Goal: Task Accomplishment & Management: Use online tool/utility

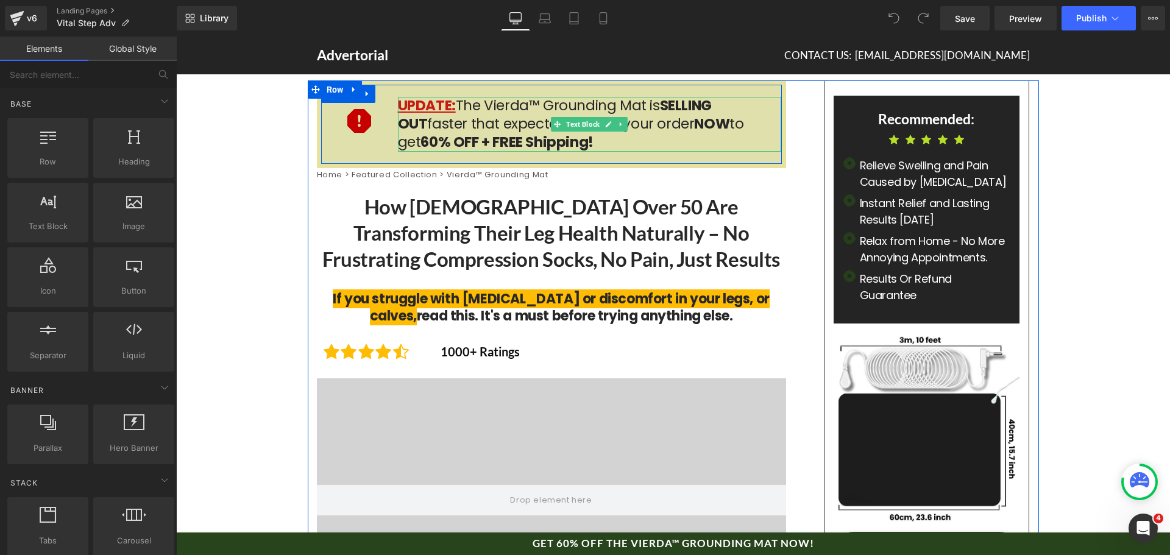
click at [694, 126] on strong "NOW" at bounding box center [711, 123] width 35 height 19
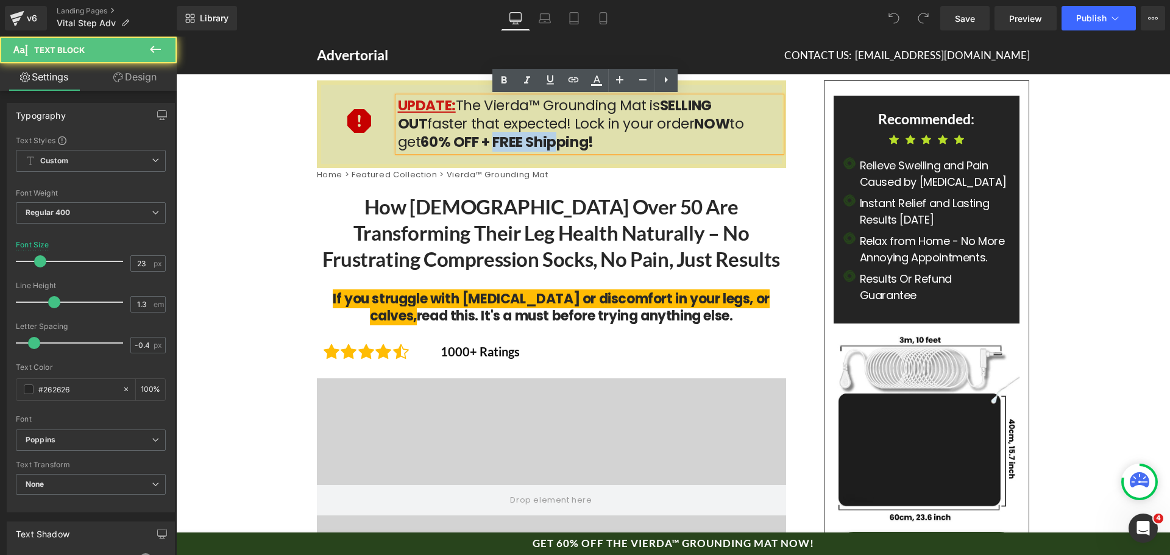
drag, startPoint x: 433, startPoint y: 141, endPoint x: 501, endPoint y: 143, distance: 68.9
click at [501, 143] on strong "60% OFF + FREE Shipping!" at bounding box center [506, 141] width 172 height 19
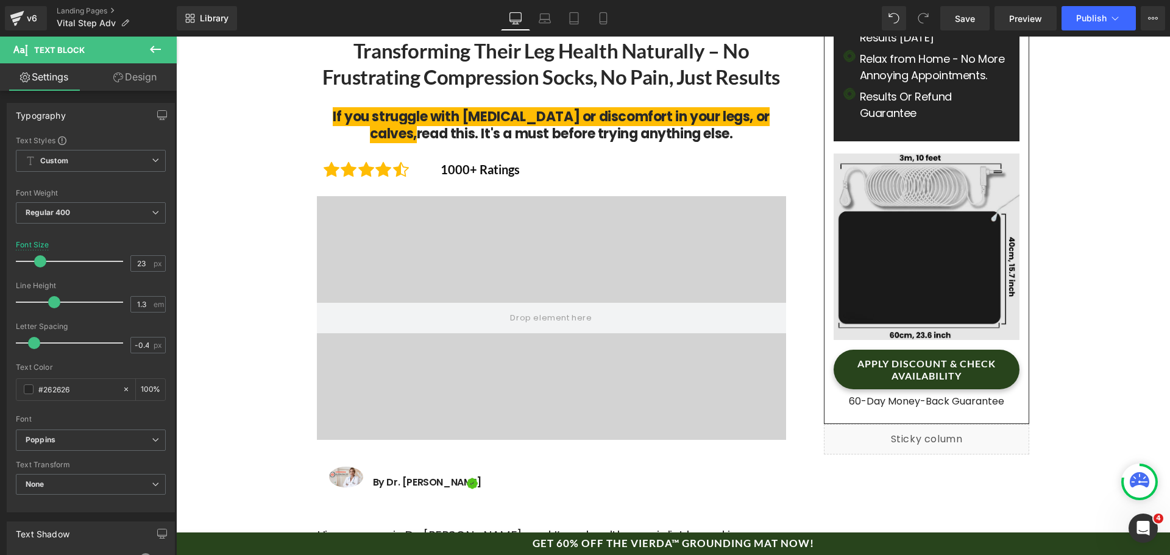
scroll to position [183, 0]
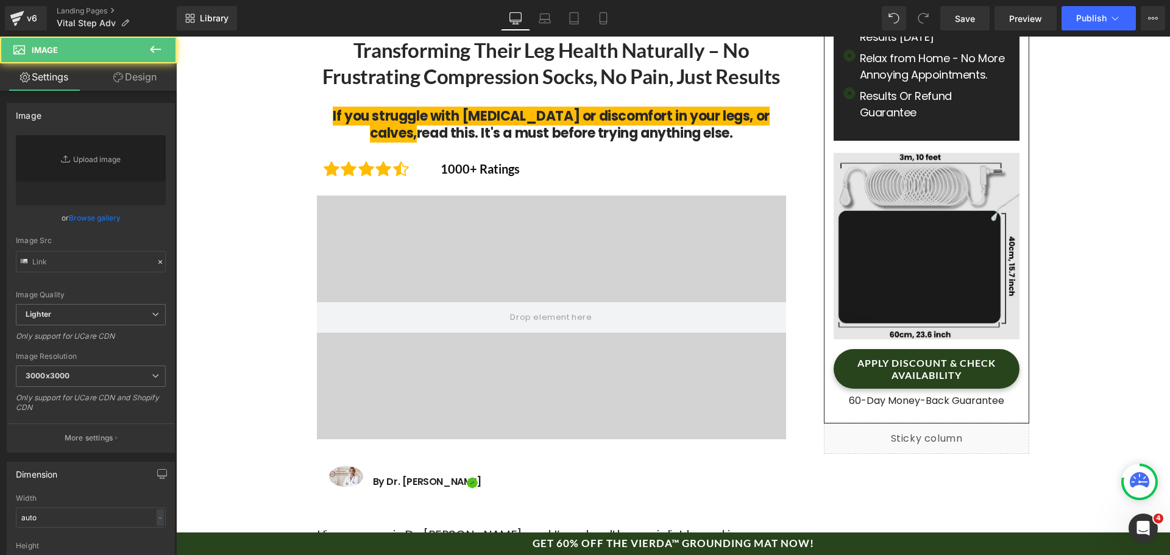
type input "[URL][DOMAIN_NAME]"
click at [905, 256] on img at bounding box center [926, 245] width 186 height 208
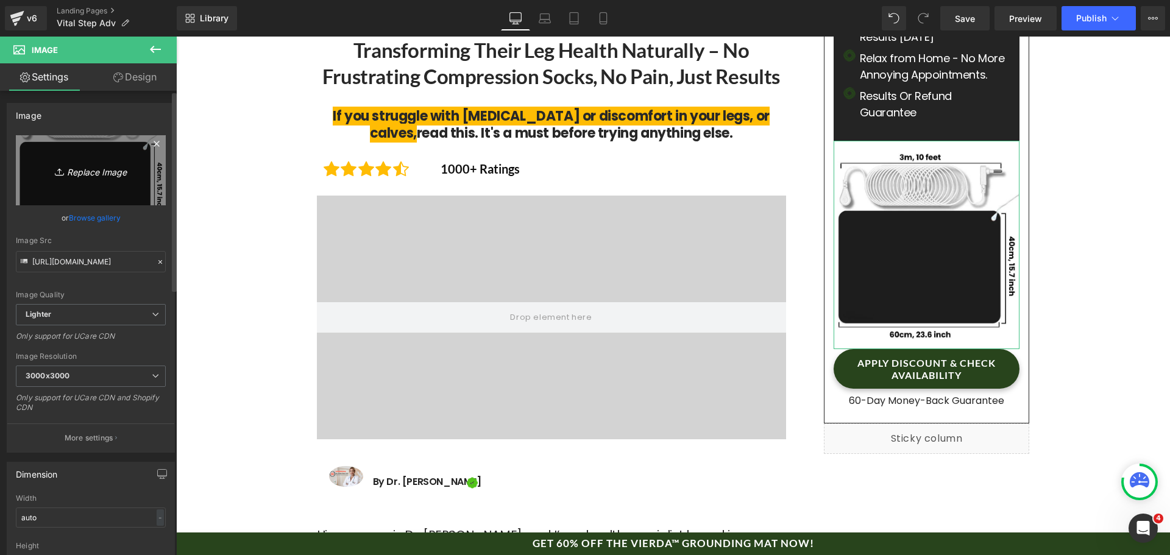
click at [63, 183] on link "Replace Image" at bounding box center [91, 170] width 150 height 70
type input "C:\fakepath\S21c91d465dbd4a0eb250c765508ef208u.jpg_960x960q75.jpg_.avif"
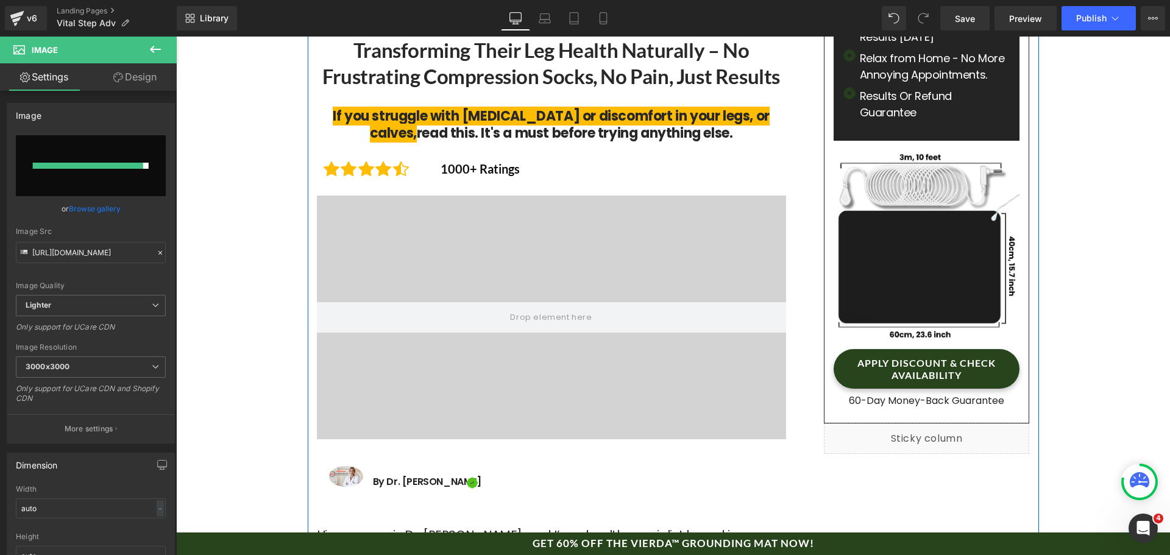
type input "[URL][DOMAIN_NAME]"
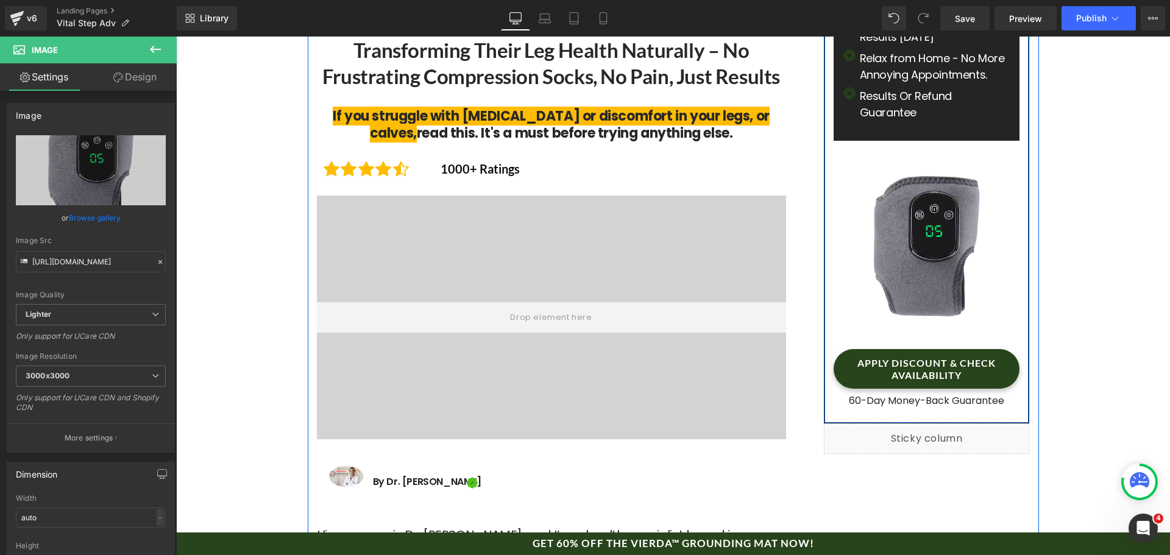
click at [922, 367] on div "APPLY DISCOUNT & CHECK AVAILABILITY Button" at bounding box center [926, 368] width 186 height 39
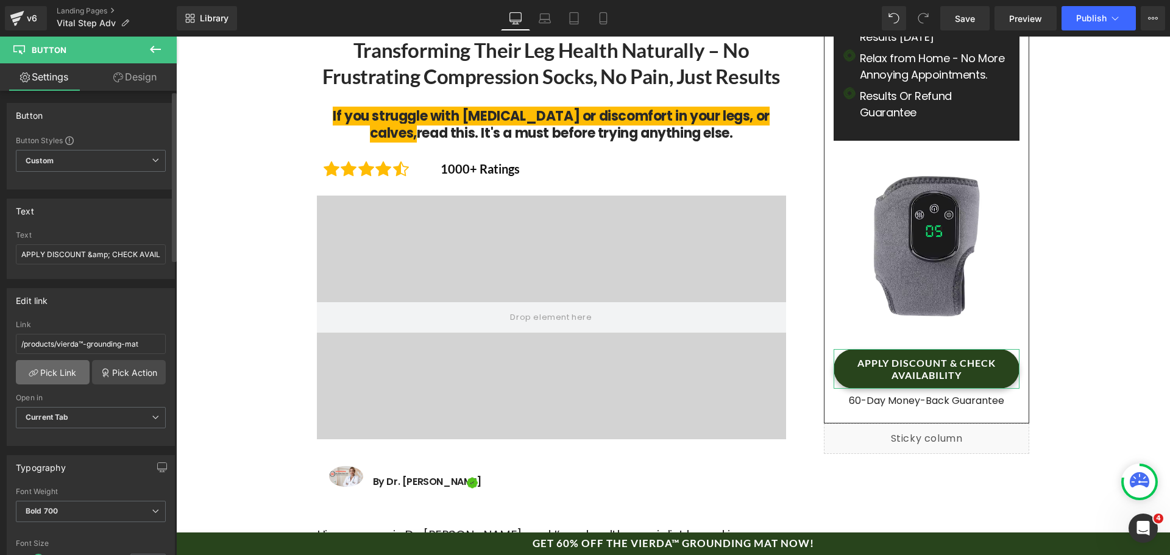
click at [47, 372] on link "Pick Link" at bounding box center [53, 372] width 74 height 24
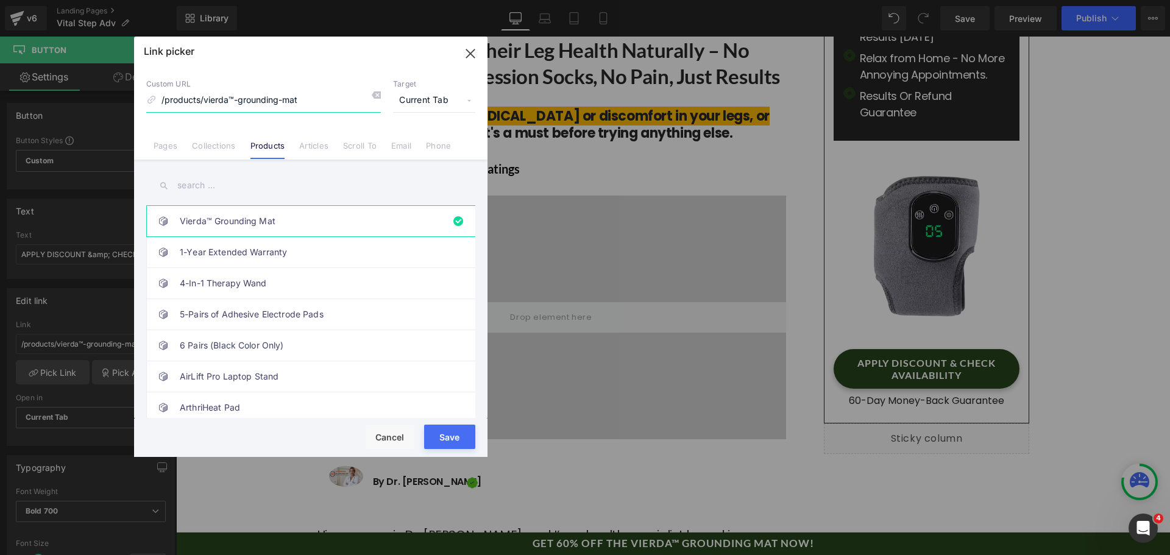
drag, startPoint x: 312, startPoint y: 96, endPoint x: 200, endPoint y: 108, distance: 112.1
click at [200, 108] on input "/products/vierda™-grounding-mat" at bounding box center [263, 100] width 235 height 23
click at [202, 184] on input "text" at bounding box center [310, 185] width 329 height 27
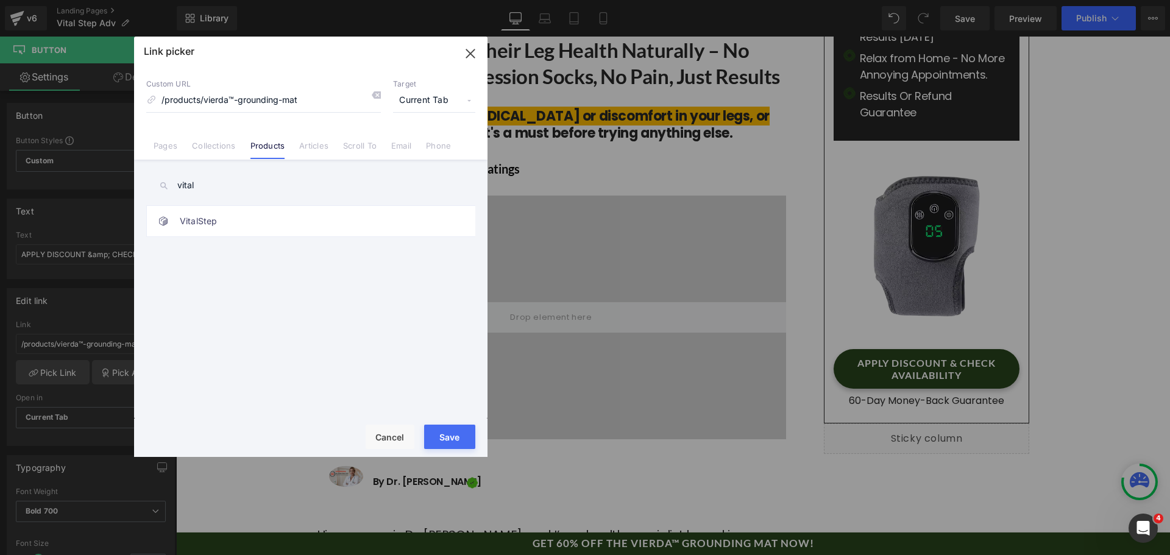
type input "vital"
click at [205, 220] on link "VitalStep" at bounding box center [314, 221] width 268 height 30
type input "/products/vitalstep"
click at [448, 439] on button "Save" at bounding box center [449, 437] width 51 height 24
type input "/products/vitalstep"
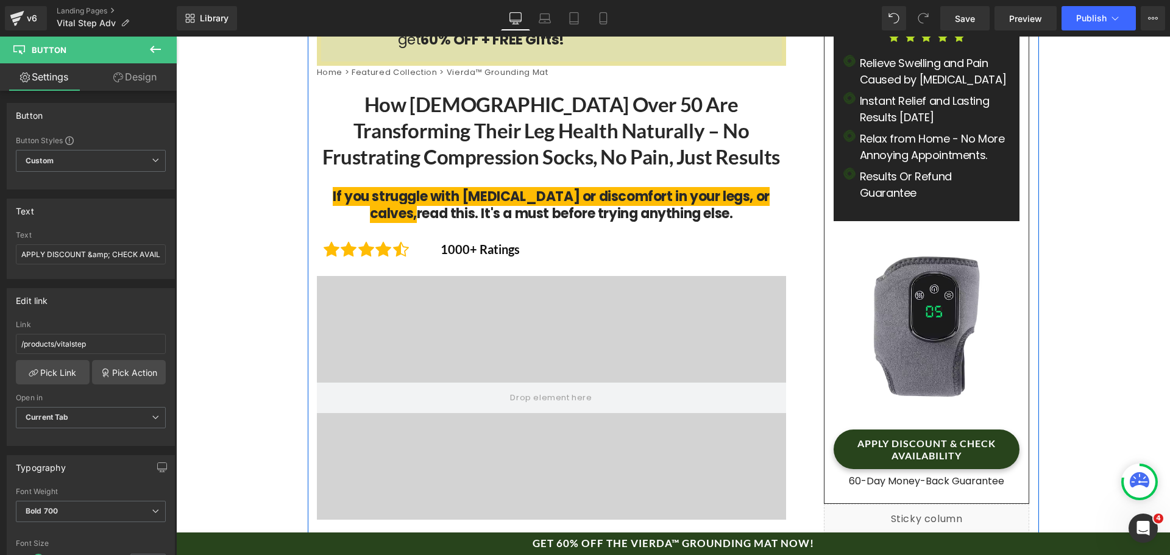
scroll to position [122, 0]
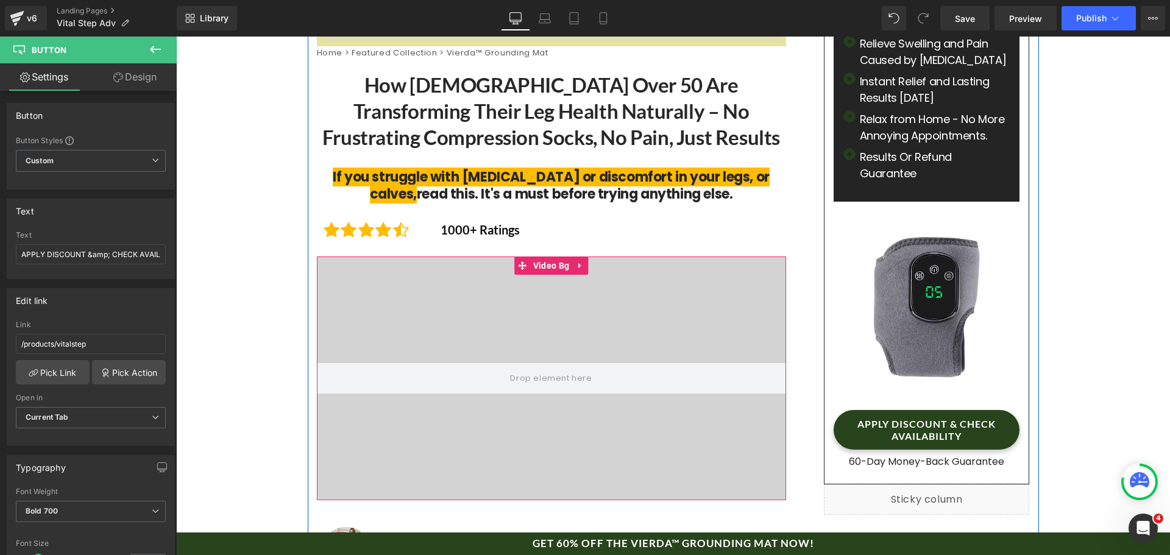
click at [606, 313] on video at bounding box center [551, 355] width 731 height 366
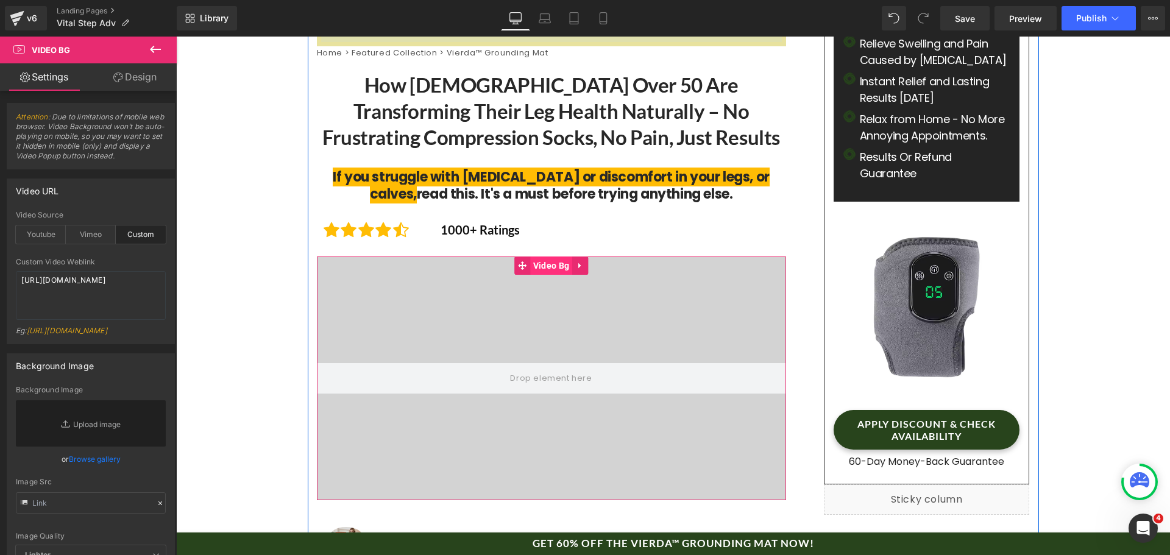
click at [554, 267] on span "Video Bg" at bounding box center [551, 265] width 42 height 18
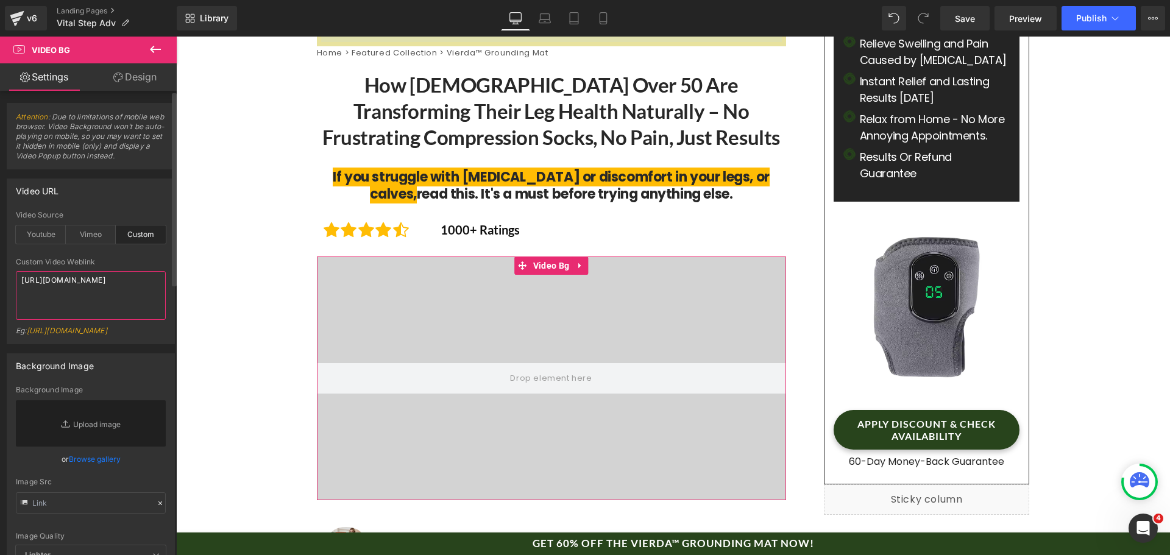
click at [65, 296] on textarea "[URL][DOMAIN_NAME]" at bounding box center [91, 295] width 150 height 49
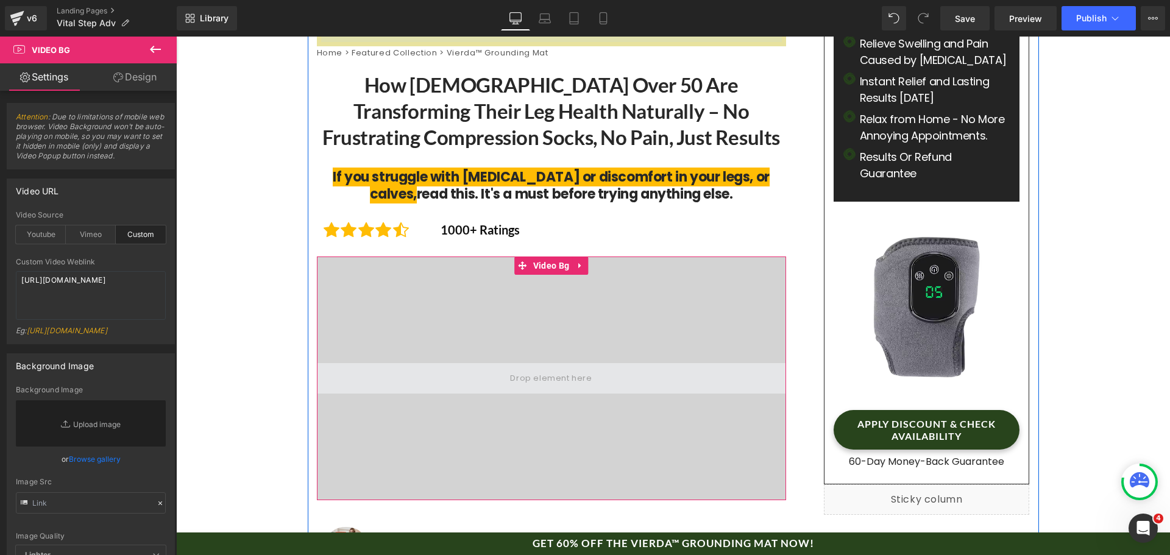
click at [562, 380] on span at bounding box center [551, 378] width 90 height 20
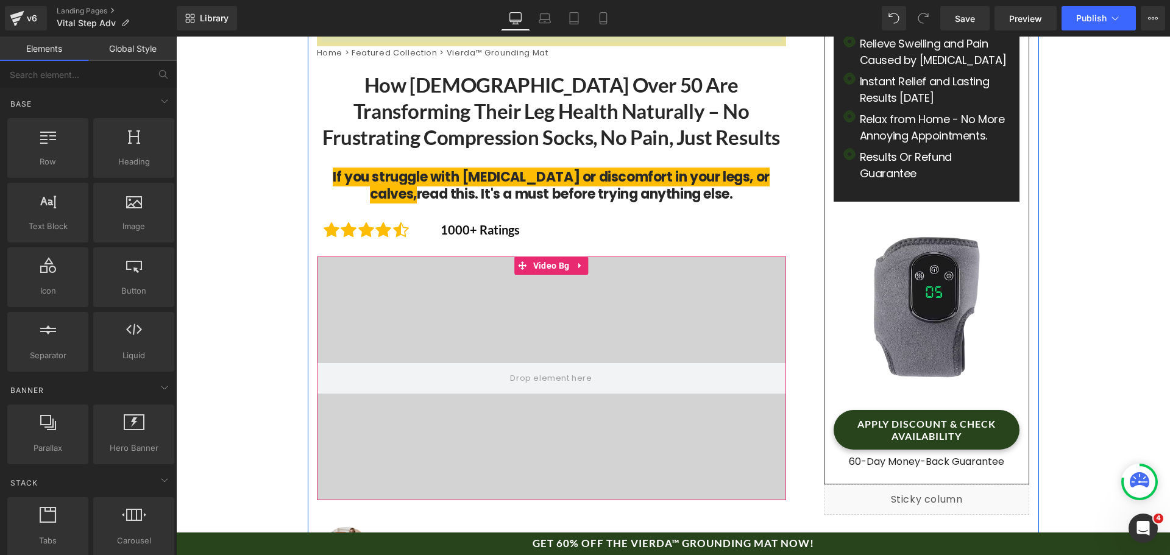
click at [493, 317] on video at bounding box center [551, 363] width 469 height 235
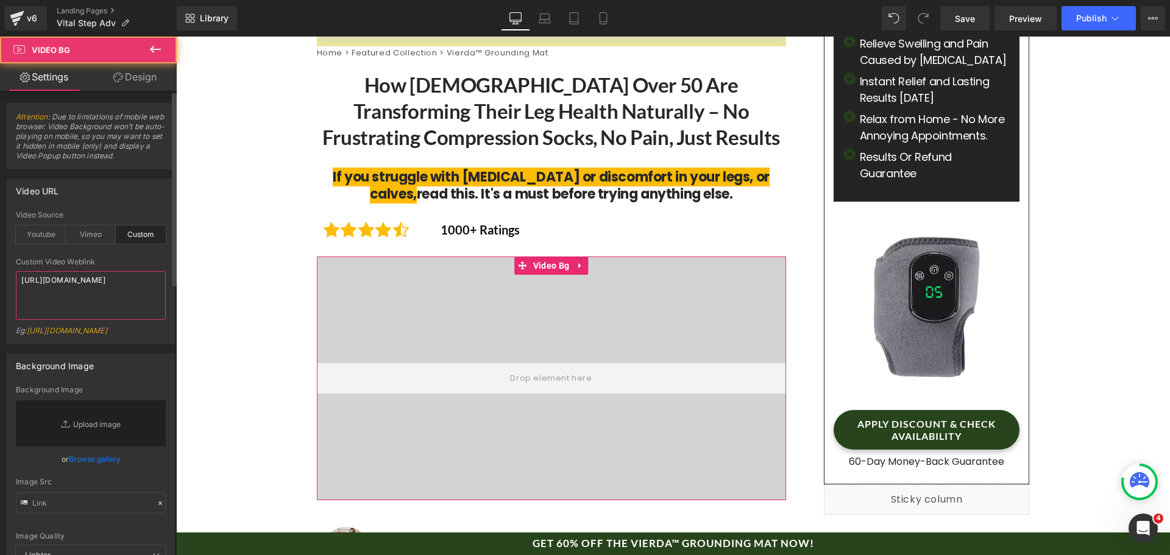
click at [75, 289] on textarea "[URL][DOMAIN_NAME]" at bounding box center [91, 295] width 150 height 49
paste textarea "f33f3190e3ea49848927f9198002e9ce"
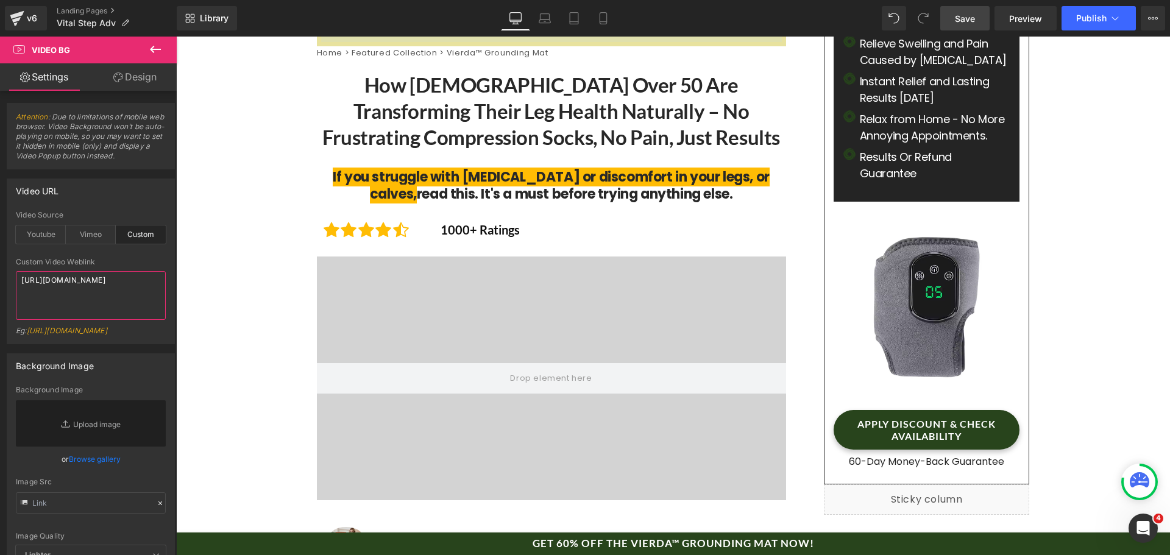
type textarea "[URL][DOMAIN_NAME]"
click at [948, 16] on link "Save" at bounding box center [964, 18] width 49 height 24
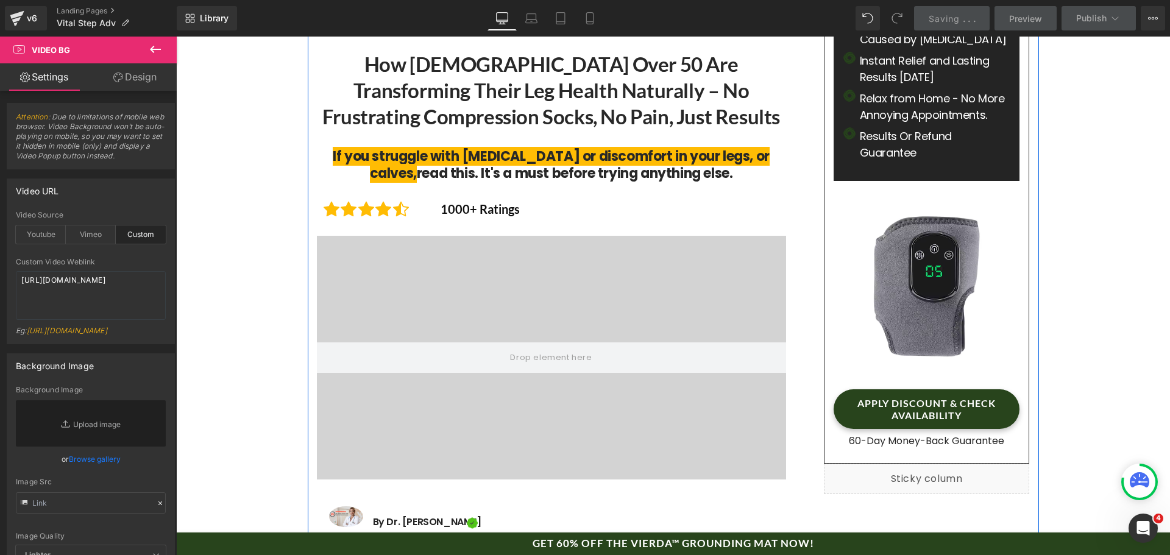
scroll to position [0, 0]
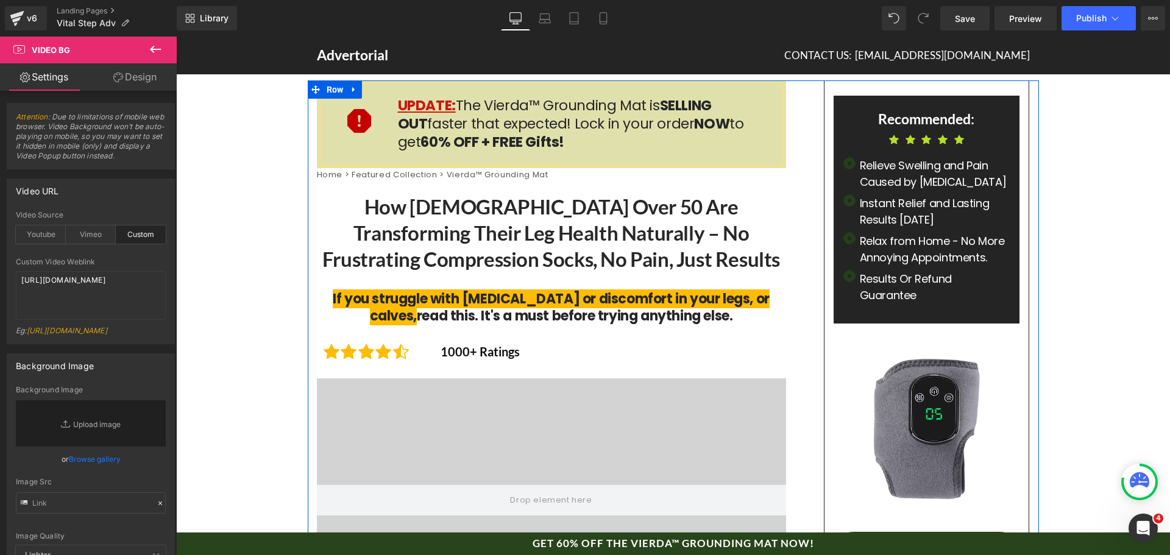
click at [545, 227] on span "Heading" at bounding box center [545, 232] width 32 height 15
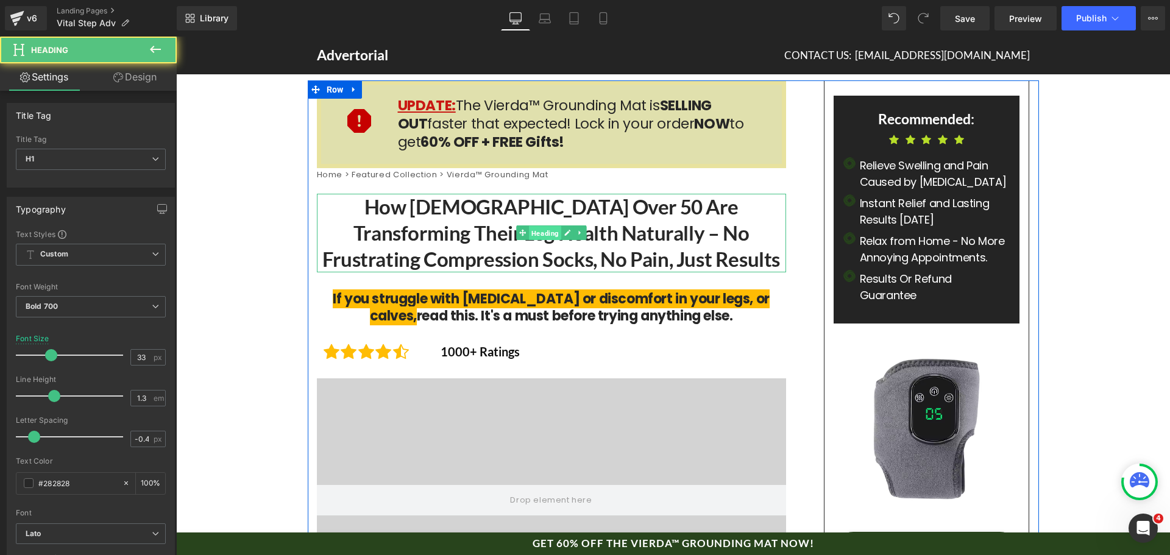
click at [545, 227] on span "Heading" at bounding box center [545, 233] width 32 height 15
click at [735, 241] on h1 "How [DEMOGRAPHIC_DATA] Over 50 Are Transforming Their Leg Health Naturally – No…" at bounding box center [551, 233] width 469 height 79
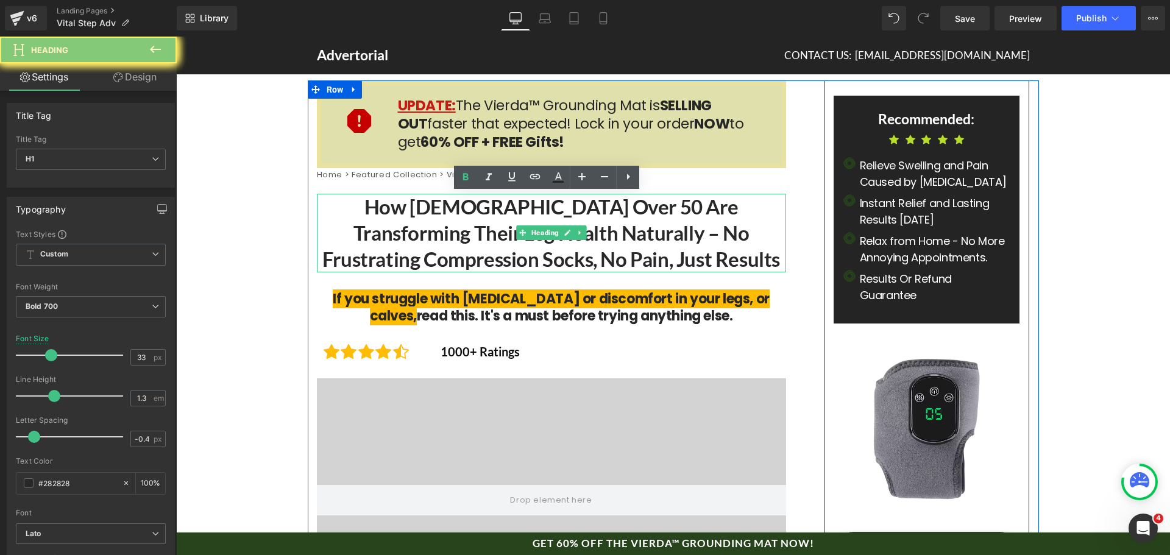
click at [735, 241] on h1 "How [DEMOGRAPHIC_DATA] Over 50 Are Transforming Their Leg Health Naturally – No…" at bounding box center [551, 233] width 469 height 79
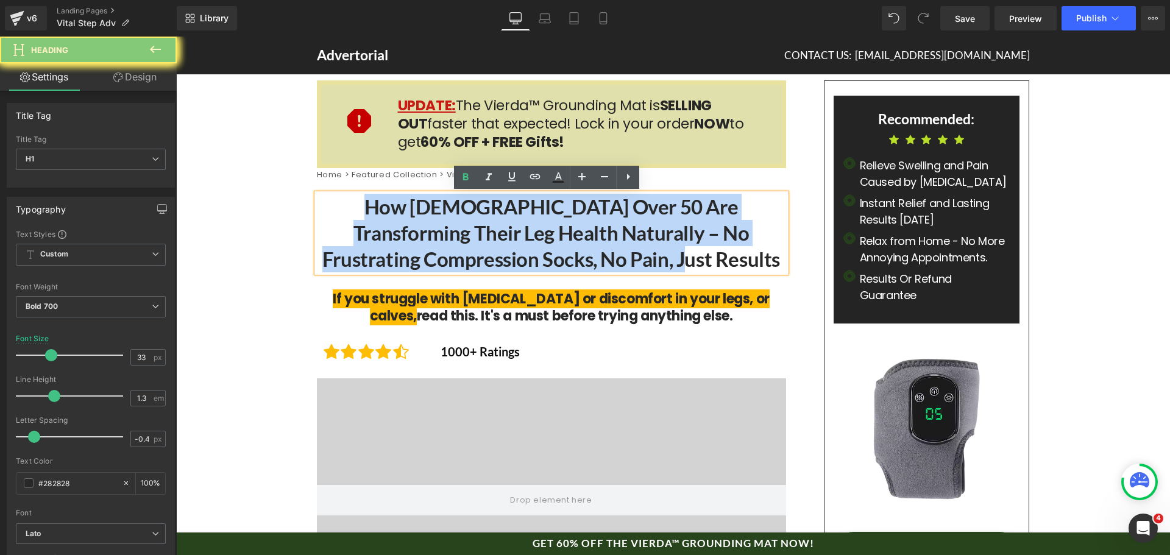
click at [735, 241] on h1 "How [DEMOGRAPHIC_DATA] Over 50 Are Transforming Their Leg Health Naturally – No…" at bounding box center [551, 233] width 469 height 79
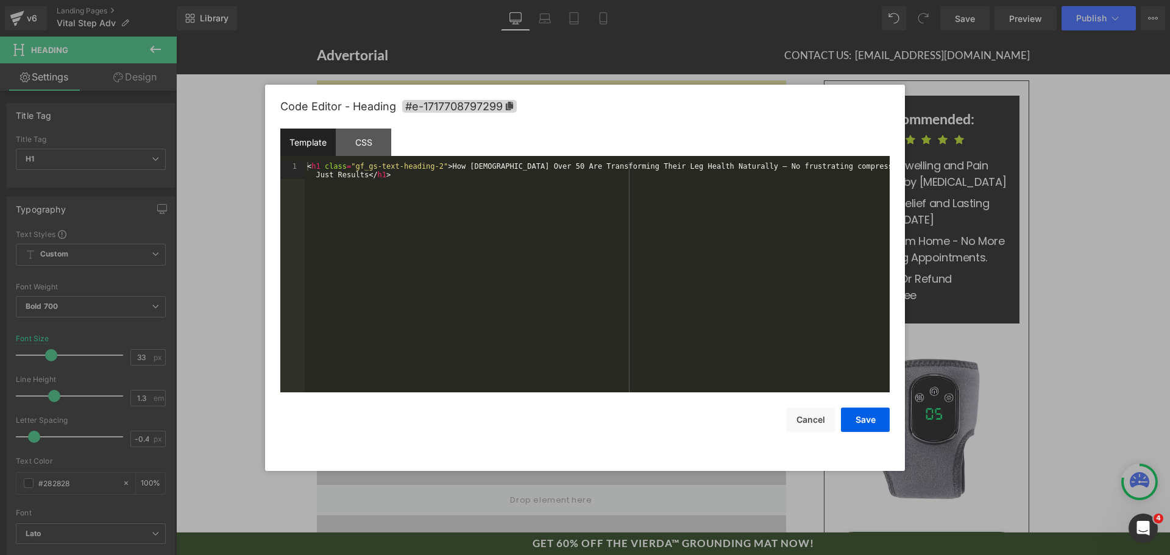
click at [713, 0] on div "Heading You are previewing how the will restyle your page. You can not edit Ele…" at bounding box center [585, 0] width 1170 height 0
drag, startPoint x: 439, startPoint y: 167, endPoint x: 362, endPoint y: 177, distance: 77.4
click at [362, 177] on div "< h1 class = "gf_gs-text-heading-2" > How [DEMOGRAPHIC_DATA] Over 50 Are Transf…" at bounding box center [597, 294] width 585 height 264
click at [801, 420] on button "Cancel" at bounding box center [810, 420] width 49 height 24
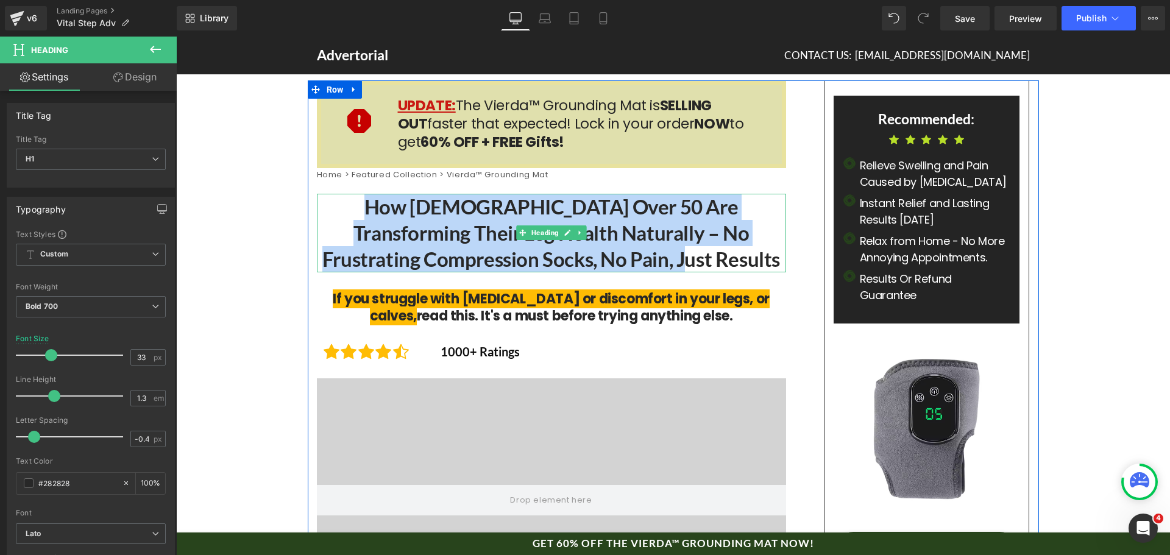
click at [638, 236] on h1 "How [DEMOGRAPHIC_DATA] Over 50 Are Transforming Their Leg Health Naturally – No…" at bounding box center [551, 233] width 469 height 79
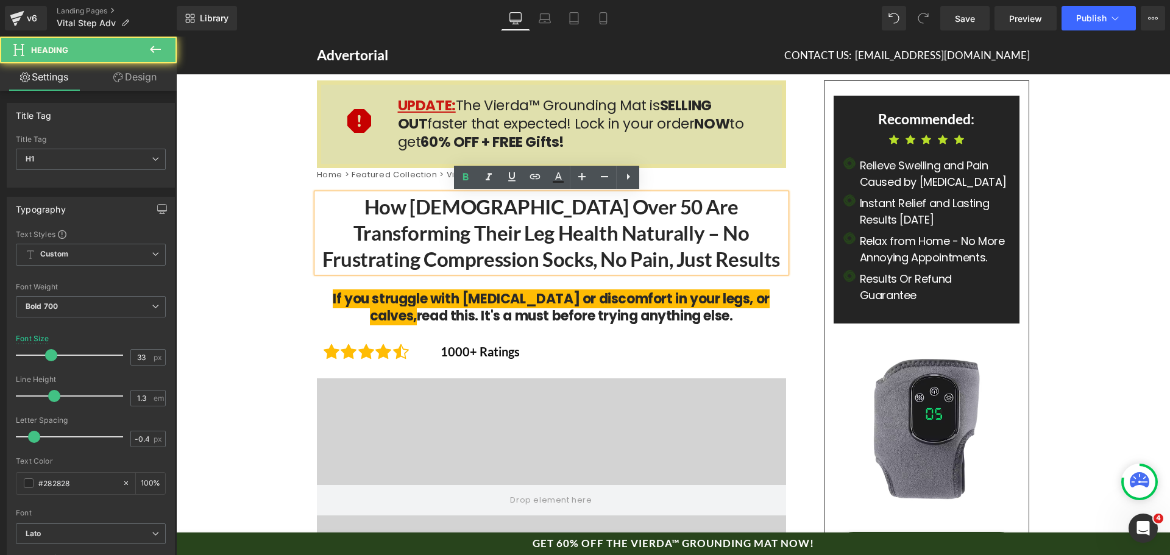
click at [661, 219] on h1 "How [DEMOGRAPHIC_DATA] Over 50 Are Transforming Their Leg Health Naturally – No…" at bounding box center [551, 233] width 469 height 79
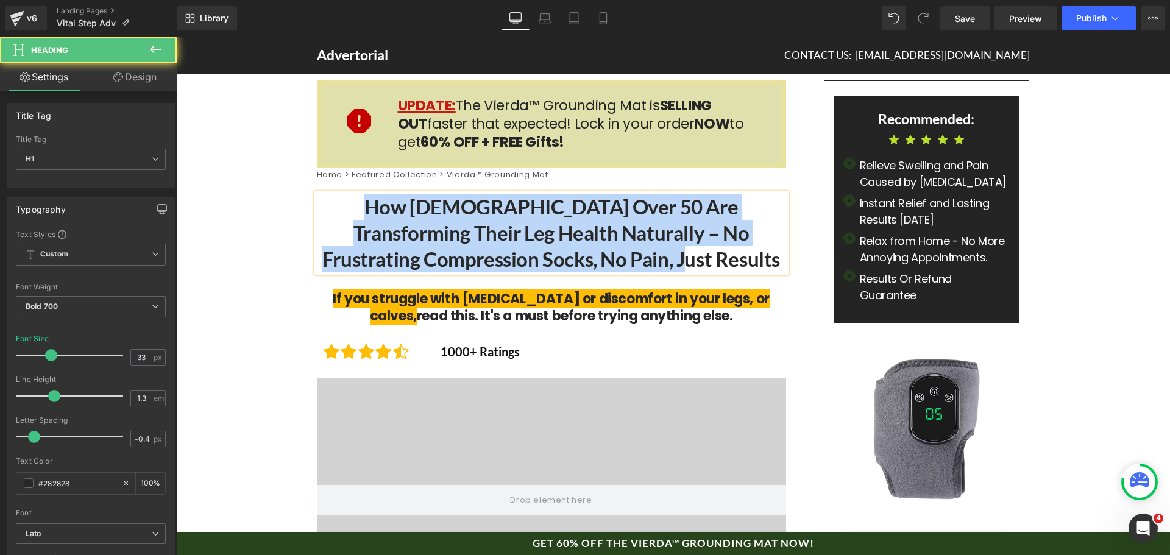
paste div
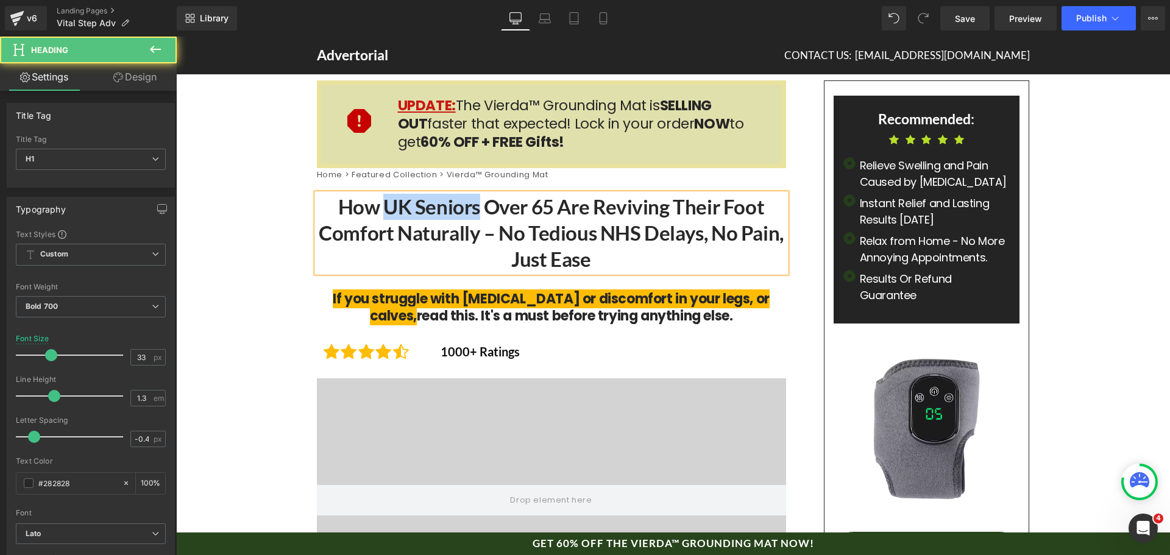
drag, startPoint x: 381, startPoint y: 207, endPoint x: 473, endPoint y: 207, distance: 91.4
click at [473, 207] on h1 "How UK Seniors Over 65 Are Reviving Their Foot Comfort Naturally – No Tedious N…" at bounding box center [551, 233] width 469 height 79
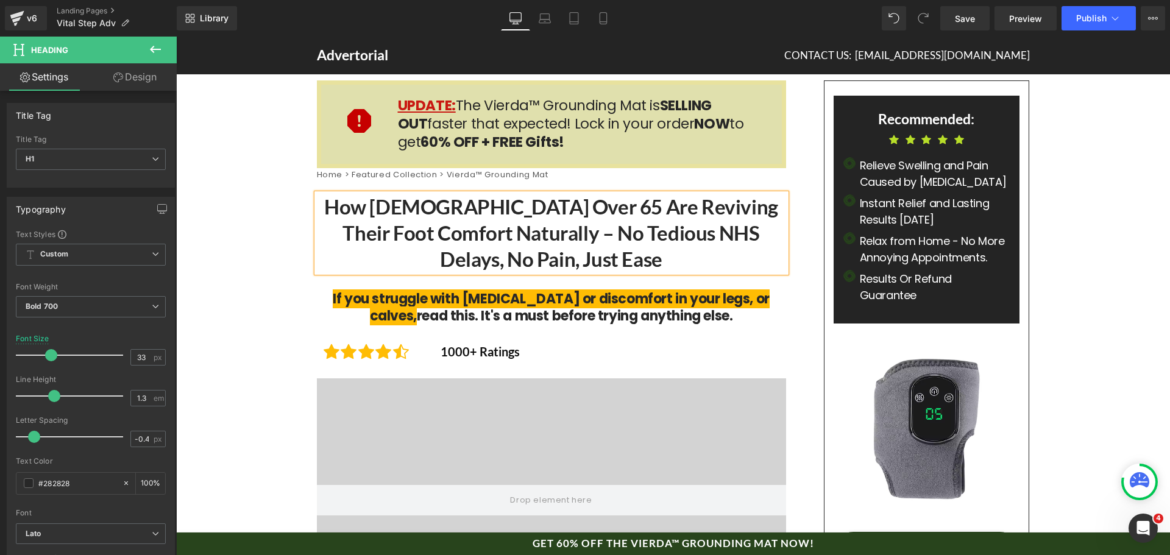
click at [333, 226] on h1 "How [DEMOGRAPHIC_DATA] Over 65 Are Reviving Their Foot Comfort Naturally – No T…" at bounding box center [551, 233] width 469 height 79
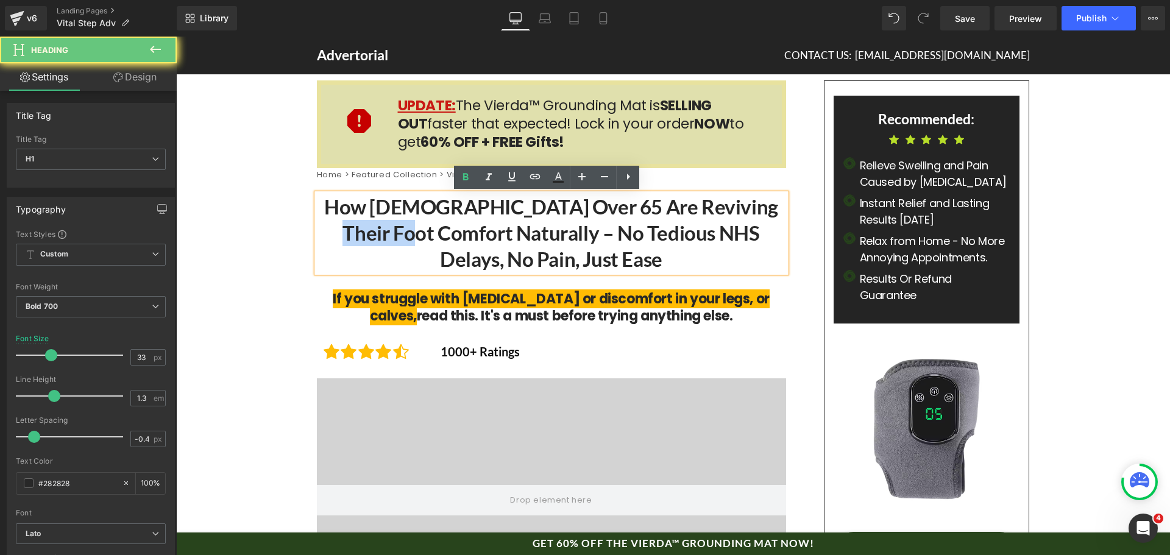
click at [333, 226] on h1 "How [DEMOGRAPHIC_DATA] Over 65 Are Reviving Their Foot Comfort Naturally – No T…" at bounding box center [551, 233] width 469 height 79
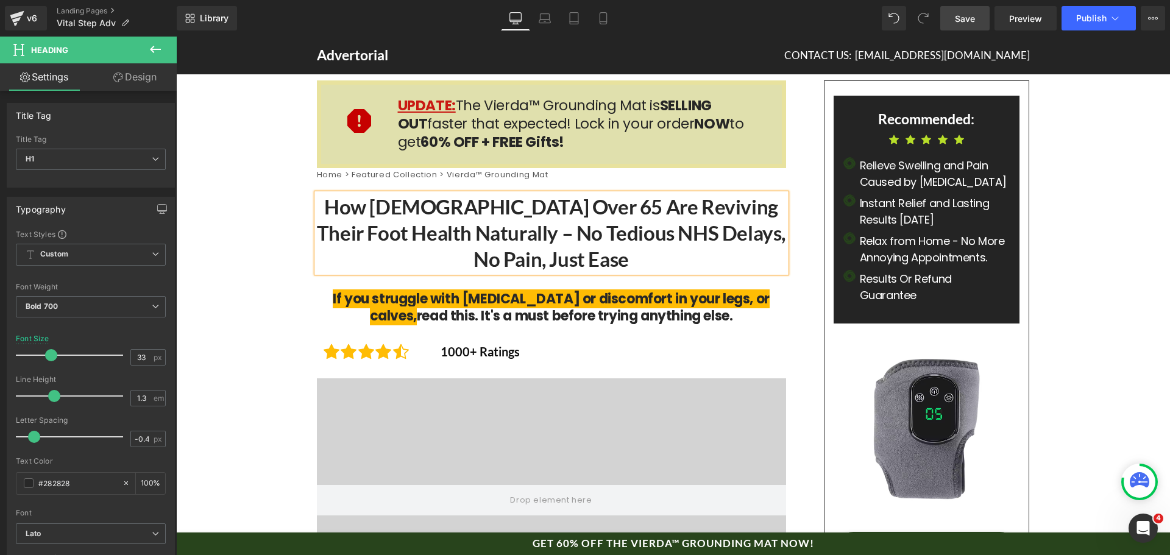
click at [975, 18] on span "Save" at bounding box center [965, 18] width 20 height 13
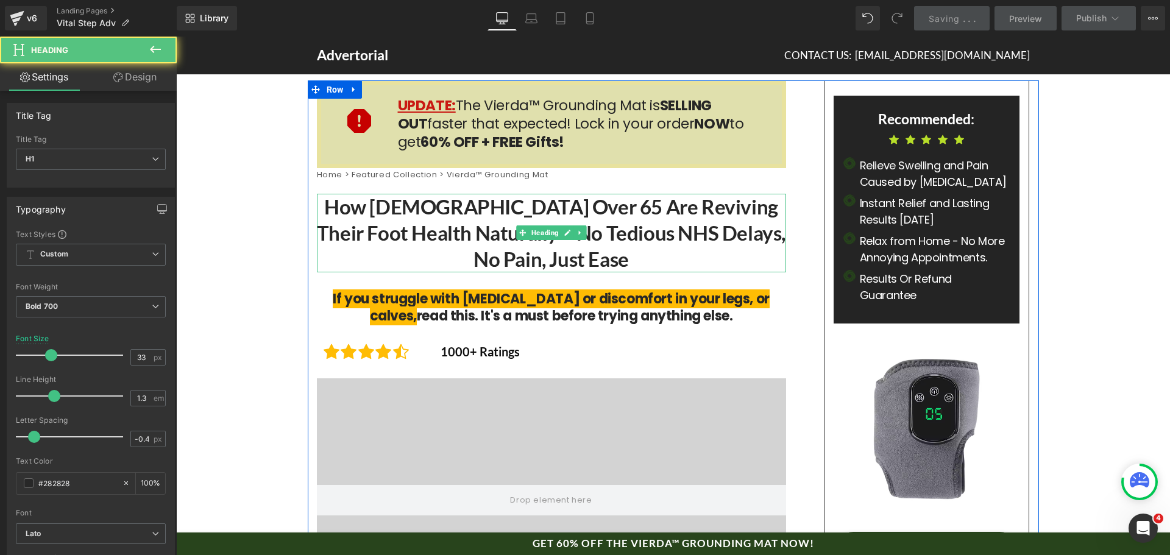
click at [563, 261] on h1 "How [DEMOGRAPHIC_DATA] Over 65 Are Reviving Their Foot Health Naturally – No Te…" at bounding box center [551, 233] width 469 height 79
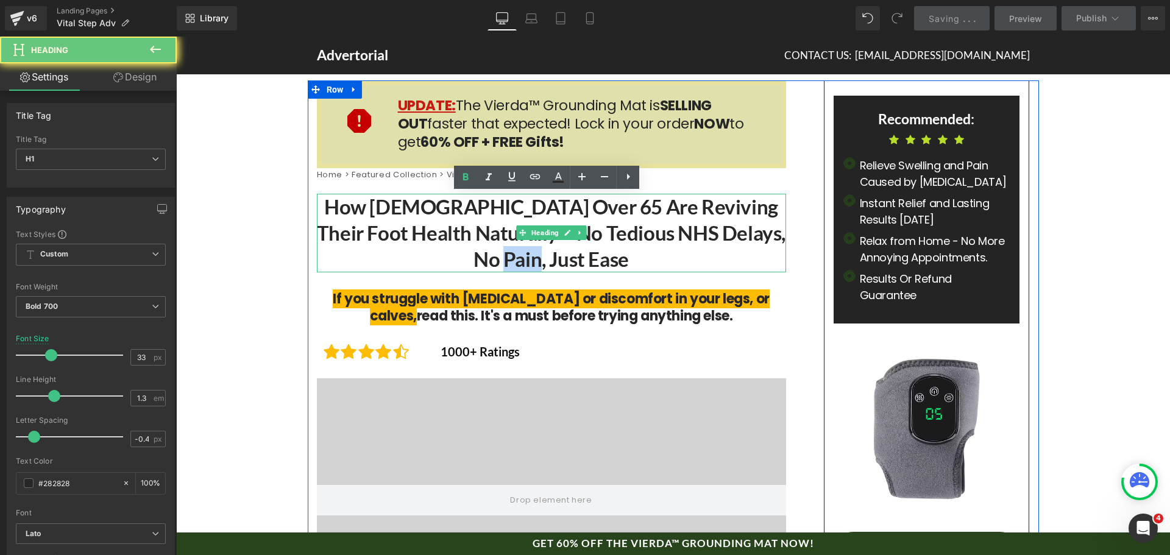
click at [563, 261] on h1 "How [DEMOGRAPHIC_DATA] Over 65 Are Reviving Their Foot Health Naturally – No Te…" at bounding box center [551, 233] width 469 height 79
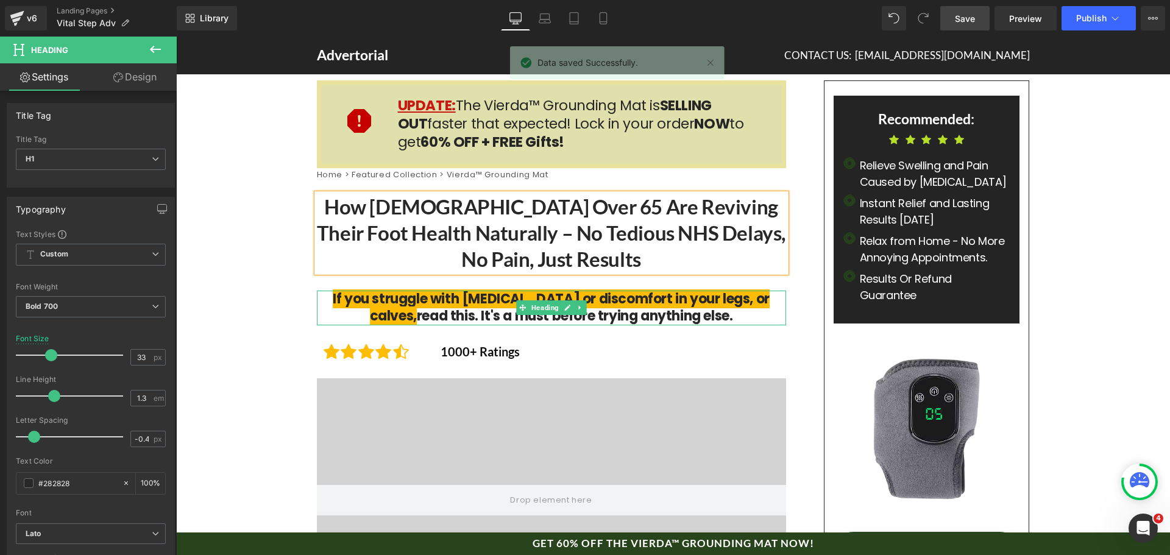
click at [585, 306] on span "If you struggle with [MEDICAL_DATA] or discomfort in your legs, or calves," at bounding box center [551, 307] width 437 height 37
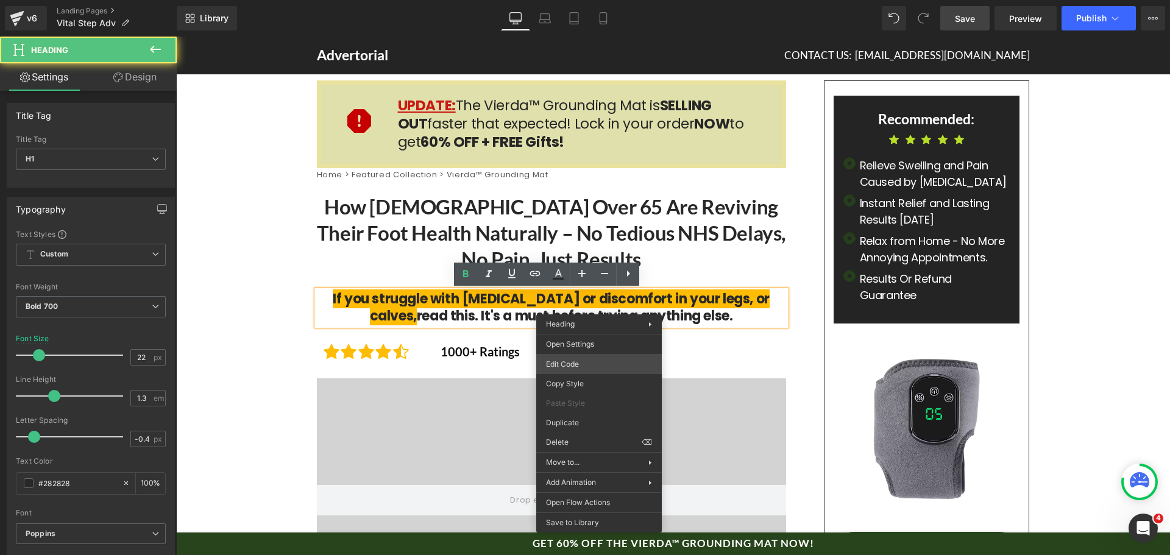
click at [595, 0] on div "Heading You are previewing how the will restyle your page. You can not edit Ele…" at bounding box center [585, 0] width 1170 height 0
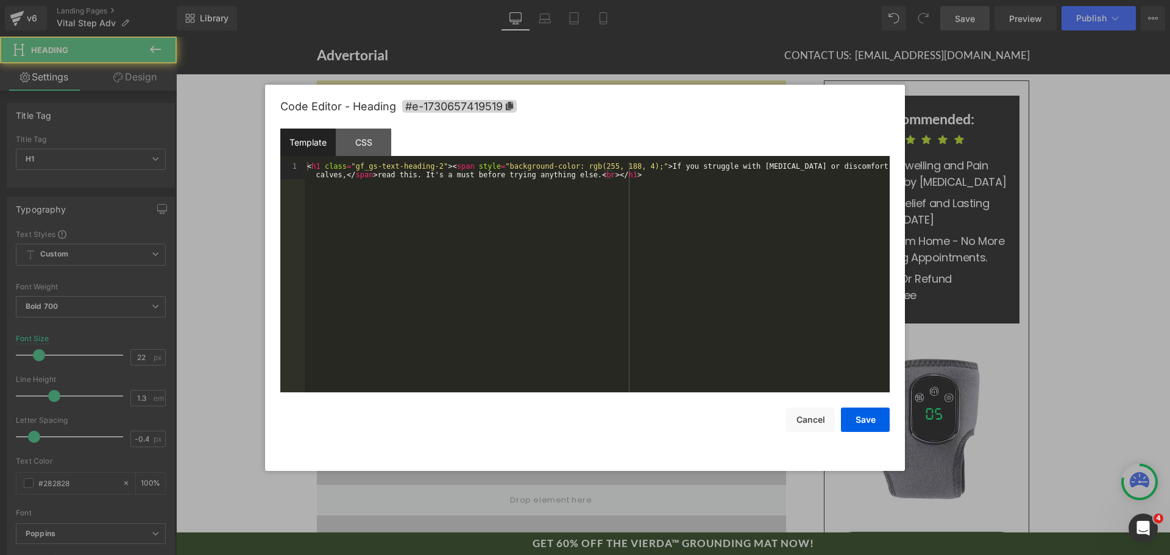
click at [635, 297] on div "< h1 class = "gf_gs-text-heading-2" > < span style = "background-color: rgb(255…" at bounding box center [597, 294] width 585 height 264
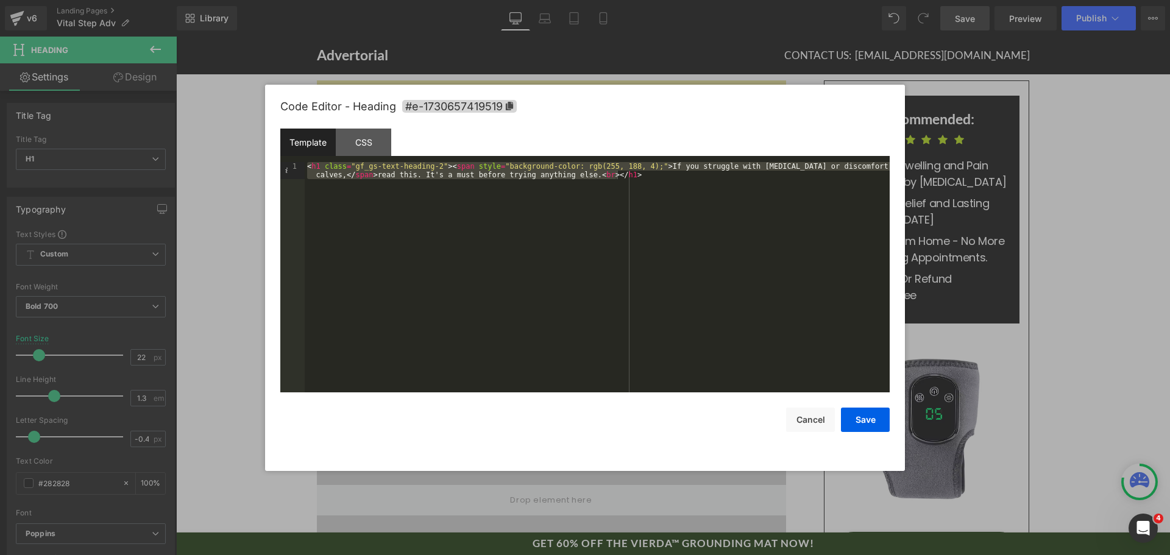
click at [837, 430] on div "Save Cancel" at bounding box center [584, 412] width 609 height 40
click at [813, 425] on button "Cancel" at bounding box center [810, 420] width 49 height 24
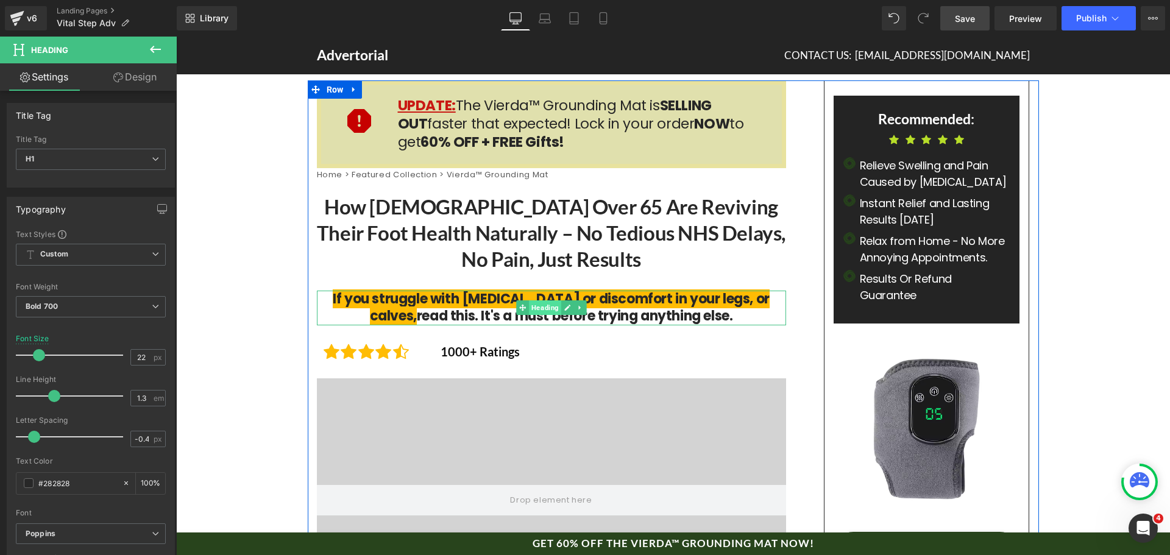
click at [542, 305] on span "Heading" at bounding box center [545, 307] width 32 height 15
click at [612, 307] on h1 "If you struggle with [MEDICAL_DATA] or discomfort in your legs, or calves, read…" at bounding box center [551, 308] width 469 height 35
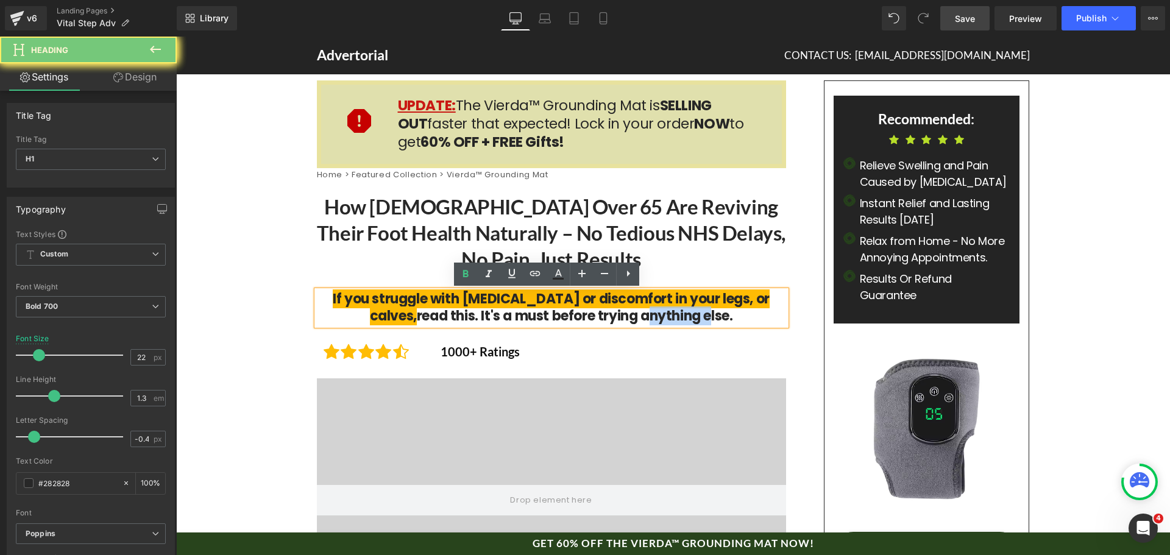
click at [612, 307] on h1 "If you struggle with [MEDICAL_DATA] or discomfort in your legs, or calves, read…" at bounding box center [551, 308] width 469 height 35
click at [612, 308] on h1 "If you struggle with [MEDICAL_DATA] or discomfort in your legs, or calves, read…" at bounding box center [551, 308] width 469 height 35
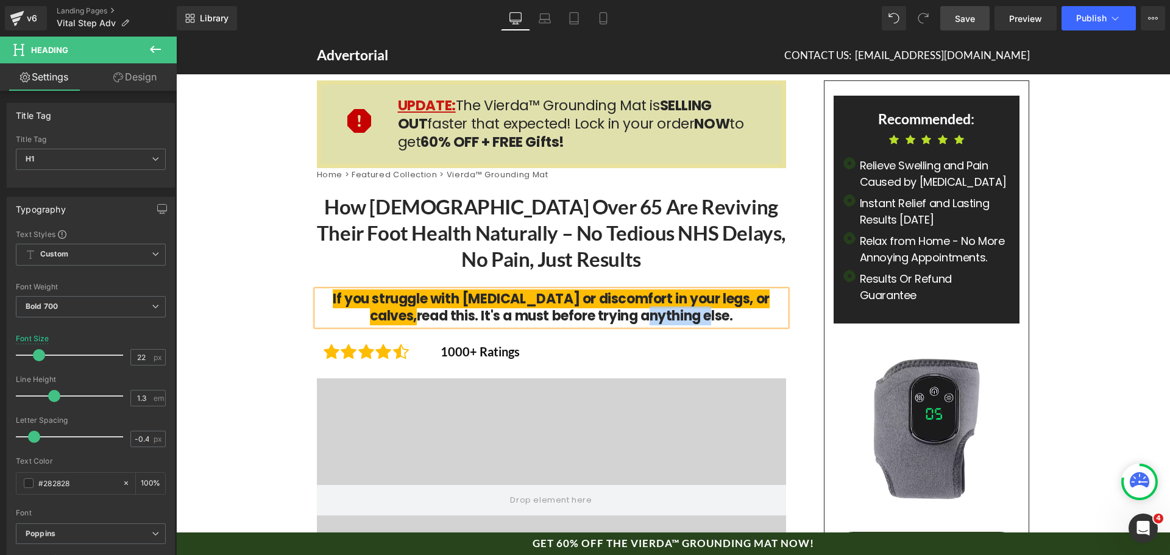
paste div
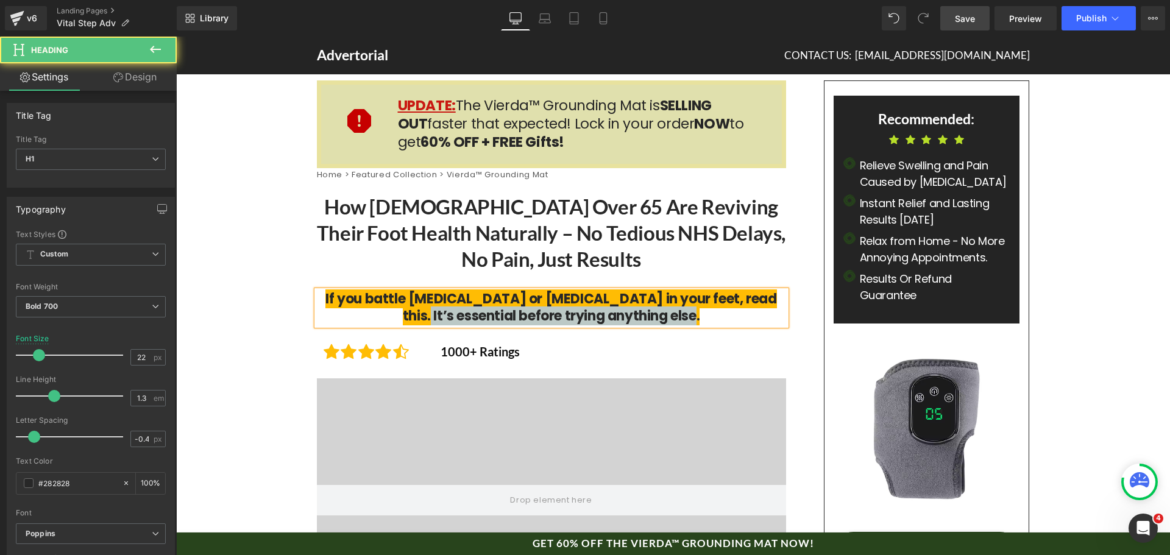
drag, startPoint x: 752, startPoint y: 299, endPoint x: 768, endPoint y: 335, distance: 39.3
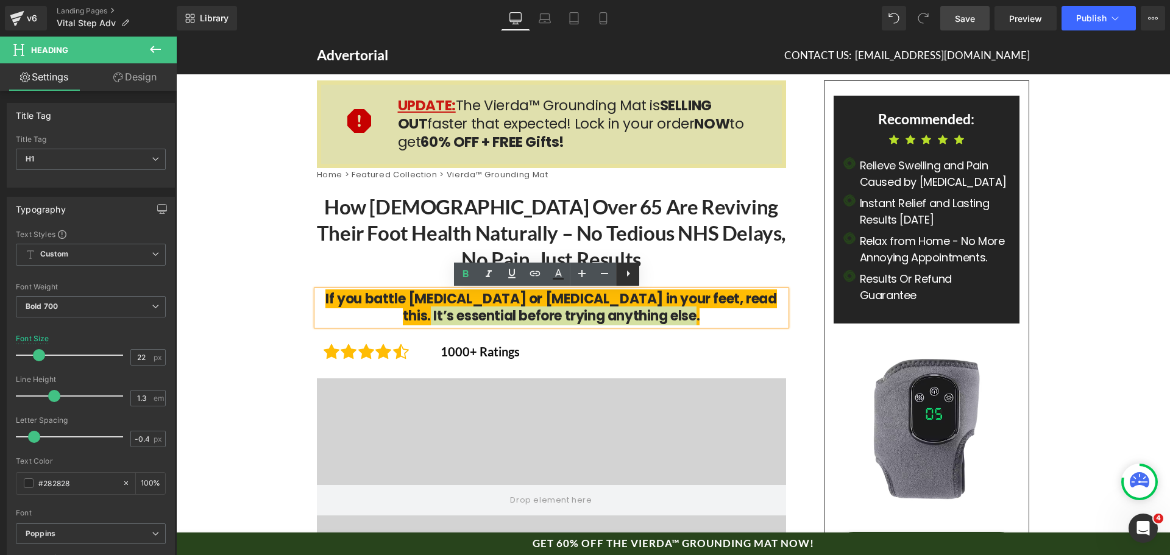
click at [628, 279] on icon at bounding box center [628, 273] width 15 height 15
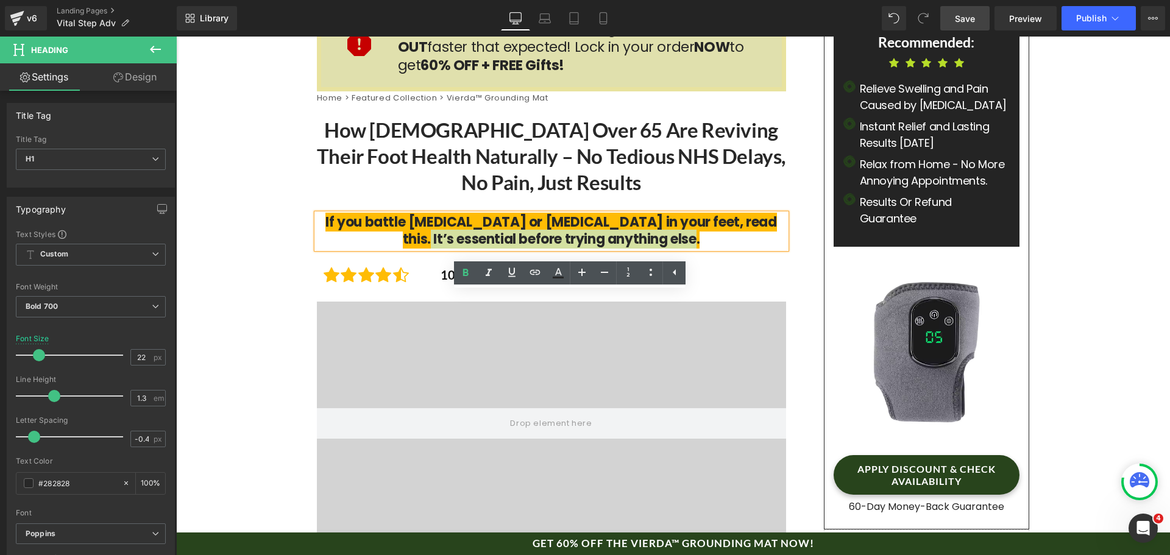
scroll to position [122, 0]
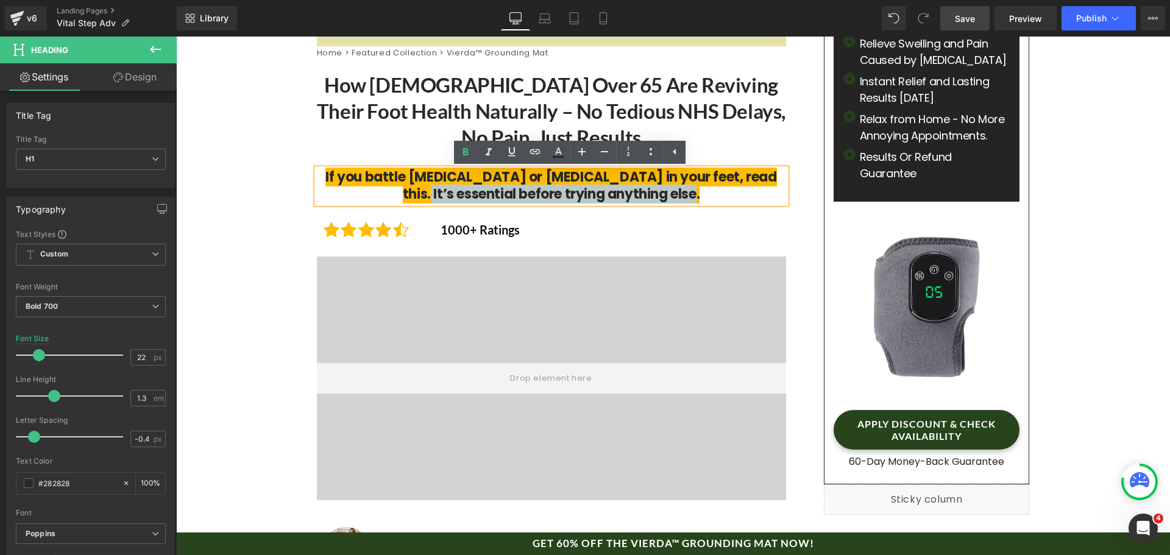
click at [722, 189] on h1 "If you battle [MEDICAL_DATA] or [MEDICAL_DATA] in your feet, read this. It’s es…" at bounding box center [551, 186] width 469 height 35
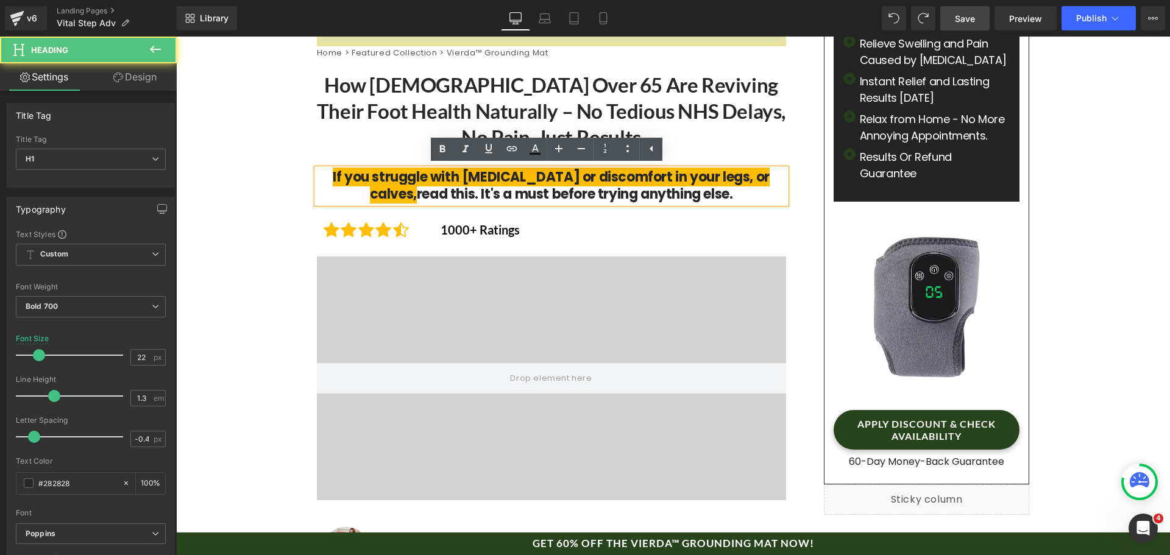
click at [719, 189] on h1 "If you struggle with [MEDICAL_DATA] or discomfort in your legs, or calves, read…" at bounding box center [551, 186] width 469 height 35
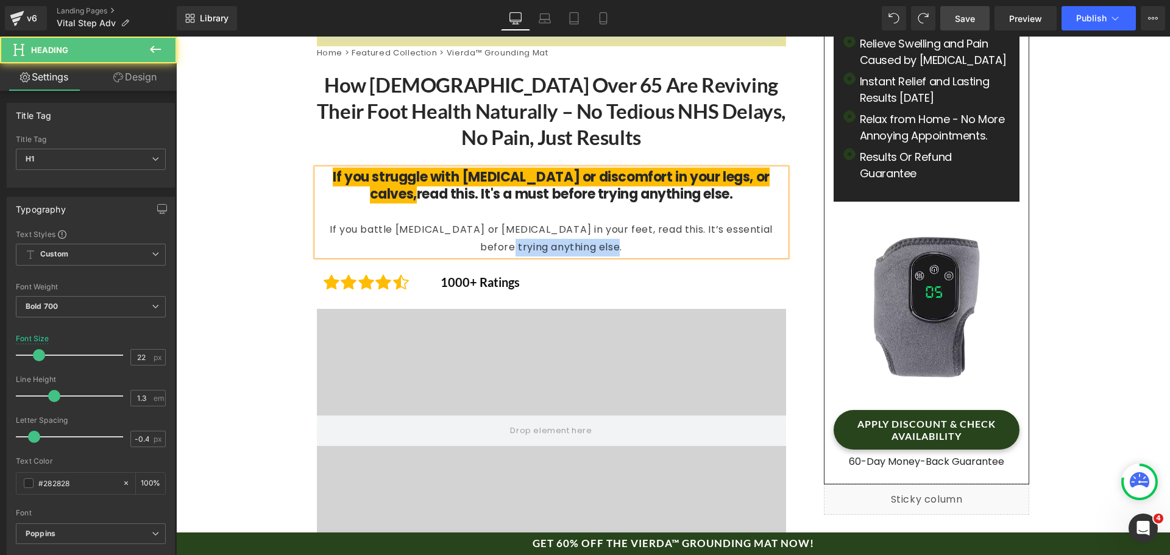
drag, startPoint x: 554, startPoint y: 249, endPoint x: 386, endPoint y: 228, distance: 169.4
click at [321, 238] on div "If you battle [MEDICAL_DATA] or [MEDICAL_DATA] in your feet, read this. It’s es…" at bounding box center [551, 238] width 469 height 35
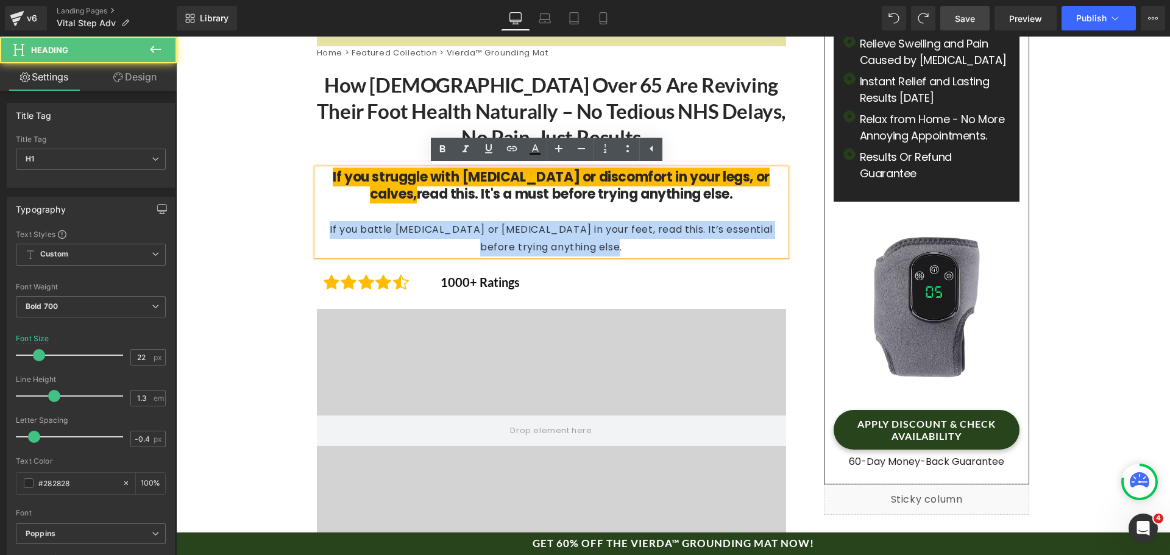
drag, startPoint x: 436, startPoint y: 194, endPoint x: 707, endPoint y: 191, distance: 271.7
click at [707, 191] on h1 "If you struggle with [MEDICAL_DATA] or discomfort in your legs, or calves, read…" at bounding box center [551, 186] width 469 height 35
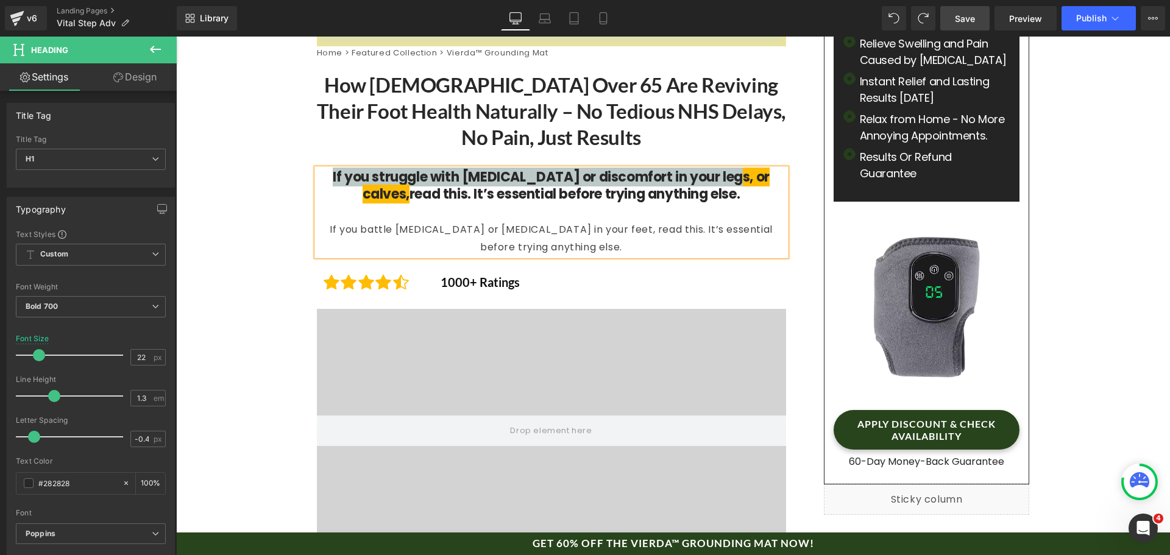
drag, startPoint x: 711, startPoint y: 180, endPoint x: 319, endPoint y: 178, distance: 391.7
click at [319, 178] on h1 "If you struggle with [MEDICAL_DATA] or discomfort in your legs, or calves, read…" at bounding box center [551, 186] width 469 height 35
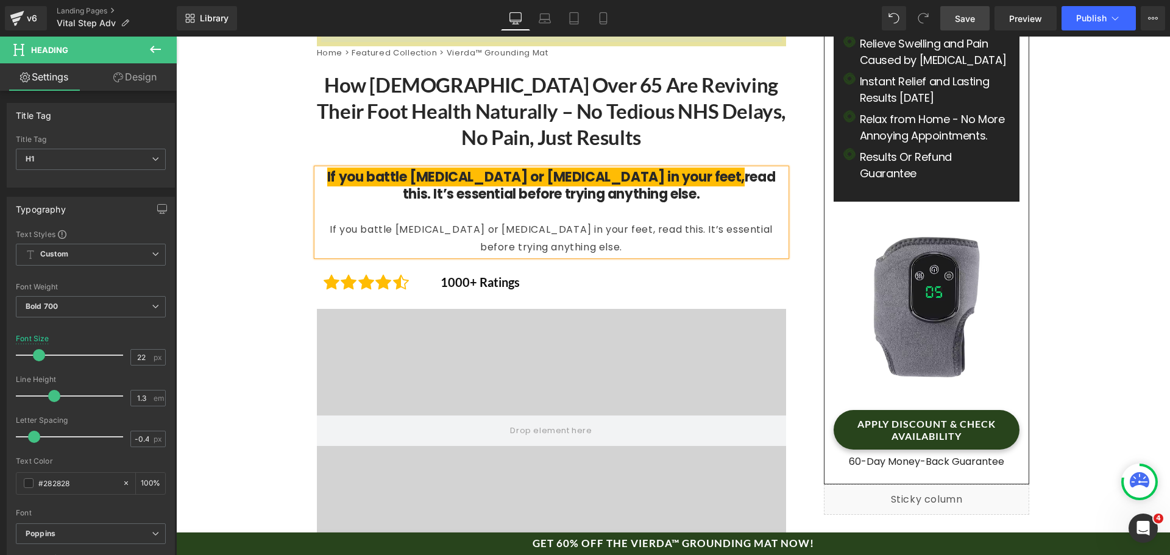
drag, startPoint x: 954, startPoint y: 15, endPoint x: 439, endPoint y: 151, distance: 532.4
click at [954, 15] on link "Save" at bounding box center [964, 18] width 49 height 24
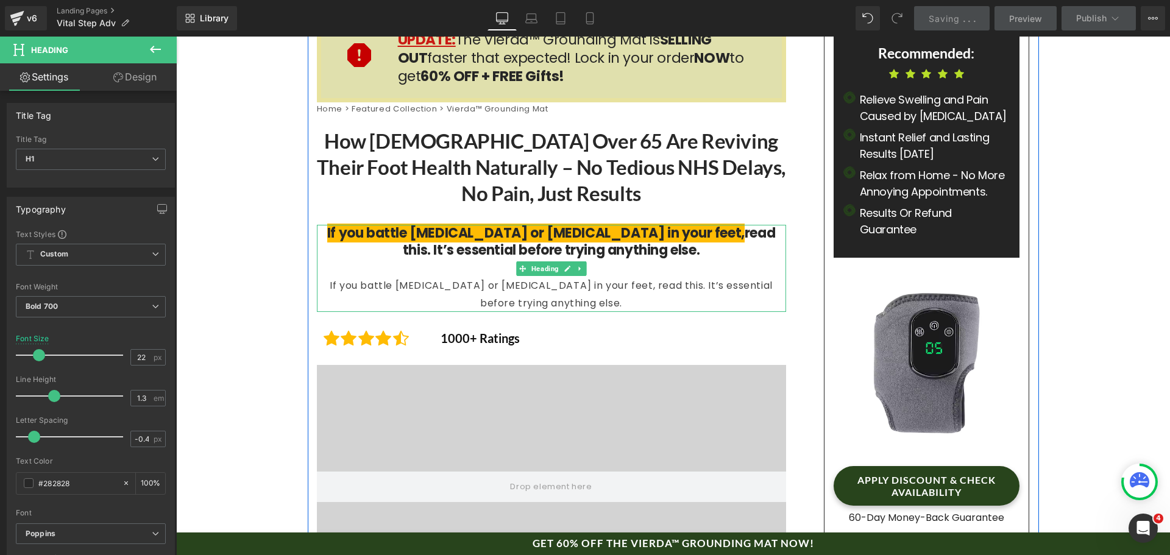
scroll to position [61, 0]
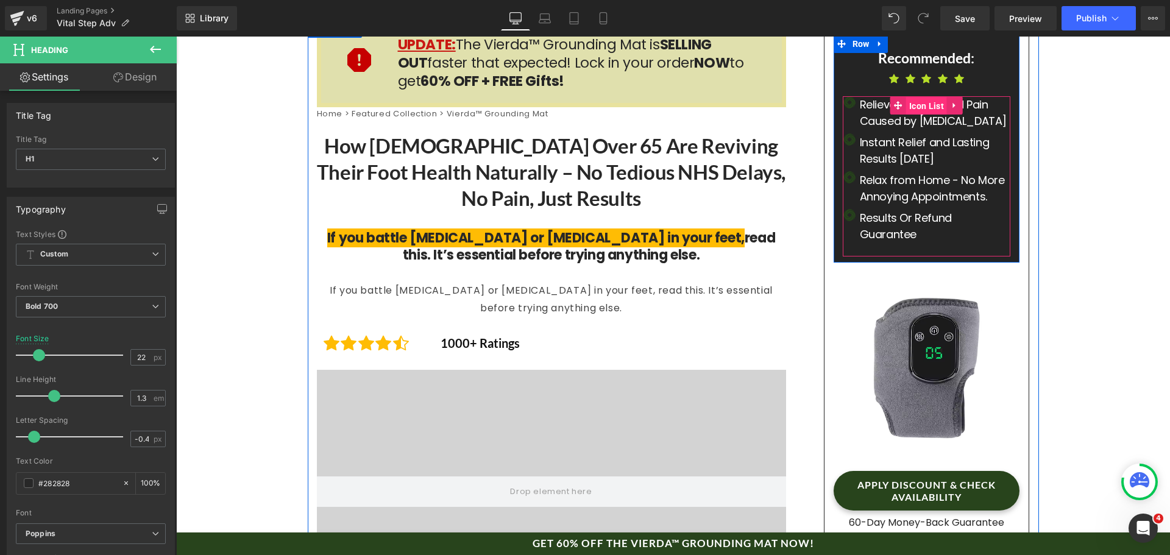
click at [910, 105] on span "Icon List" at bounding box center [926, 106] width 41 height 18
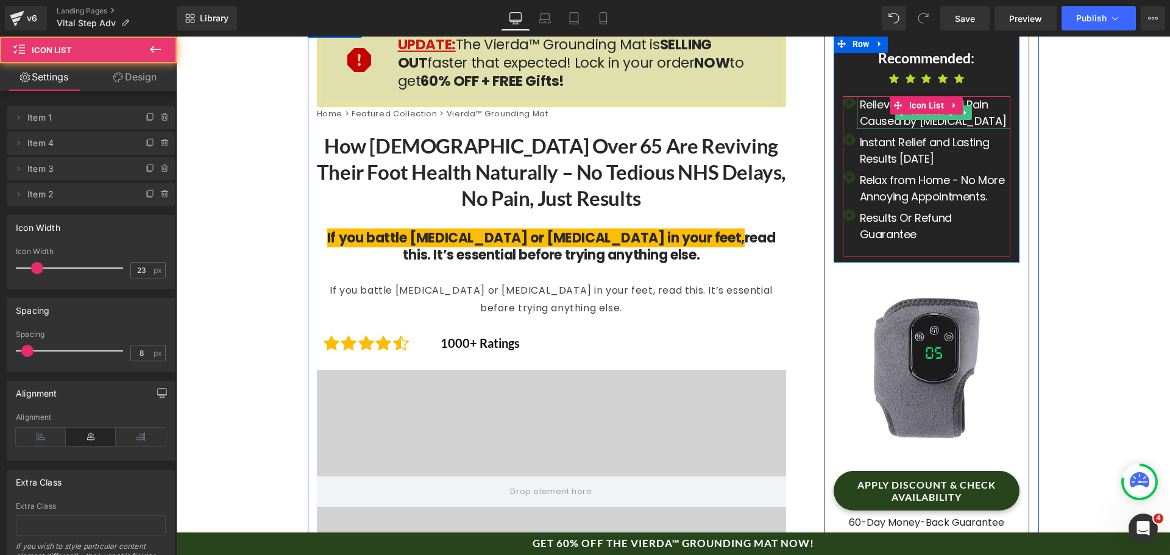
click at [909, 121] on div "Relieve Swelling and Pain Caused by [MEDICAL_DATA]" at bounding box center [934, 112] width 154 height 33
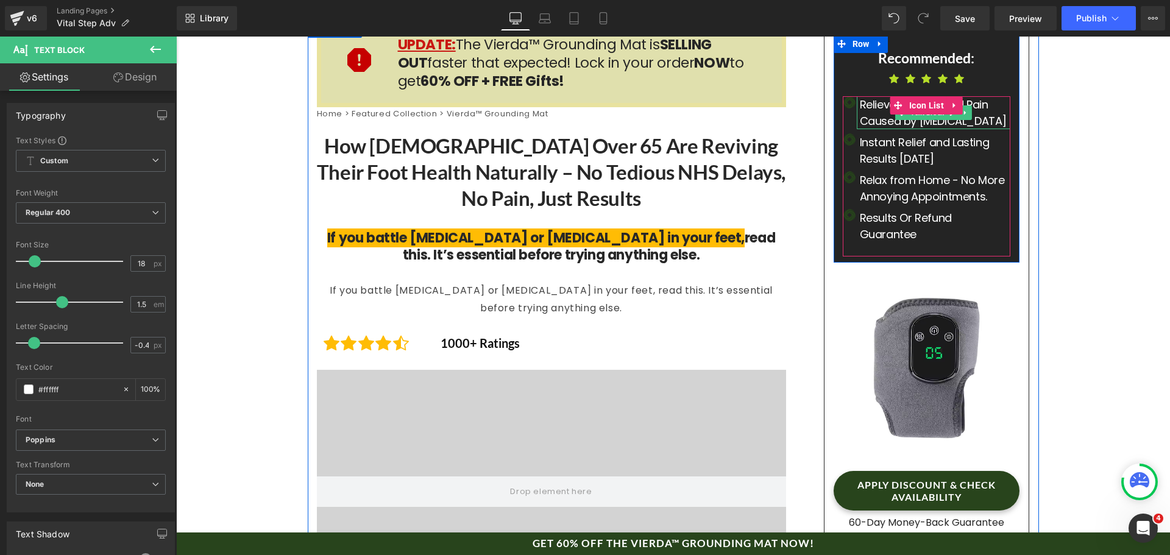
click at [917, 124] on div "Relieve Swelling and Pain Caused by [MEDICAL_DATA]" at bounding box center [934, 112] width 154 height 33
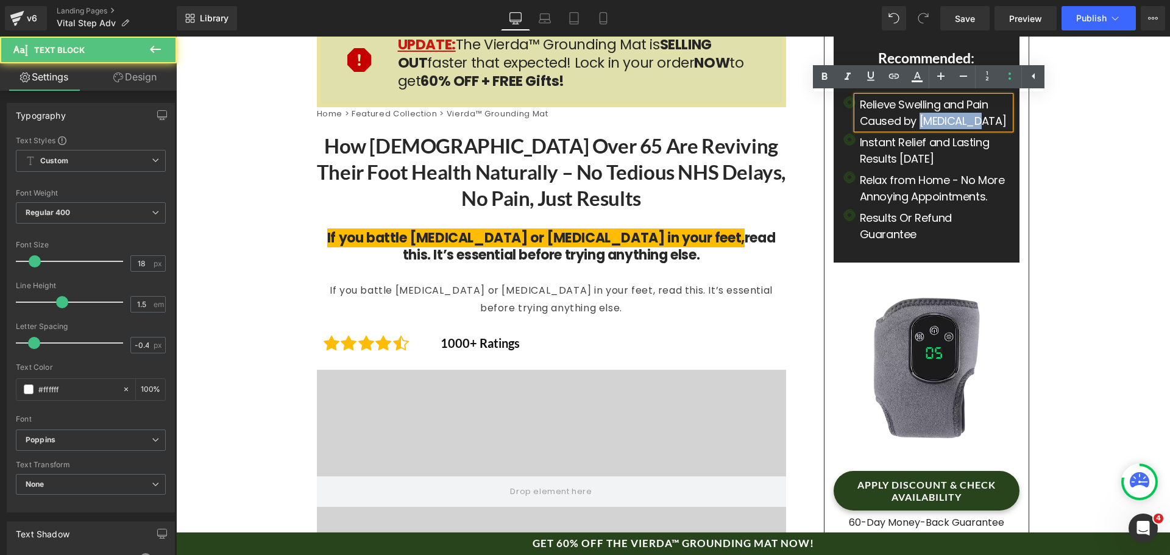
click at [917, 124] on div "Relieve Swelling and Pain Caused by [MEDICAL_DATA]" at bounding box center [934, 112] width 154 height 33
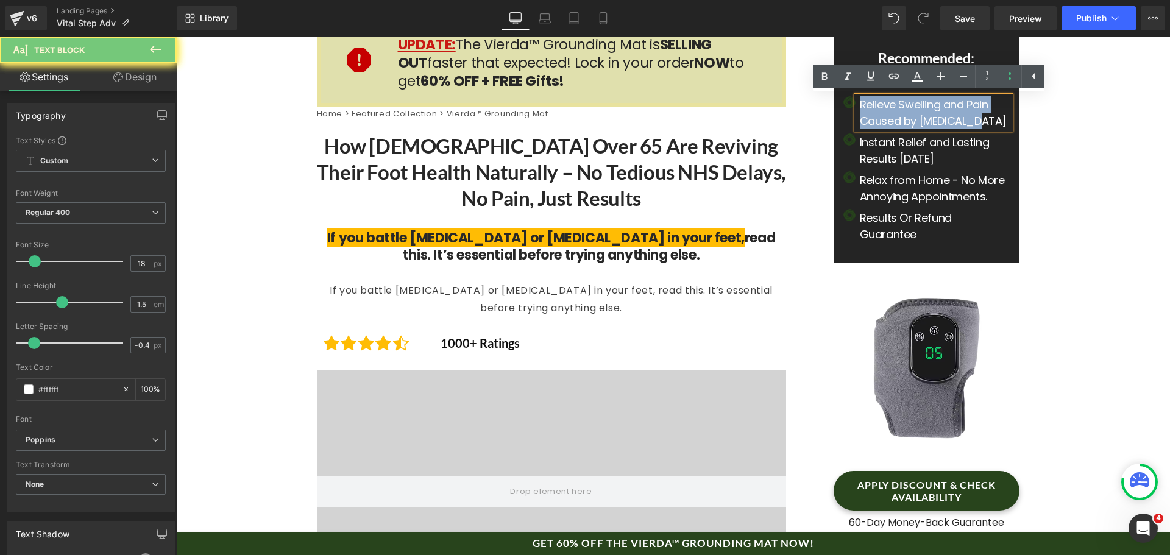
click at [917, 124] on div "Relieve Swelling and Pain Caused by [MEDICAL_DATA]" at bounding box center [934, 112] width 154 height 33
click at [916, 118] on div "Relieve Swelling and Pain Caused by [MEDICAL_DATA]" at bounding box center [934, 112] width 154 height 33
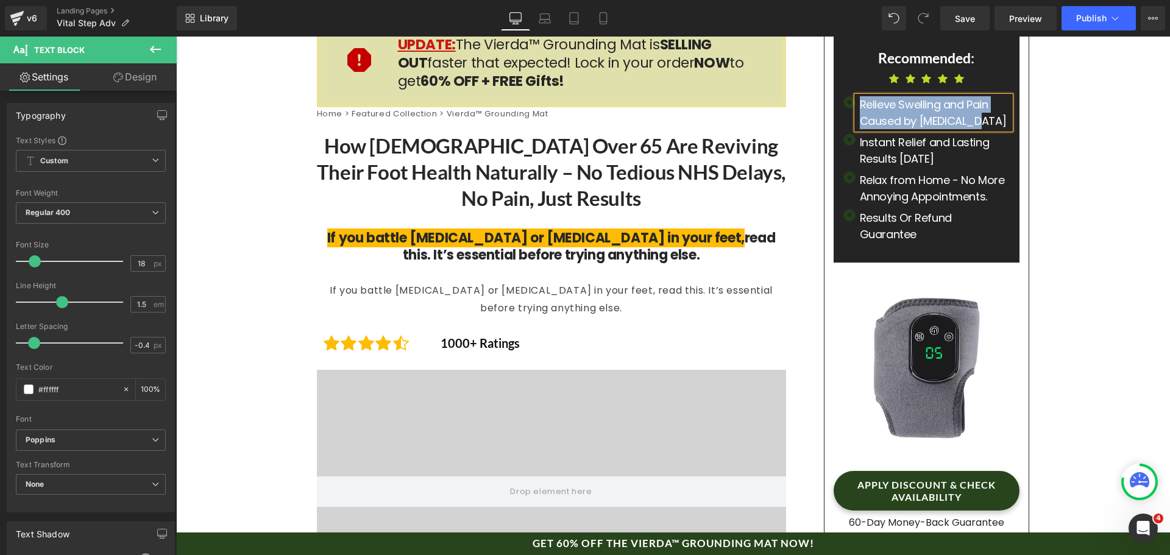
click at [916, 118] on div "Relieve Swelling and Pain Caused by [MEDICAL_DATA]" at bounding box center [934, 112] width 154 height 33
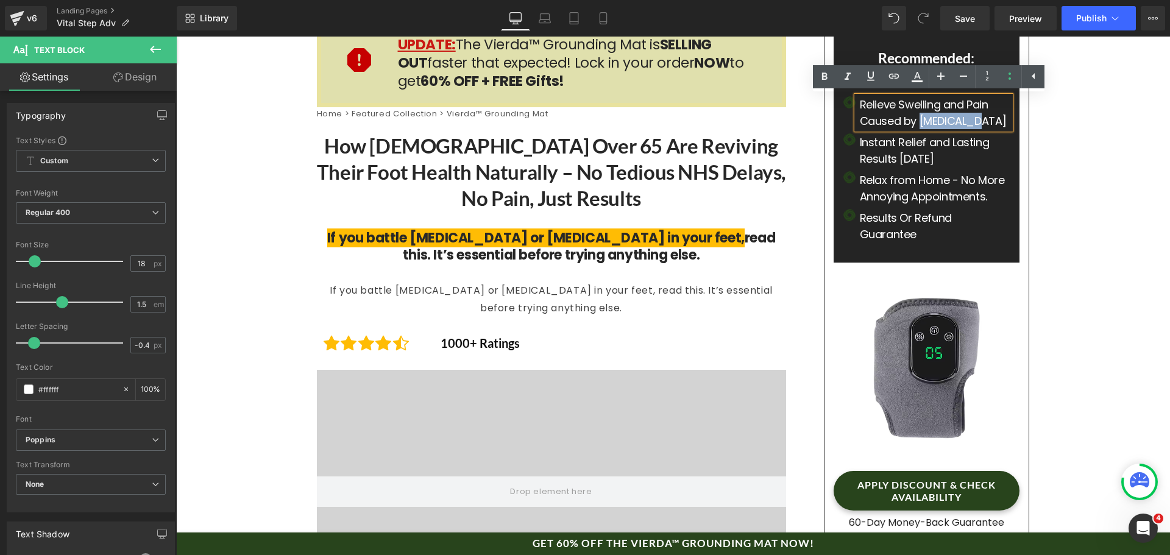
click at [916, 118] on div "Relieve Swelling and Pain Caused by [MEDICAL_DATA]" at bounding box center [934, 112] width 154 height 33
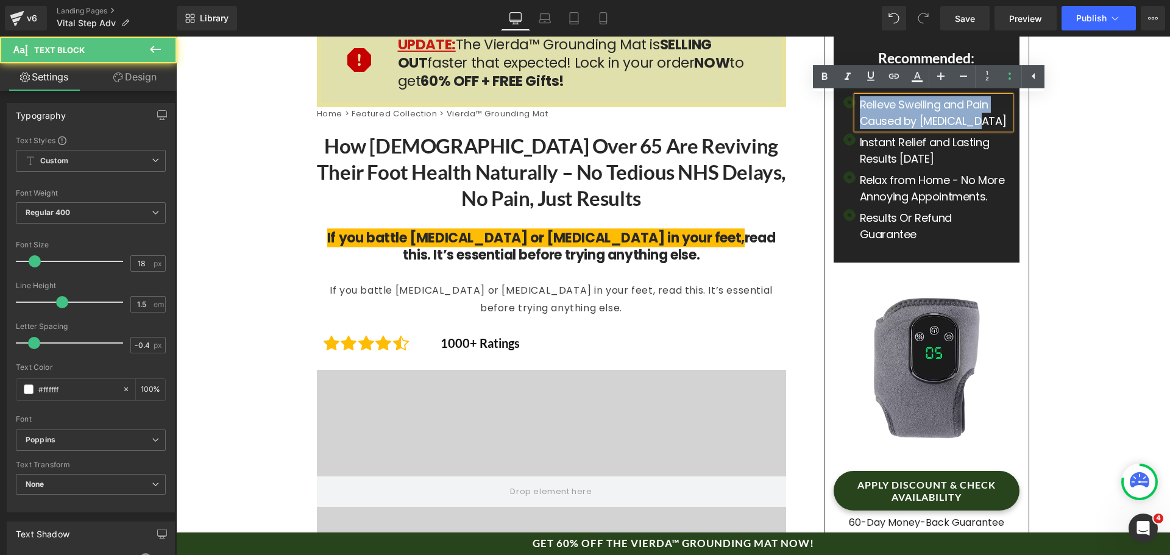
click at [916, 118] on div "Relieve Swelling and Pain Caused by [MEDICAL_DATA]" at bounding box center [934, 112] width 154 height 33
click at [899, 105] on div "Relieve Swelling and Pain Caused by [MEDICAL_DATA]" at bounding box center [934, 112] width 154 height 33
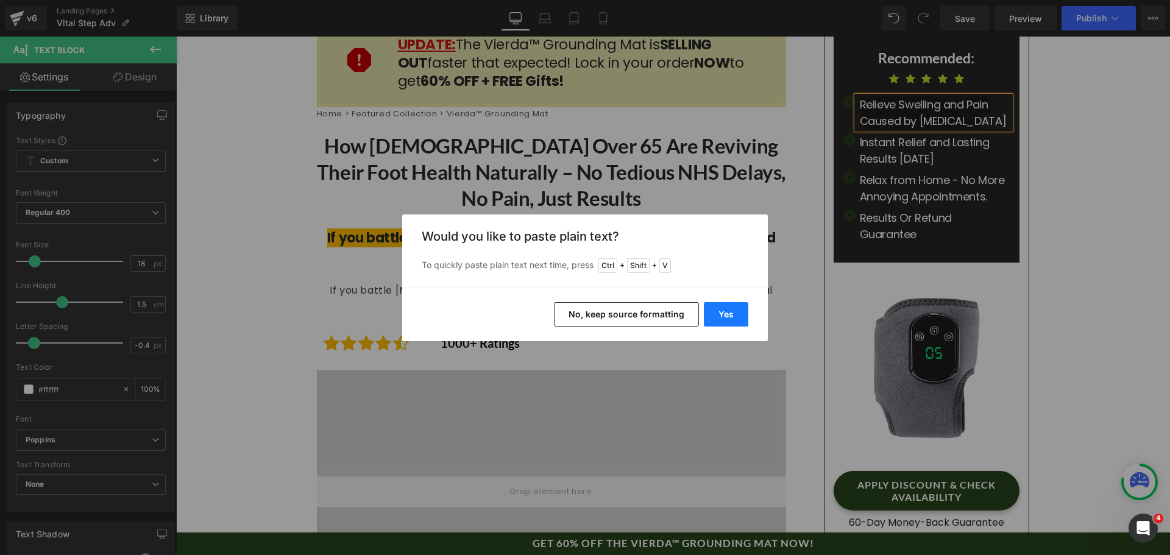
click at [717, 319] on button "Yes" at bounding box center [726, 314] width 44 height 24
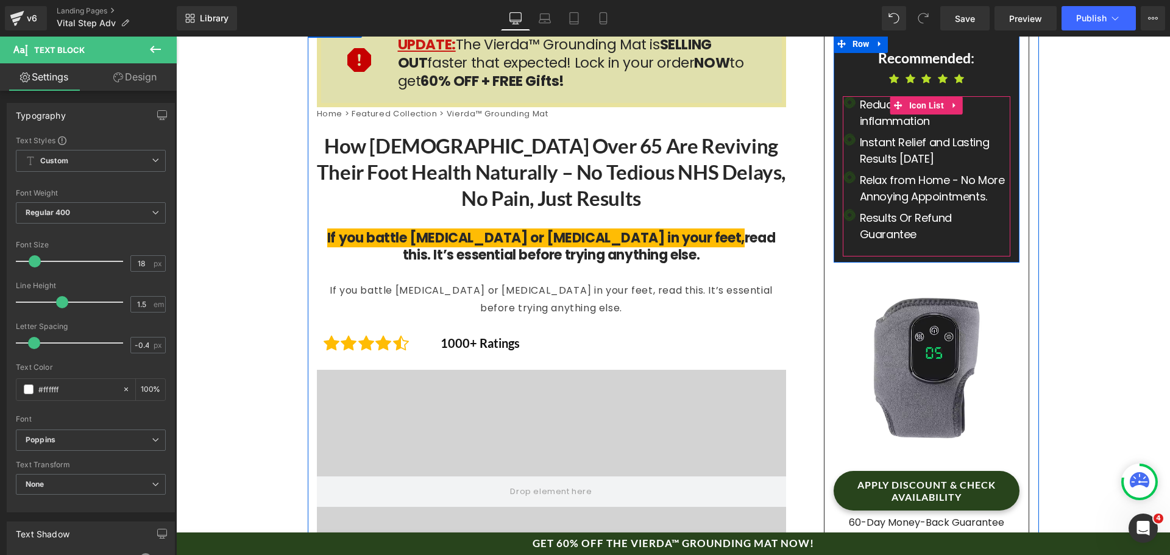
click at [939, 137] on p "Instant Relief and Lasting Results [DATE]" at bounding box center [935, 150] width 151 height 33
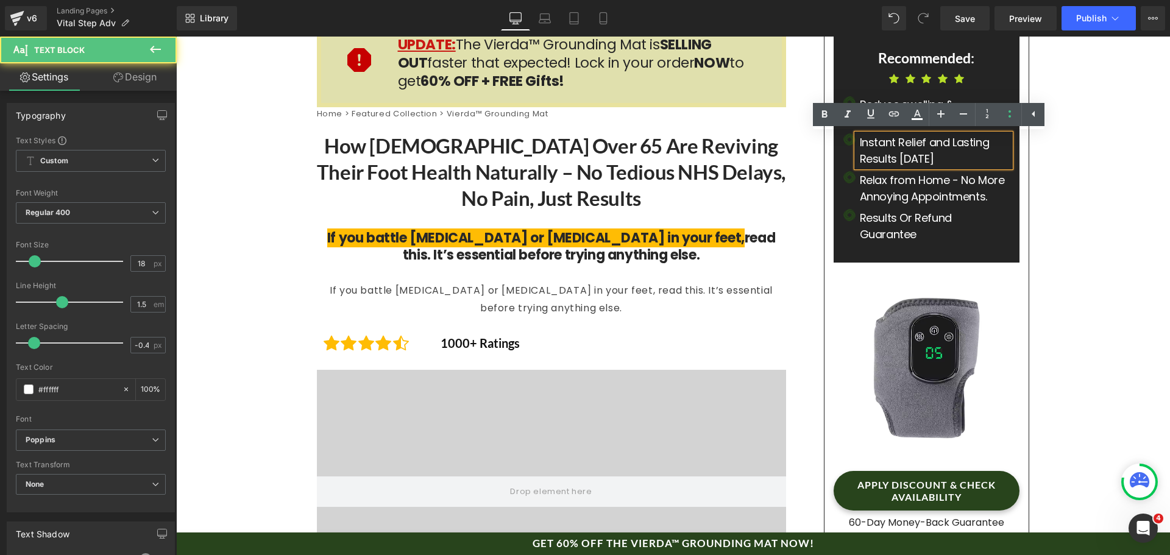
click at [931, 147] on p "Instant Relief and Lasting Results [DATE]" at bounding box center [935, 150] width 151 height 33
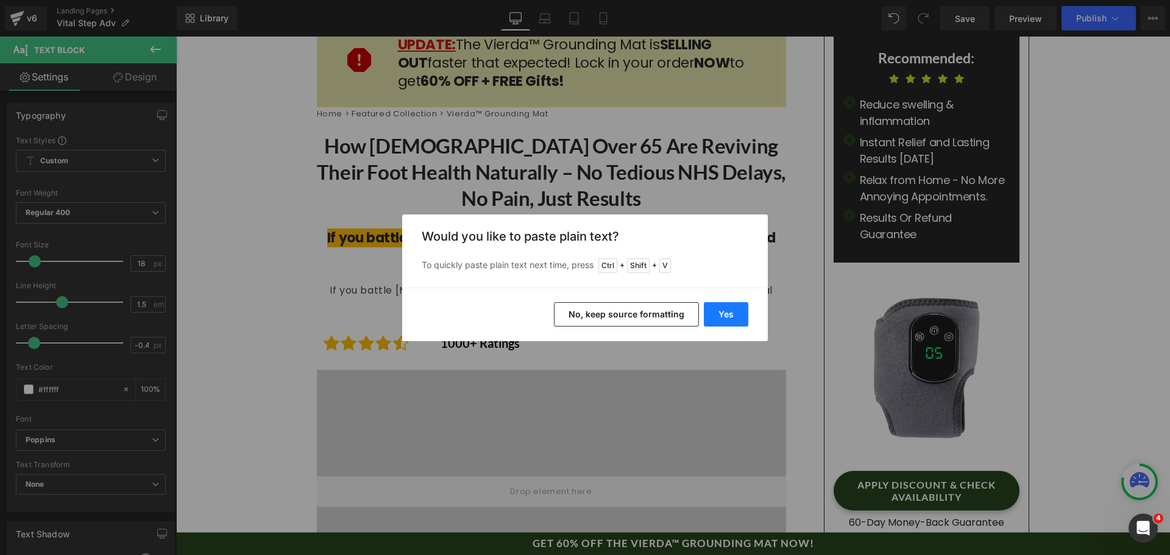
click at [712, 311] on button "Yes" at bounding box center [726, 314] width 44 height 24
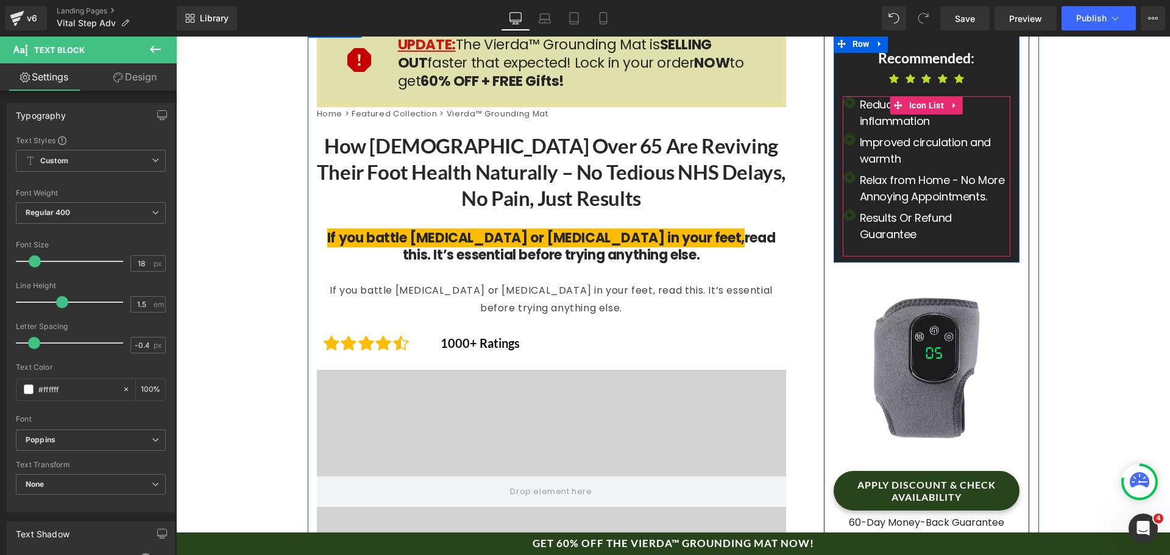
click at [917, 185] on span "Text Block" at bounding box center [927, 188] width 38 height 15
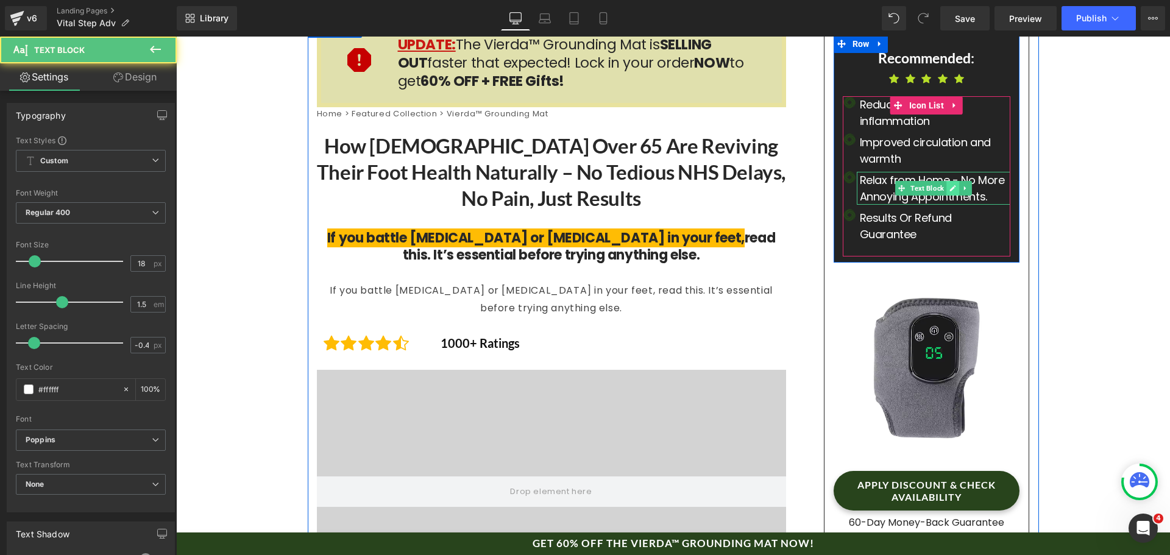
click at [946, 182] on link at bounding box center [952, 188] width 13 height 15
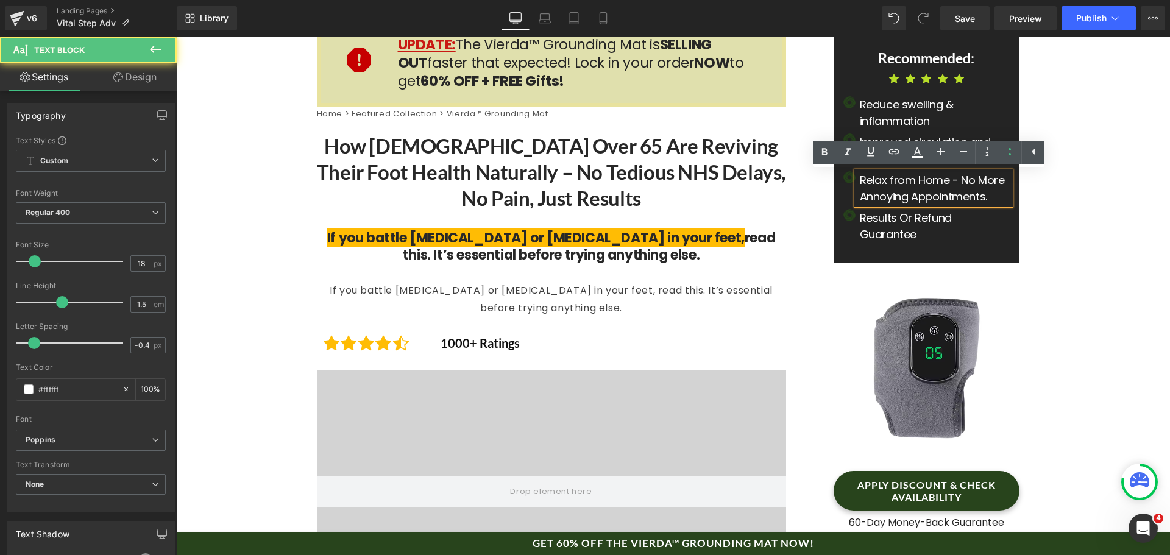
click at [932, 196] on p "Relax from Home - No More Annoying Appointments." at bounding box center [935, 188] width 151 height 33
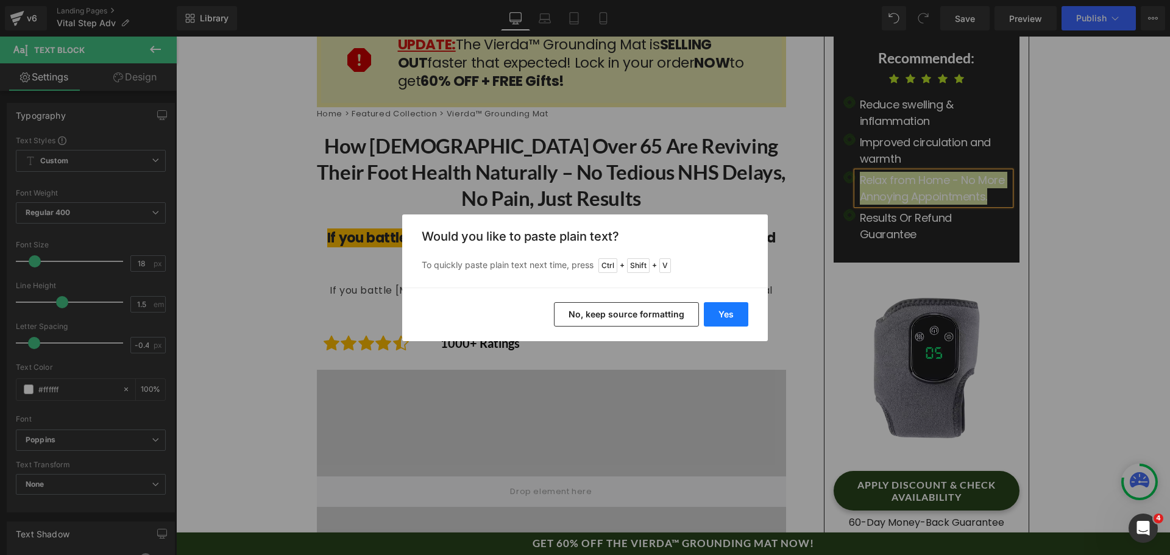
click at [724, 317] on button "Yes" at bounding box center [726, 314] width 44 height 24
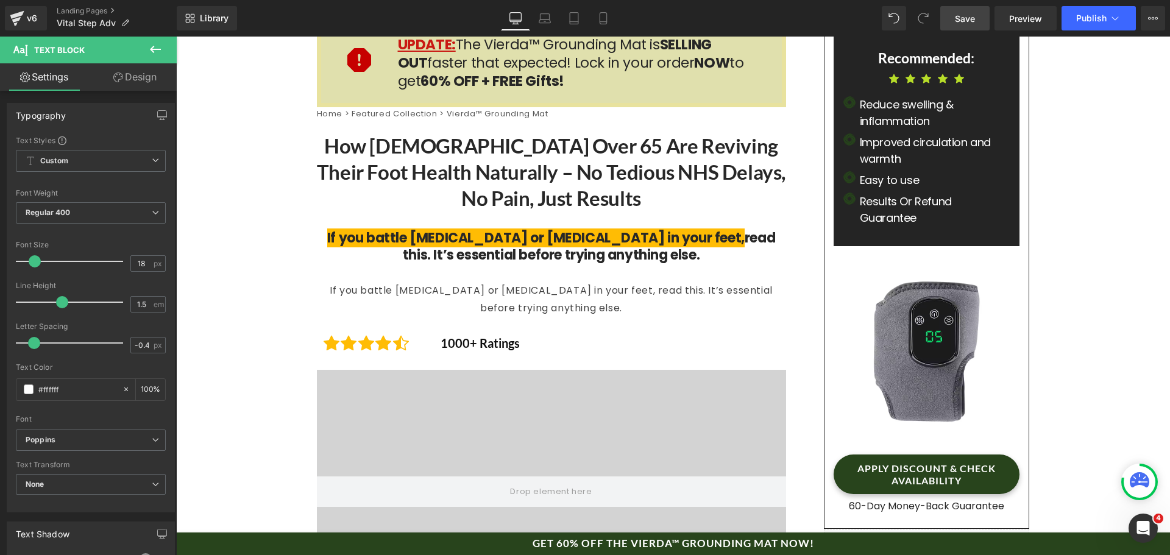
click at [963, 13] on span "Save" at bounding box center [965, 18] width 20 height 13
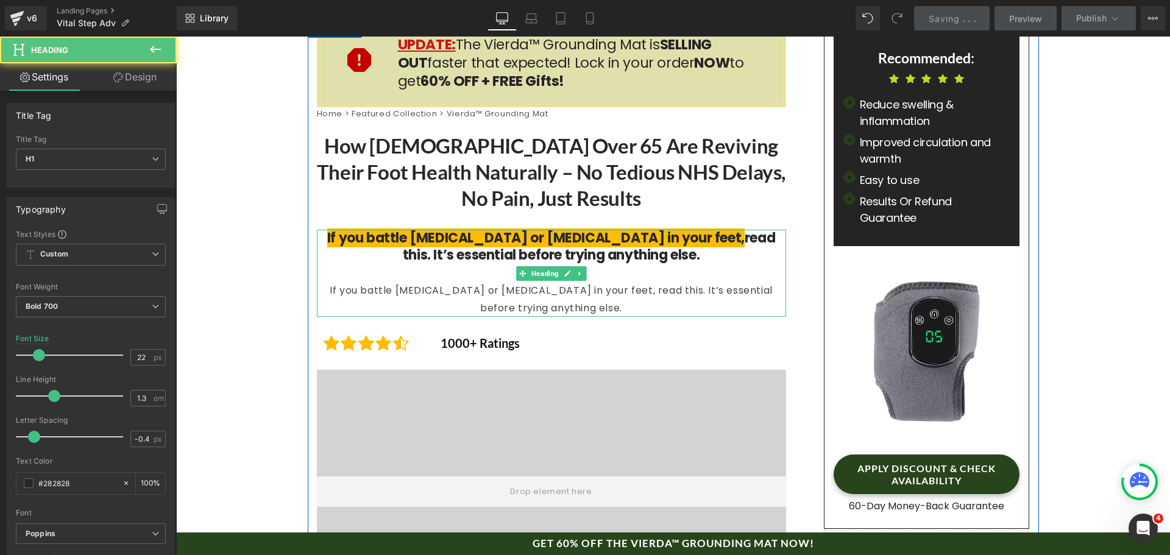
click at [581, 303] on div "If you battle [MEDICAL_DATA] or [MEDICAL_DATA] in your feet, read this. It’s es…" at bounding box center [551, 299] width 469 height 35
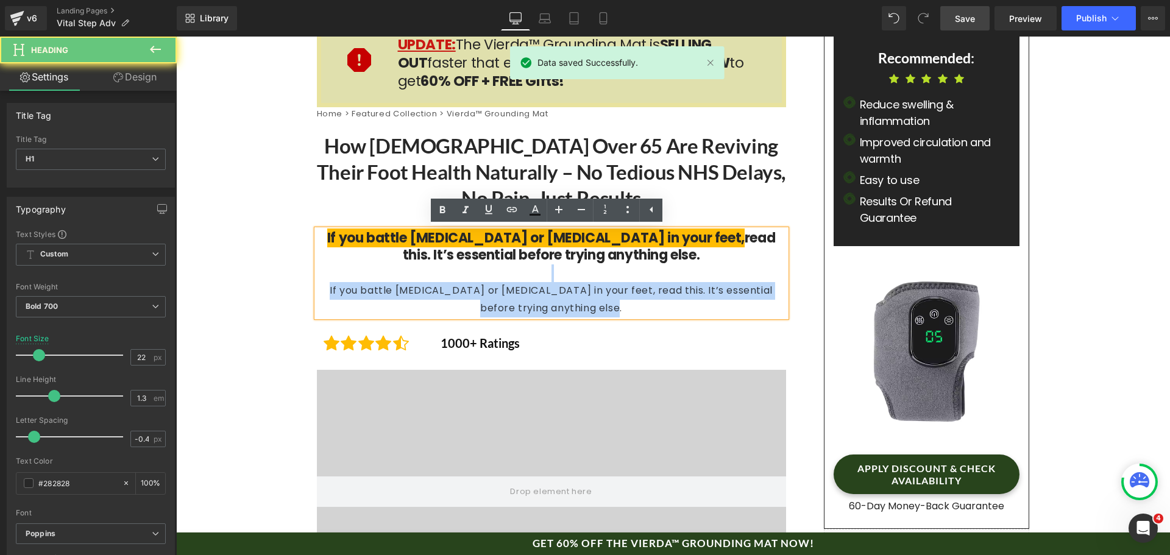
drag, startPoint x: 630, startPoint y: 309, endPoint x: 242, endPoint y: 281, distance: 389.1
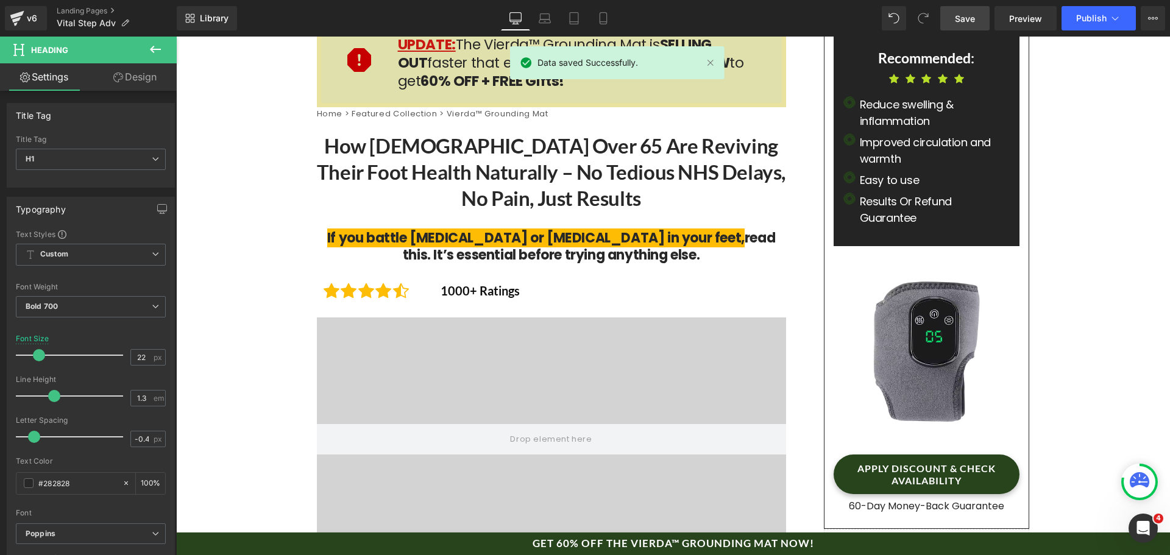
click at [956, 24] on span "Save" at bounding box center [965, 18] width 20 height 13
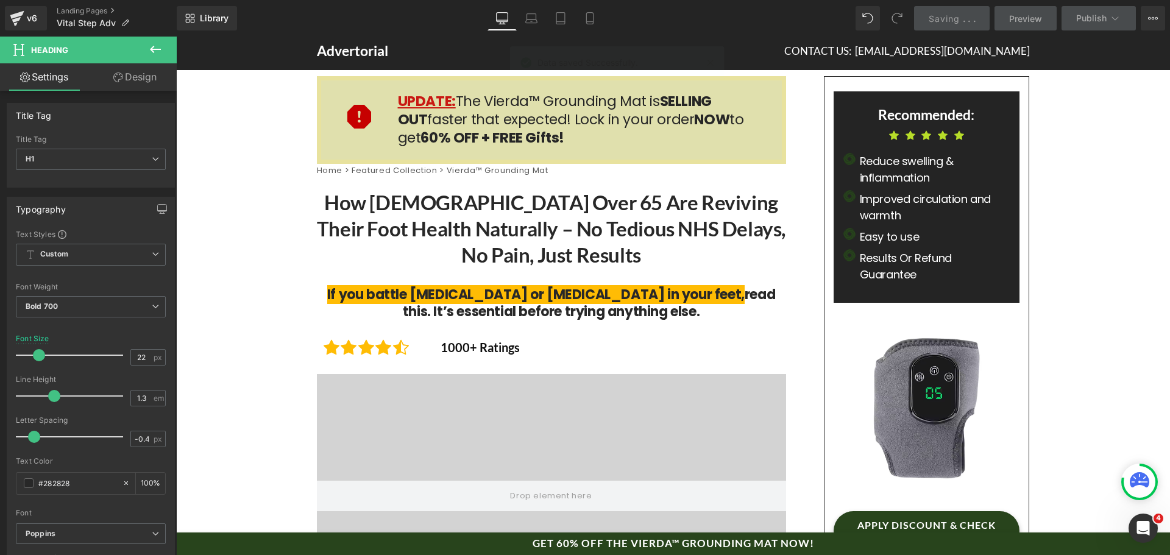
scroll to position [0, 0]
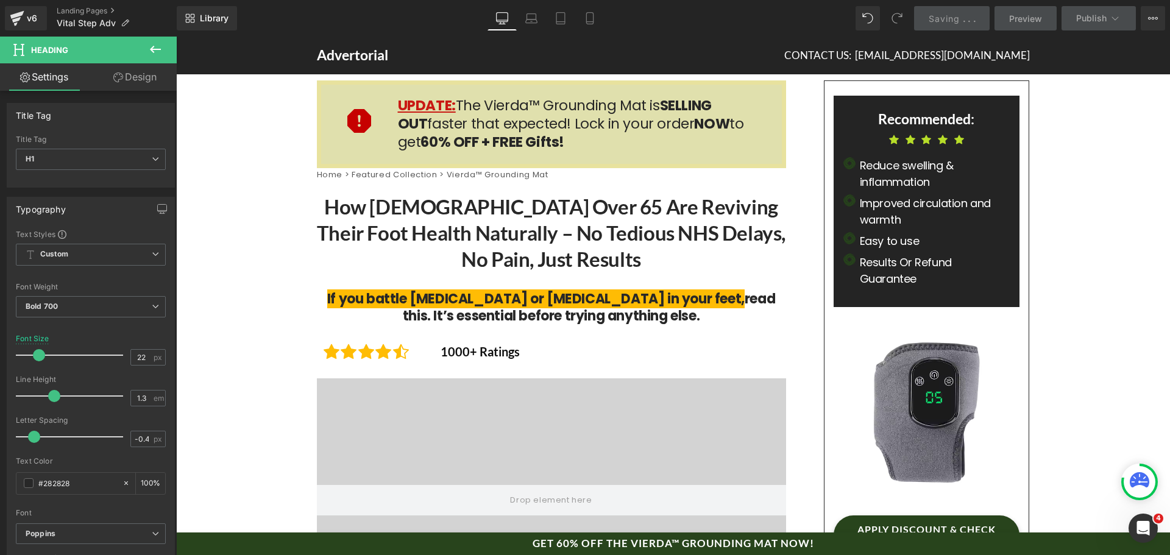
click at [554, 111] on p "UPDATE: The Vierda™ Grounding Mat is SELLING OUT faster that expected! Lock in …" at bounding box center [590, 124] width 384 height 55
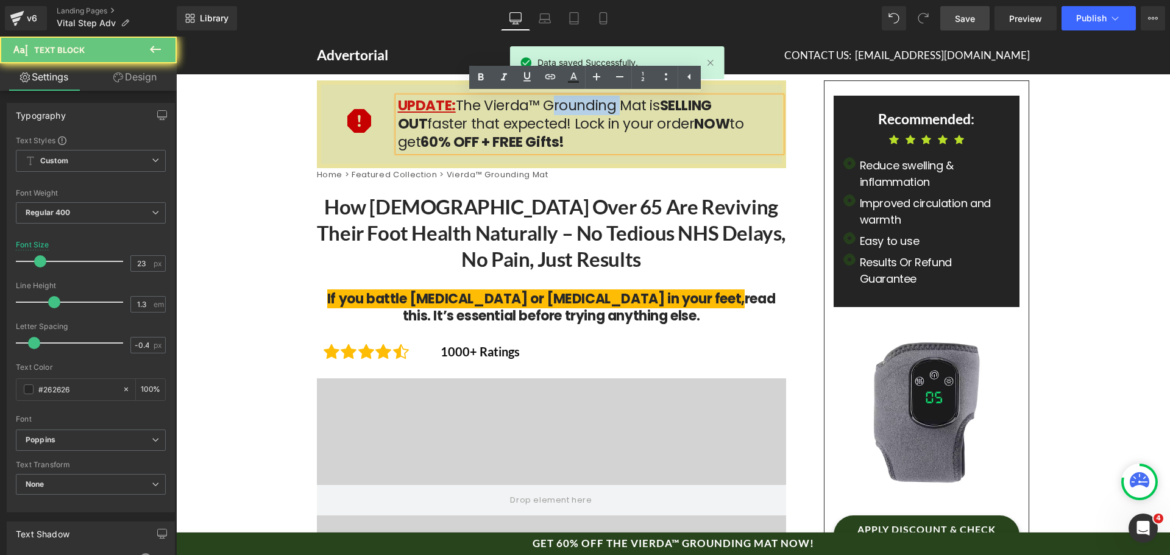
drag, startPoint x: 541, startPoint y: 105, endPoint x: 522, endPoint y: 102, distance: 19.2
click at [610, 107] on p "UPDATE: The Vierda™ Grounding Mat is SELLING OUT faster that expected! Lock in …" at bounding box center [590, 124] width 384 height 55
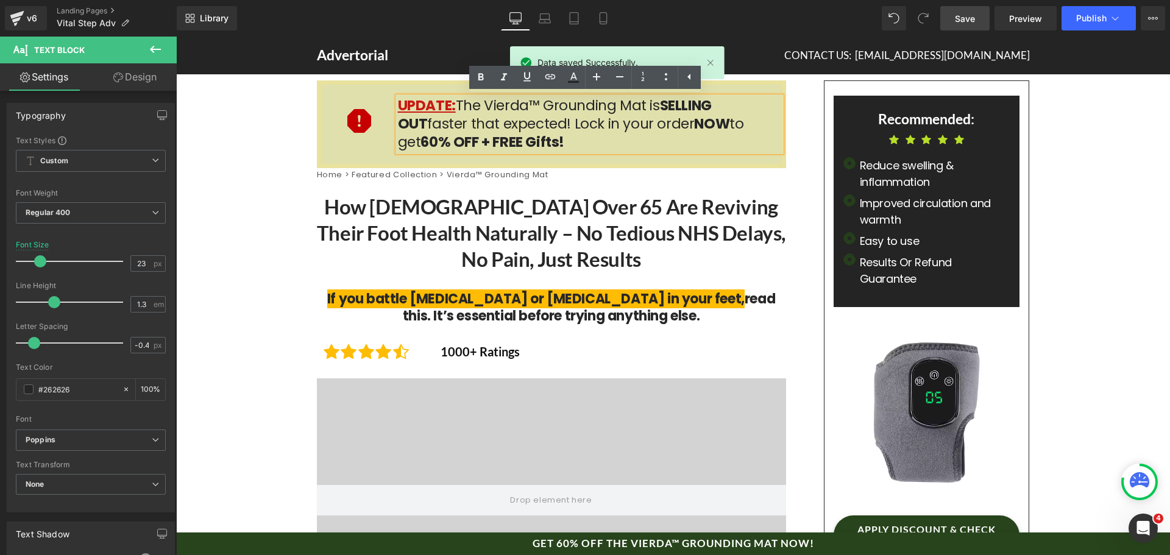
click at [522, 102] on p "UPDATE: The Vierda™ Grounding Mat is SELLING OUT faster that expected! Lock in …" at bounding box center [590, 124] width 384 height 55
drag, startPoint x: 483, startPoint y: 101, endPoint x: 640, endPoint y: 105, distance: 157.8
click at [640, 105] on p "UPDATE: The Vierda™ Grounding Mat is SELLING OUT faster that expected! Lock in …" at bounding box center [590, 124] width 384 height 55
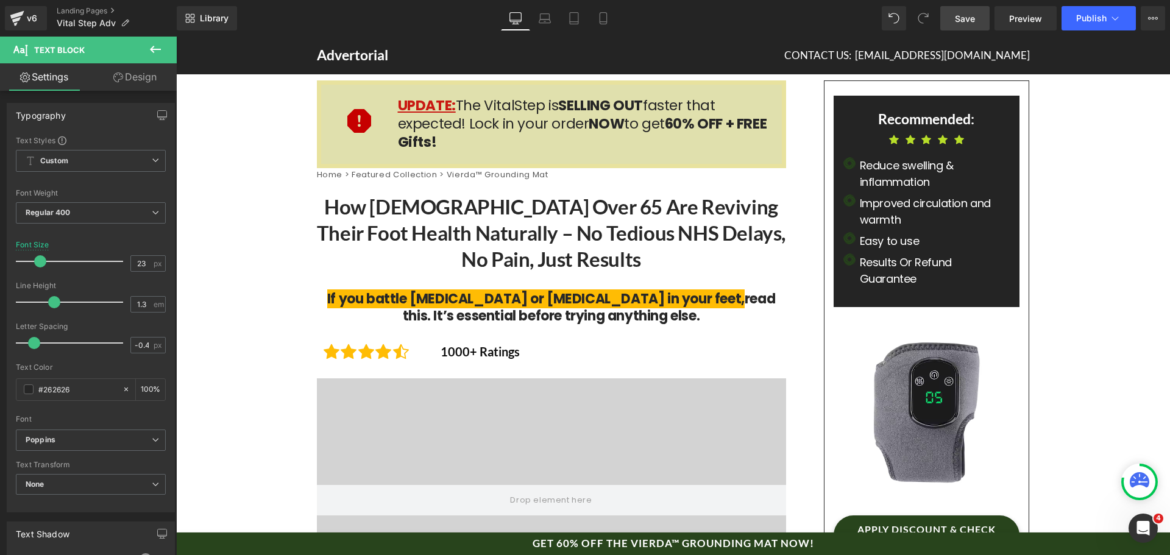
drag, startPoint x: 964, startPoint y: 17, endPoint x: 413, endPoint y: 255, distance: 599.8
click at [964, 17] on span "Save" at bounding box center [965, 18] width 20 height 13
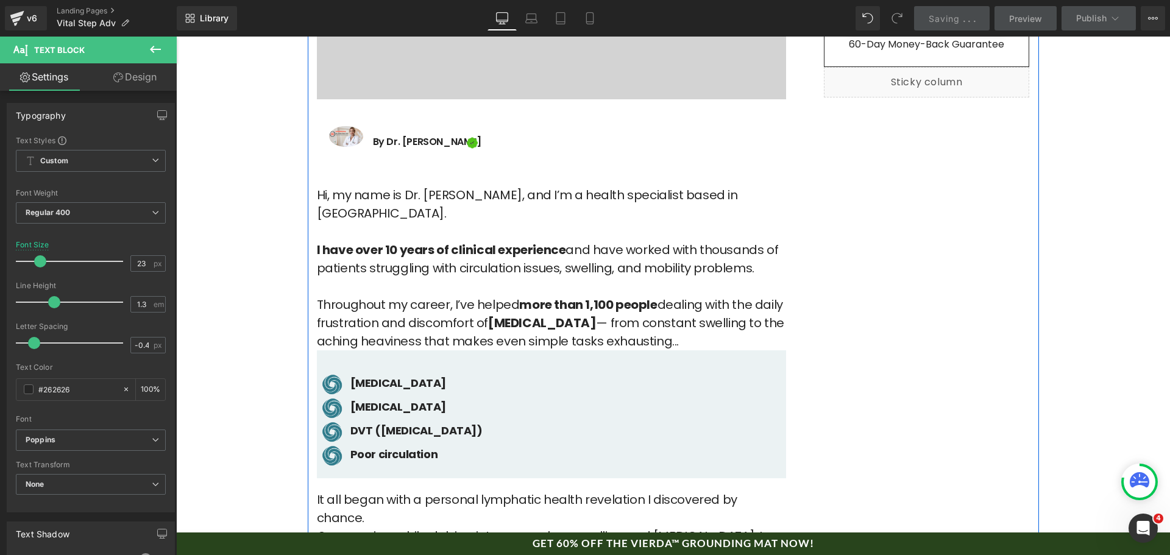
scroll to position [426, 0]
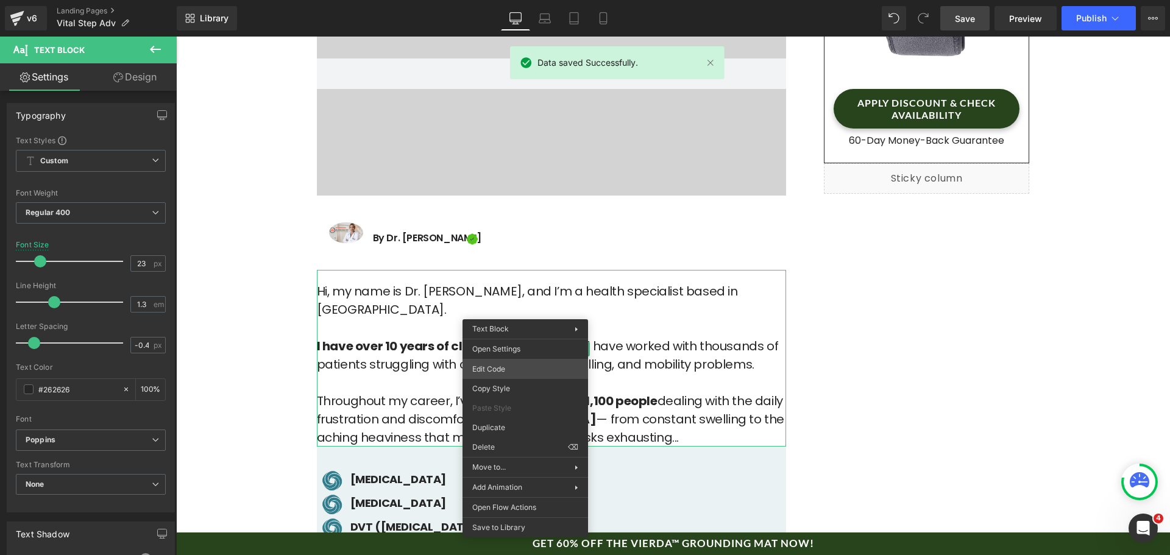
click at [521, 0] on div "Text Block You are previewing how the will restyle your page. You can not edit …" at bounding box center [585, 0] width 1170 height 0
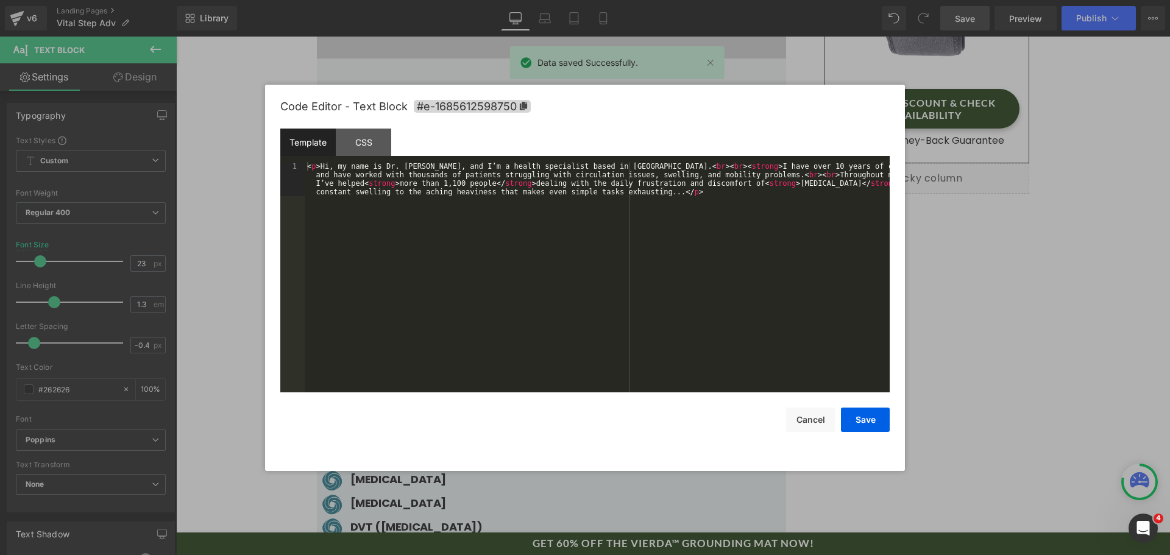
click at [604, 302] on div "< p > Hi, my name is Dr. [PERSON_NAME], and I’m a health specialist based in [G…" at bounding box center [597, 311] width 585 height 299
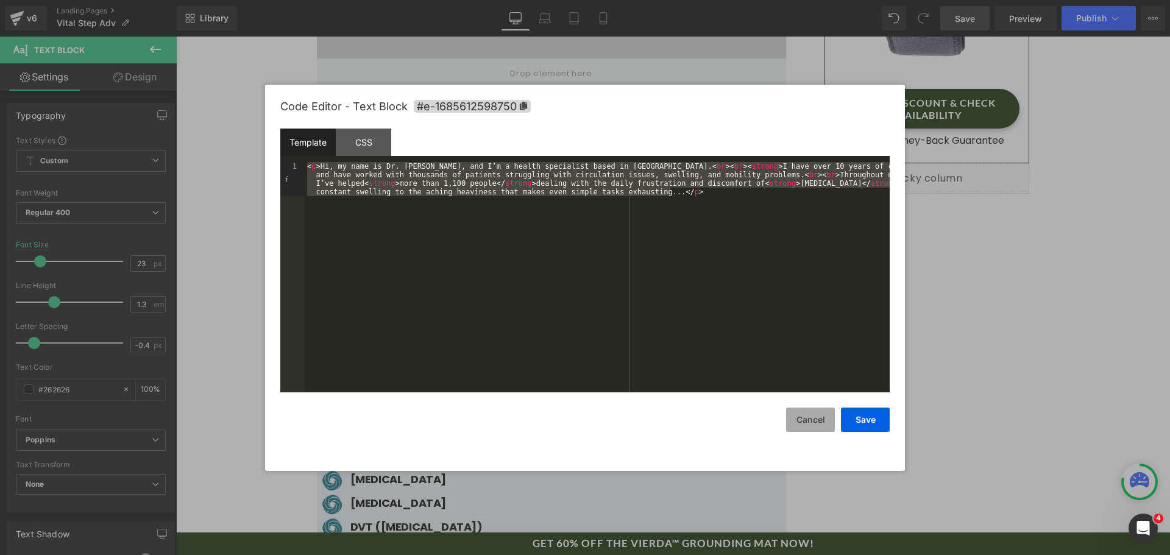
click at [823, 423] on button "Cancel" at bounding box center [810, 420] width 49 height 24
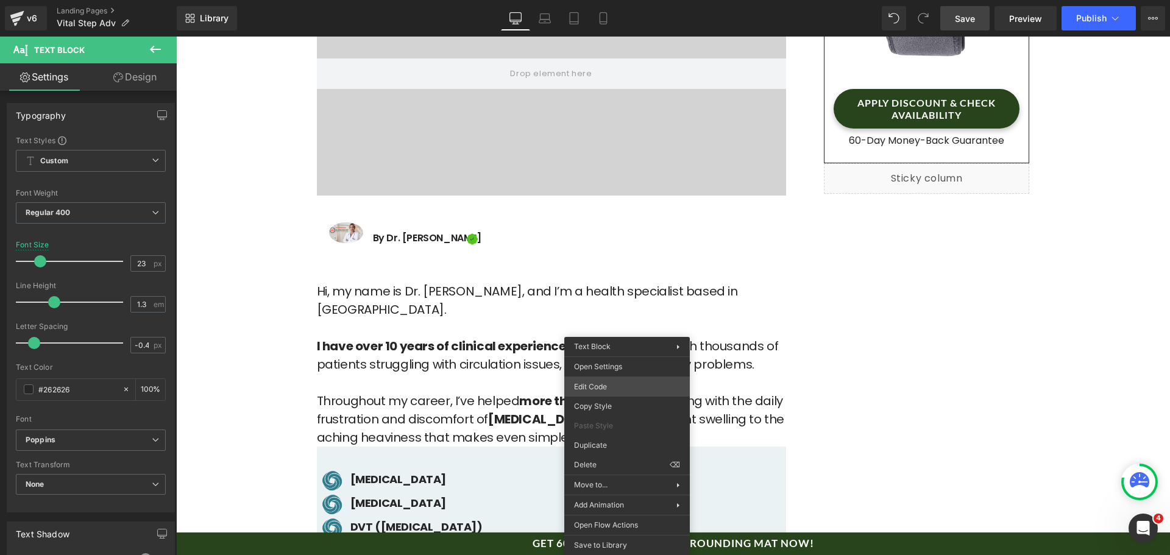
click at [631, 0] on div "Text Block You are previewing how the will restyle your page. You can not edit …" at bounding box center [585, 0] width 1170 height 0
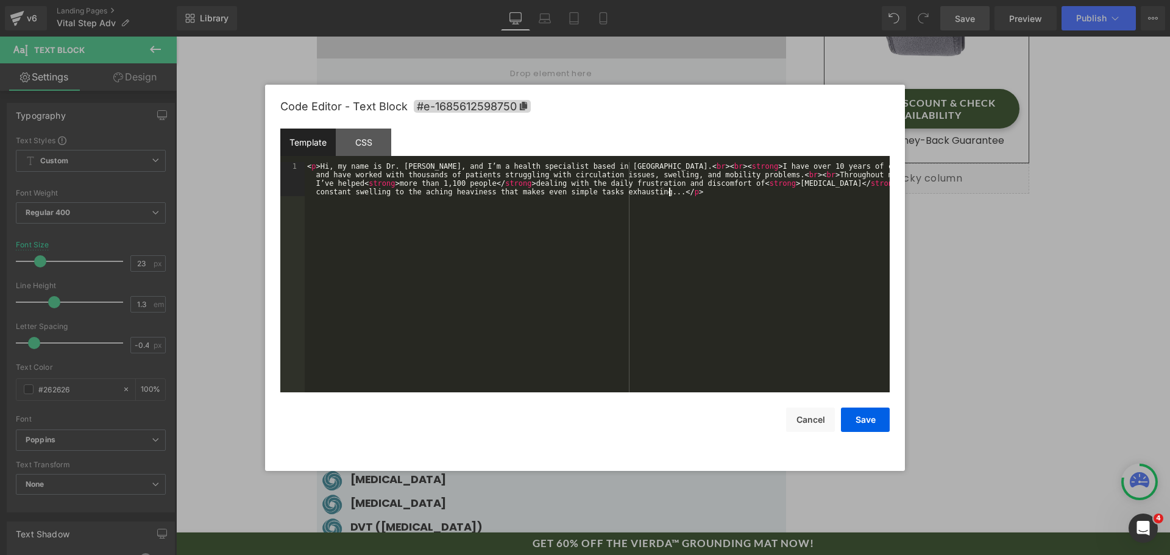
click at [832, 291] on div "< p > Hi, my name is Dr. [PERSON_NAME], and I’m a health specialist based in [G…" at bounding box center [597, 311] width 585 height 299
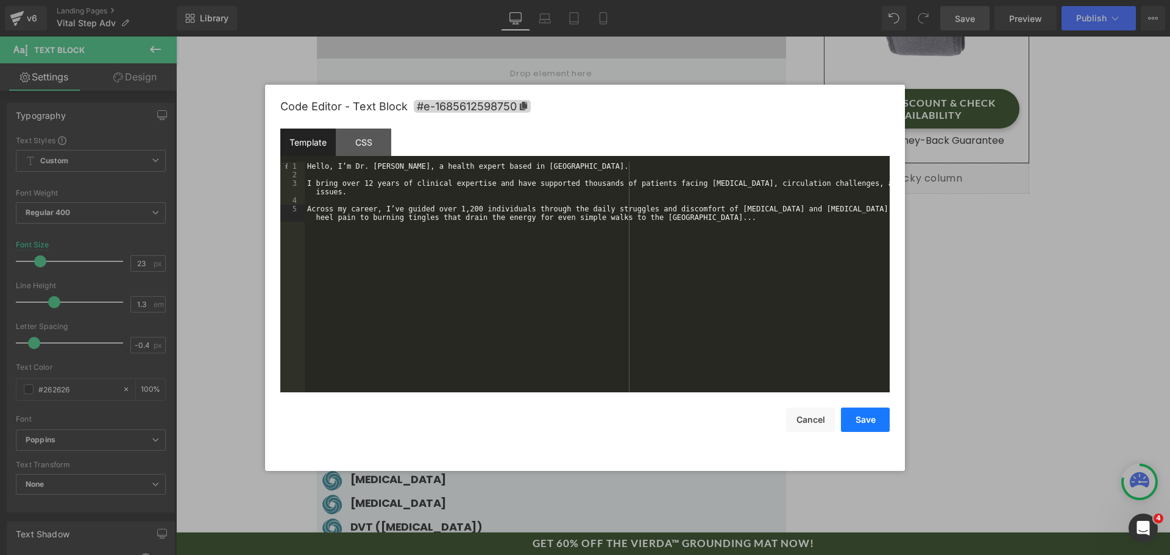
click at [863, 426] on button "Save" at bounding box center [865, 420] width 49 height 24
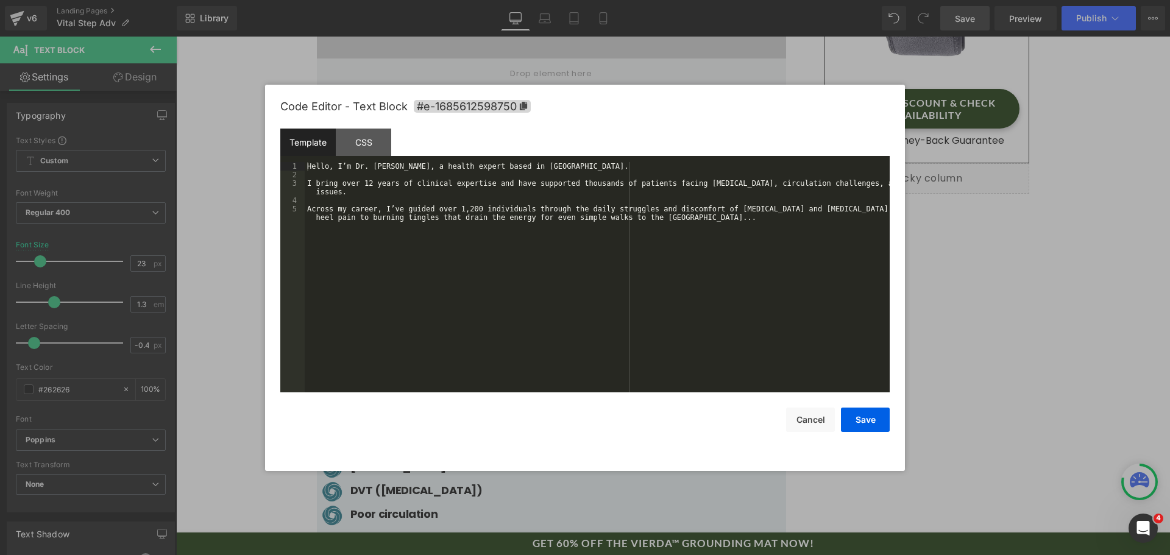
click at [532, 0] on div "Text Block You are previewing how the will restyle your page. You can not edit …" at bounding box center [585, 0] width 1170 height 0
click at [553, 339] on div "Hello, I’m Dr. [PERSON_NAME], a health expert based in [GEOGRAPHIC_DATA]. I bri…" at bounding box center [597, 290] width 585 height 256
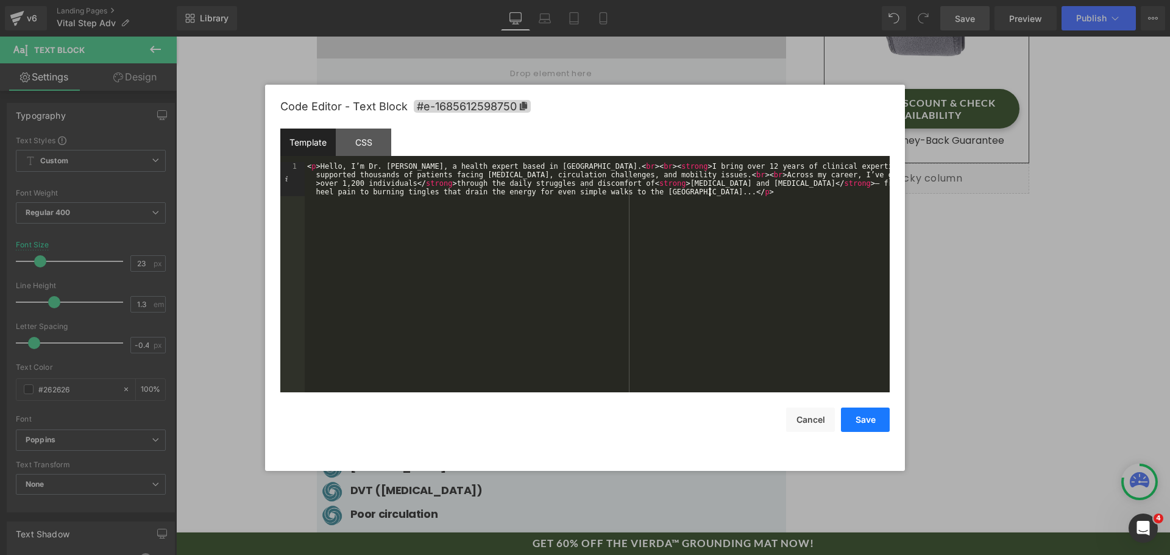
click at [849, 422] on button "Save" at bounding box center [865, 420] width 49 height 24
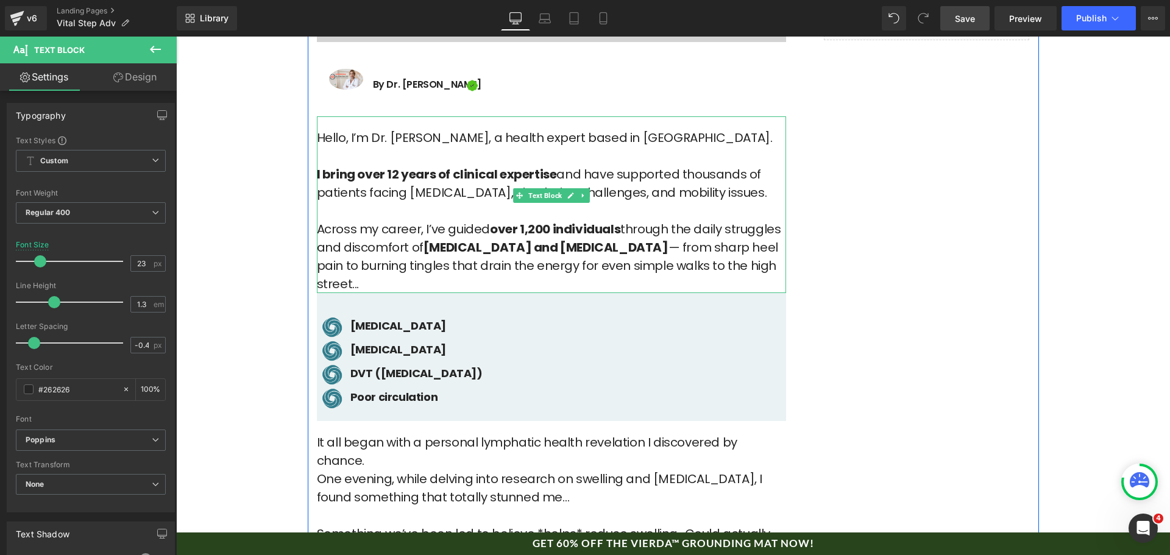
scroll to position [609, 0]
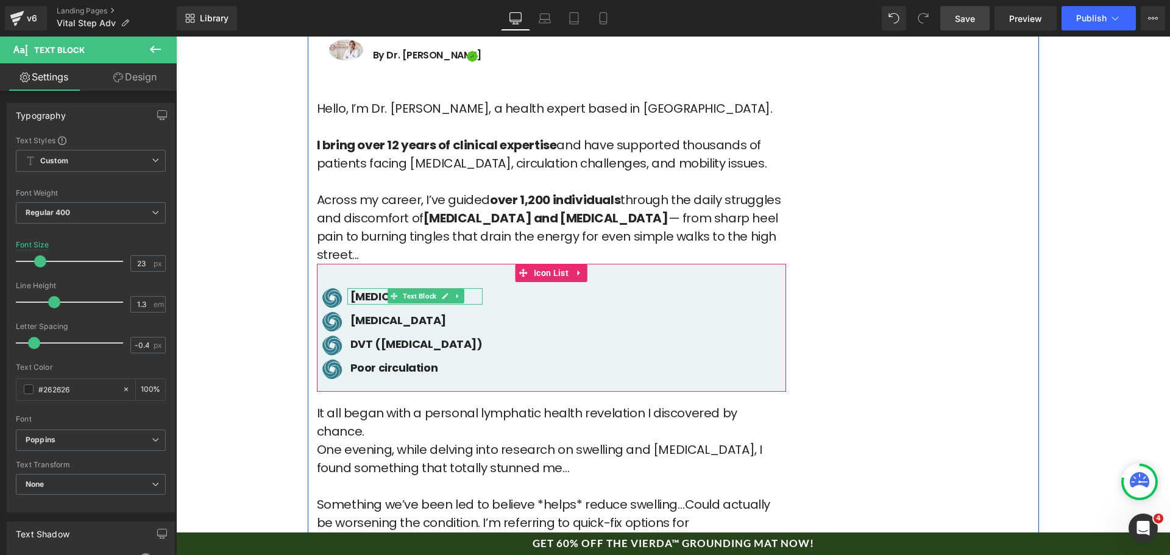
click at [359, 289] on b "[MEDICAL_DATA]" at bounding box center [398, 296] width 96 height 15
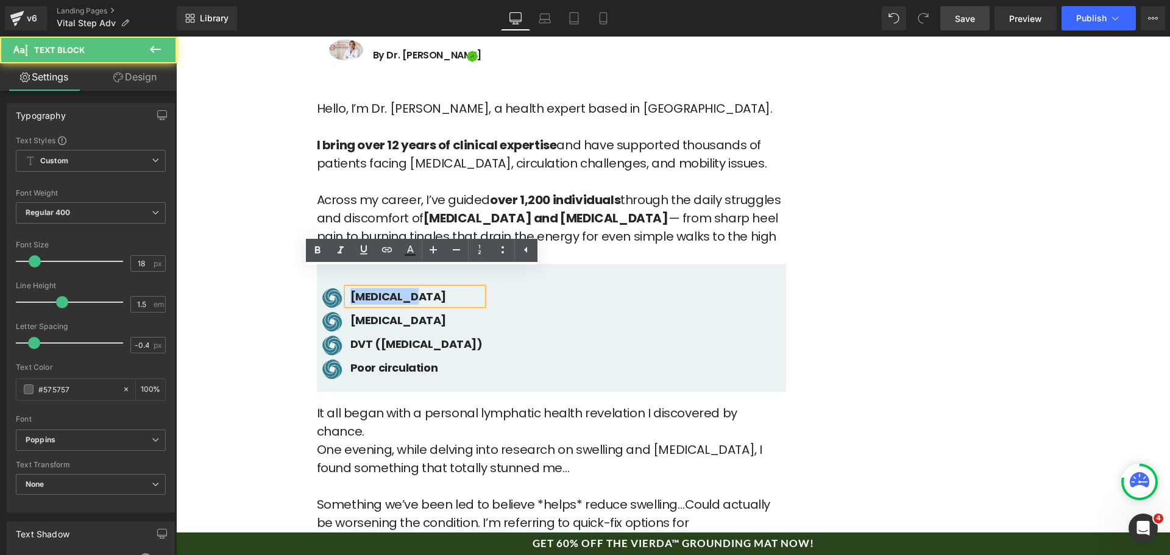
click at [359, 289] on b "[MEDICAL_DATA]" at bounding box center [398, 296] width 96 height 15
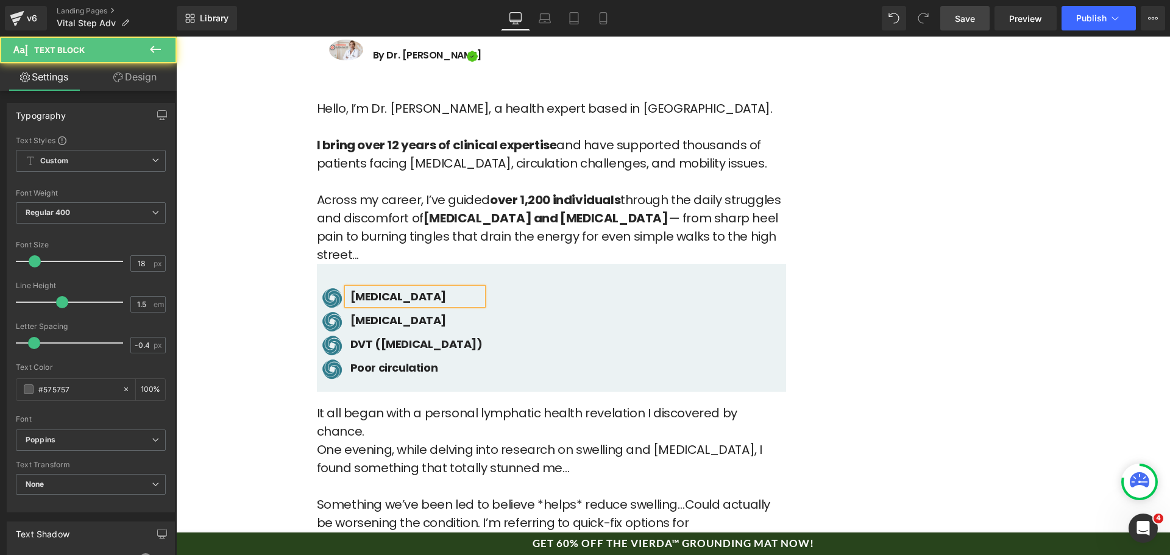
click at [363, 313] on b "[MEDICAL_DATA]" at bounding box center [398, 320] width 96 height 15
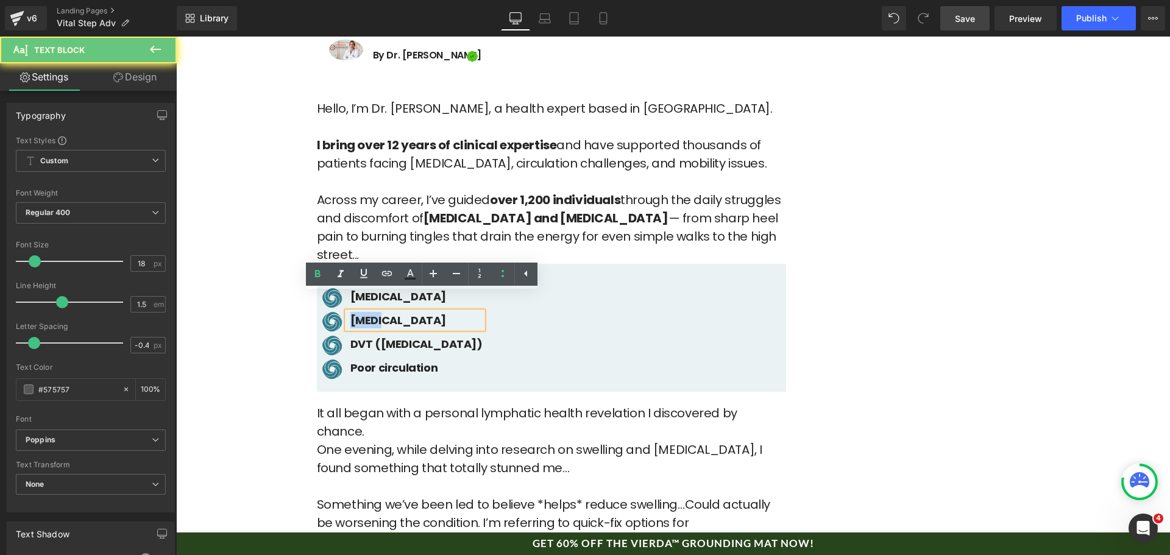
click at [363, 313] on b "[MEDICAL_DATA]" at bounding box center [398, 320] width 96 height 15
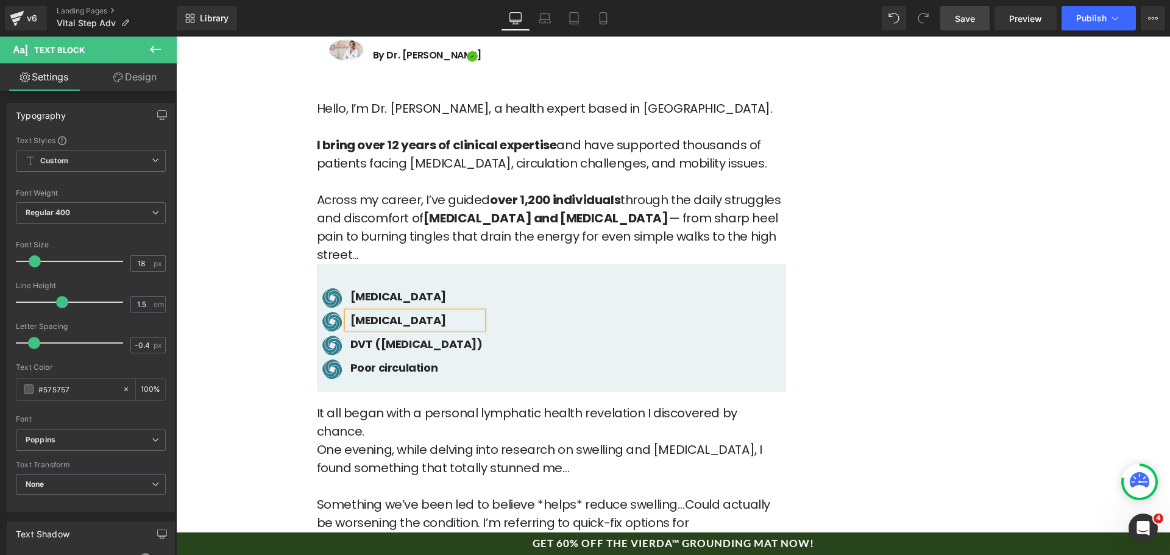
click at [176, 37] on div at bounding box center [176, 37] width 0 height 0
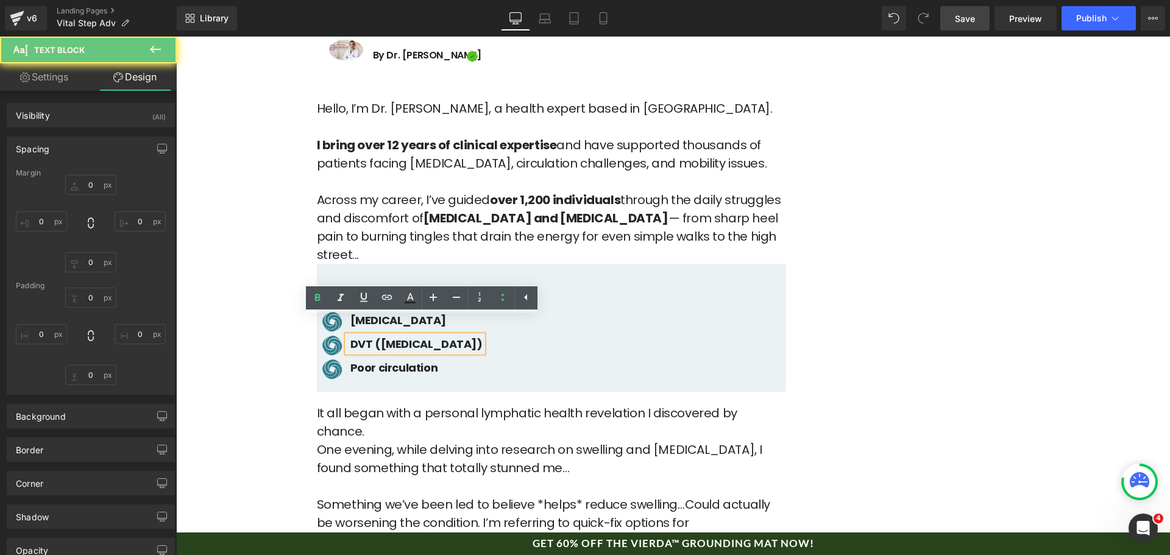
type input "0"
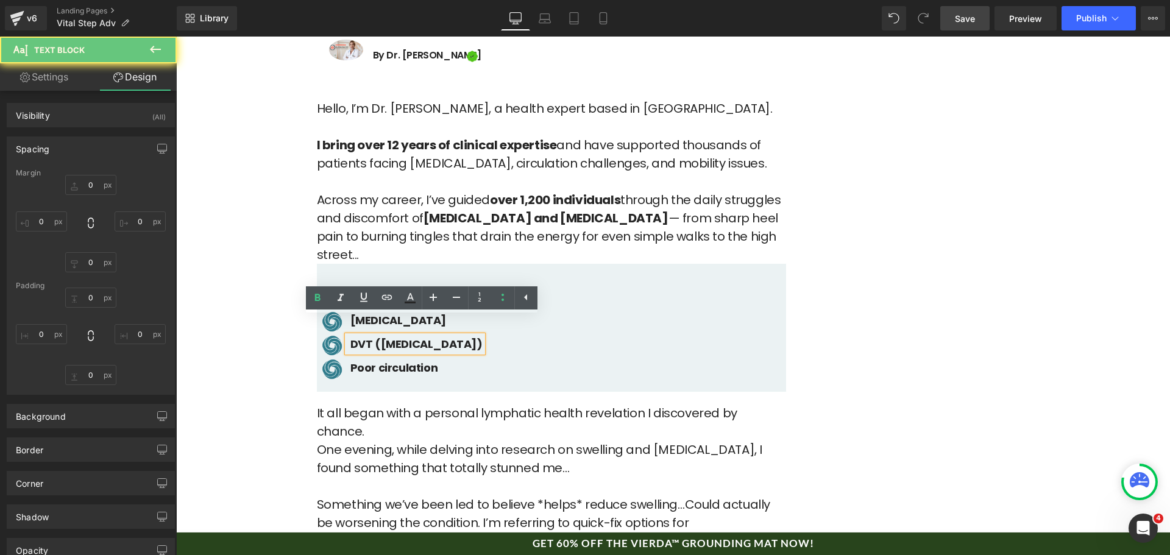
type input "0"
type input "5"
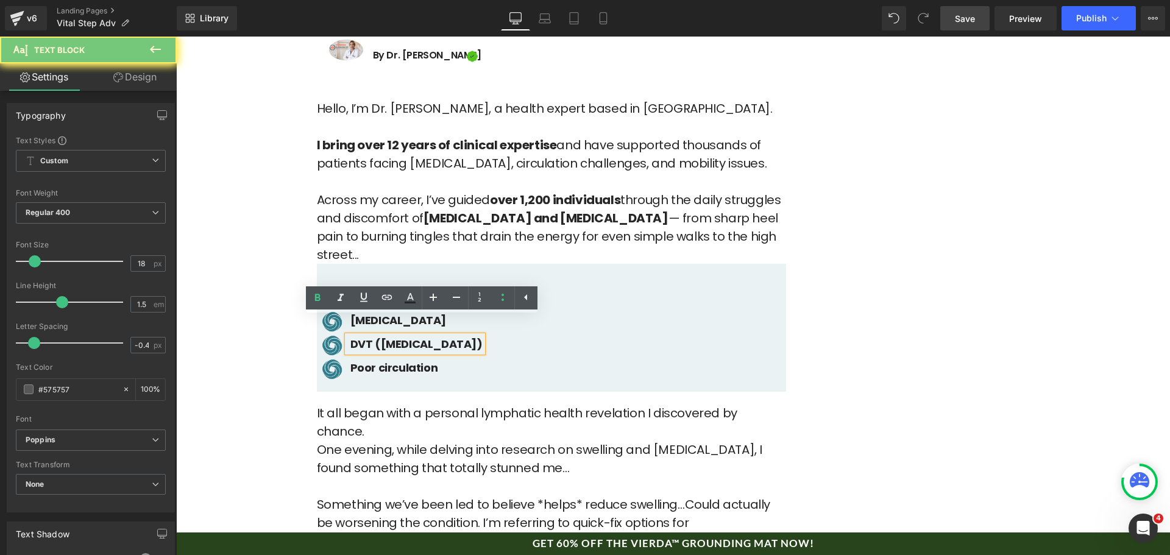
click at [352, 336] on b "DVT ([MEDICAL_DATA])" at bounding box center [416, 343] width 132 height 15
click at [351, 336] on b "DVT ([MEDICAL_DATA])" at bounding box center [416, 343] width 132 height 15
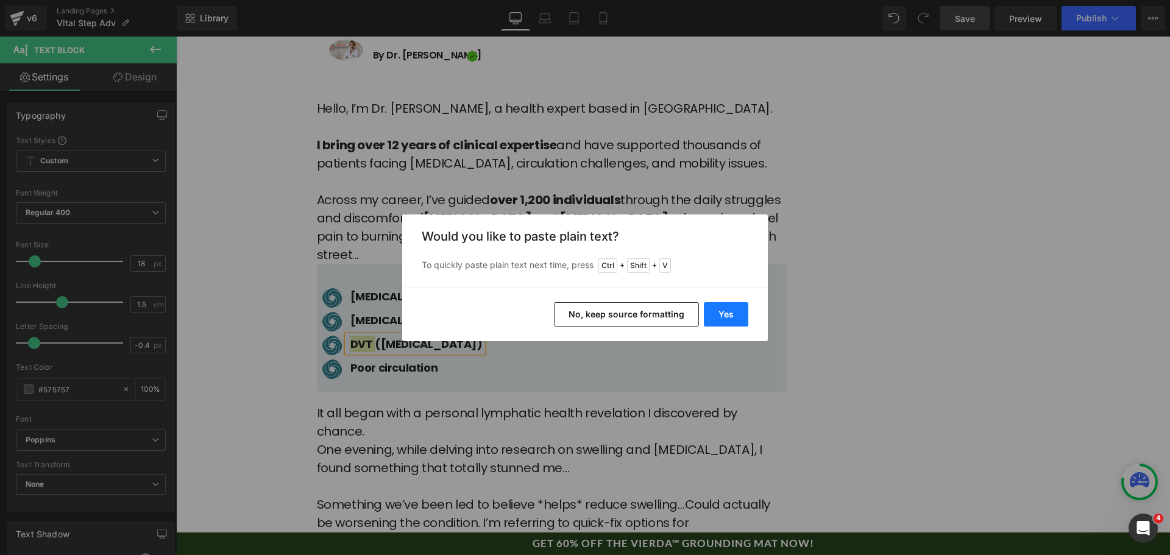
click at [721, 305] on button "Yes" at bounding box center [726, 314] width 44 height 24
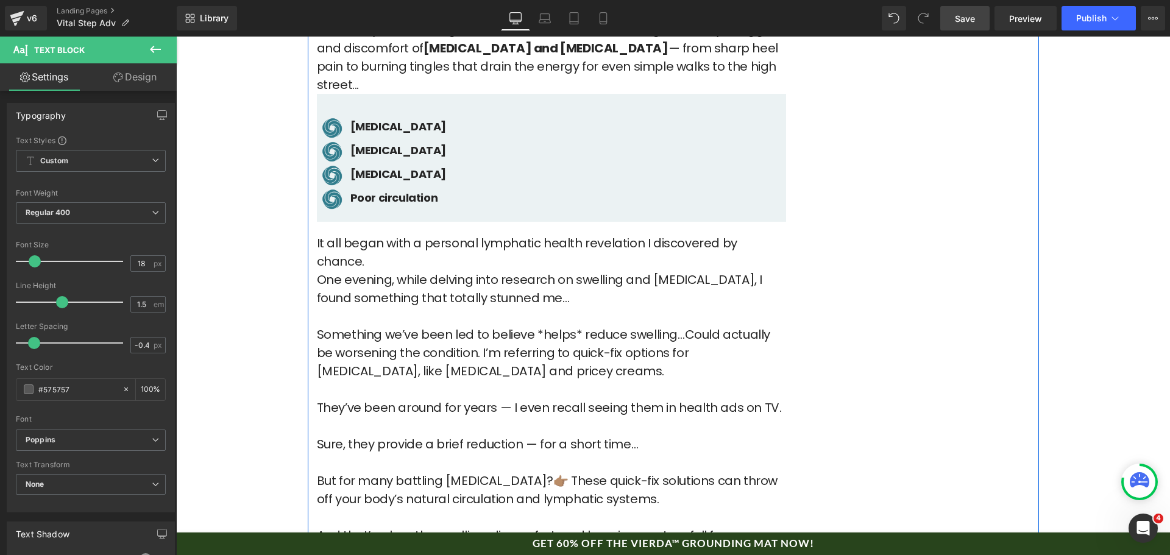
scroll to position [792, 0]
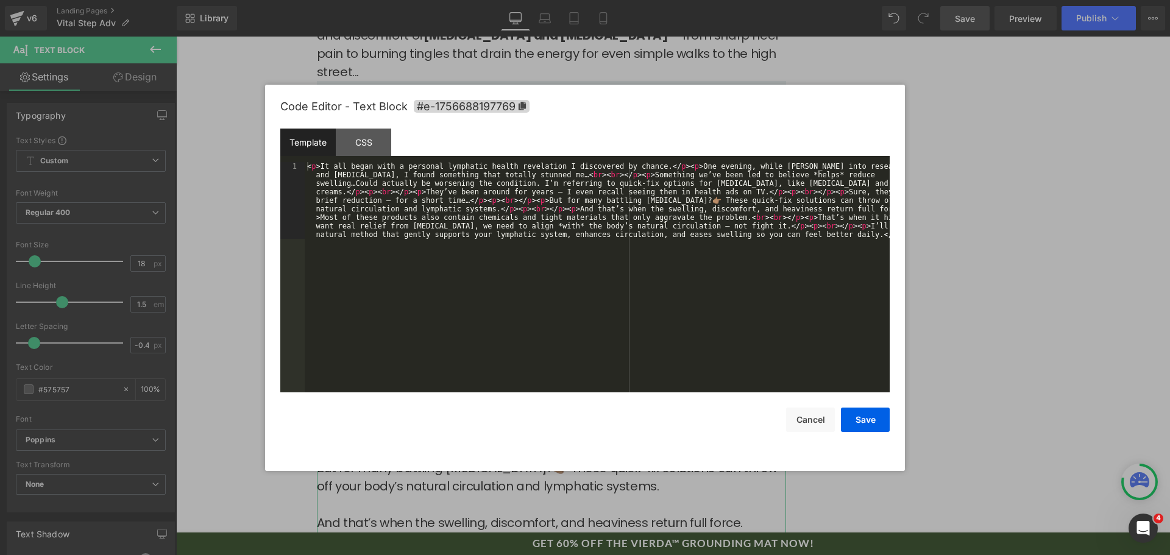
click at [620, 0] on div "Text Block You are previewing how the will restyle your page. You can not edit …" at bounding box center [585, 0] width 1170 height 0
click at [666, 298] on div "< p > It all began with a personal lymphatic health revelation I discovered by …" at bounding box center [597, 354] width 585 height 384
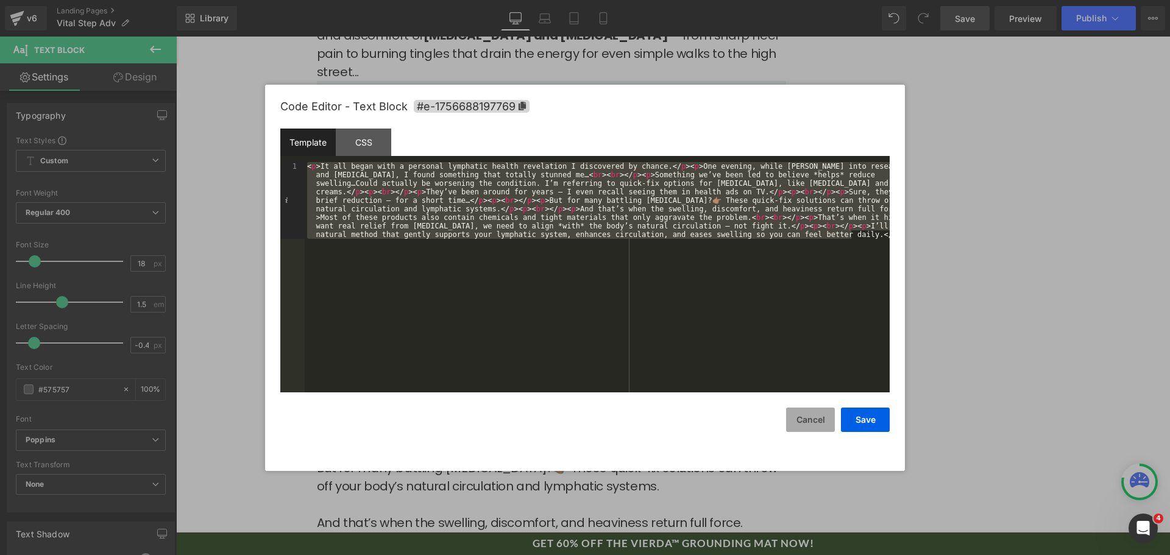
drag, startPoint x: 811, startPoint y: 413, endPoint x: 791, endPoint y: 408, distance: 20.7
click at [811, 413] on button "Cancel" at bounding box center [810, 420] width 49 height 24
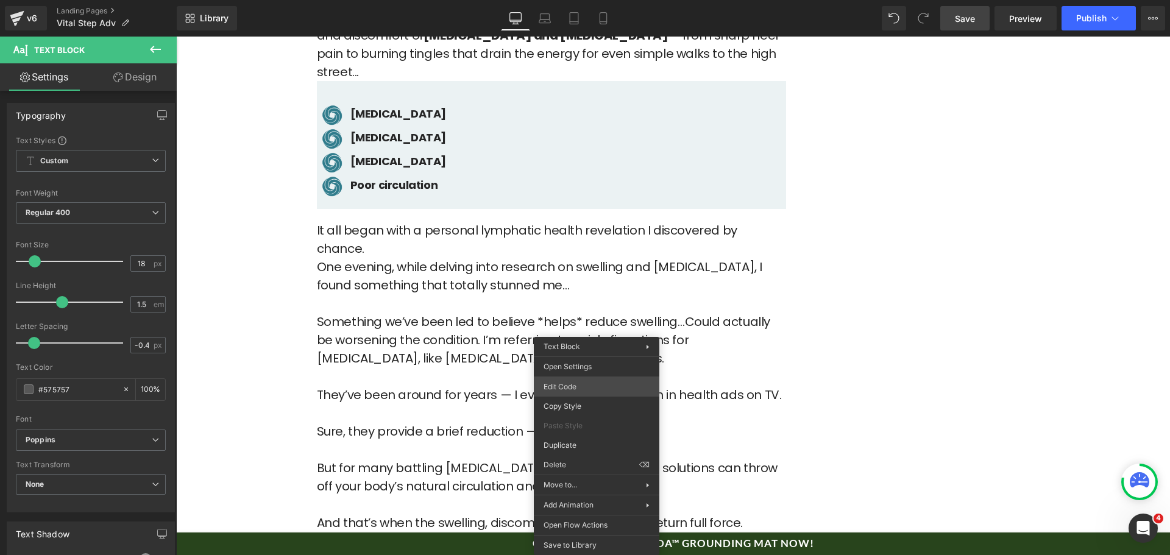
click at [592, 0] on div "Text Block You are previewing how the will restyle your page. You can not edit …" at bounding box center [585, 0] width 1170 height 0
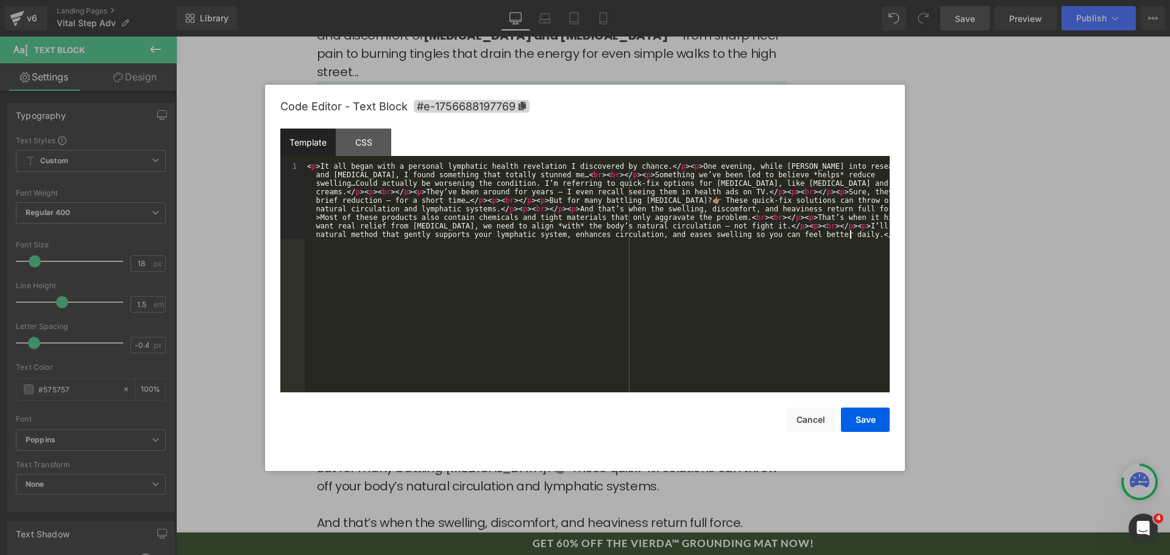
click at [618, 335] on div "< p > It all began with a personal lymphatic health revelation I discovered by …" at bounding box center [597, 354] width 585 height 384
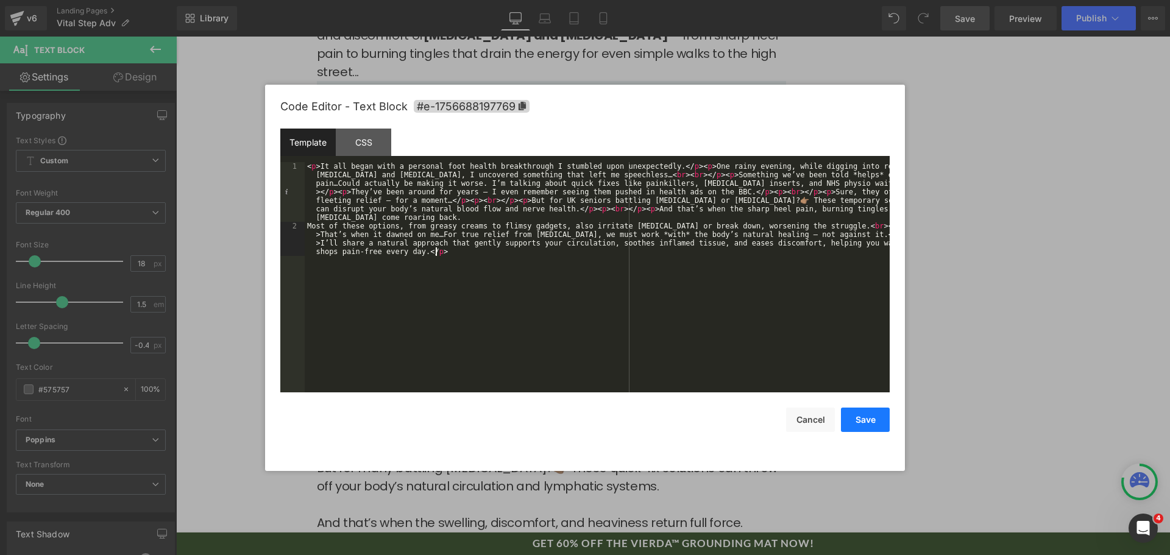
click at [858, 420] on button "Save" at bounding box center [865, 420] width 49 height 24
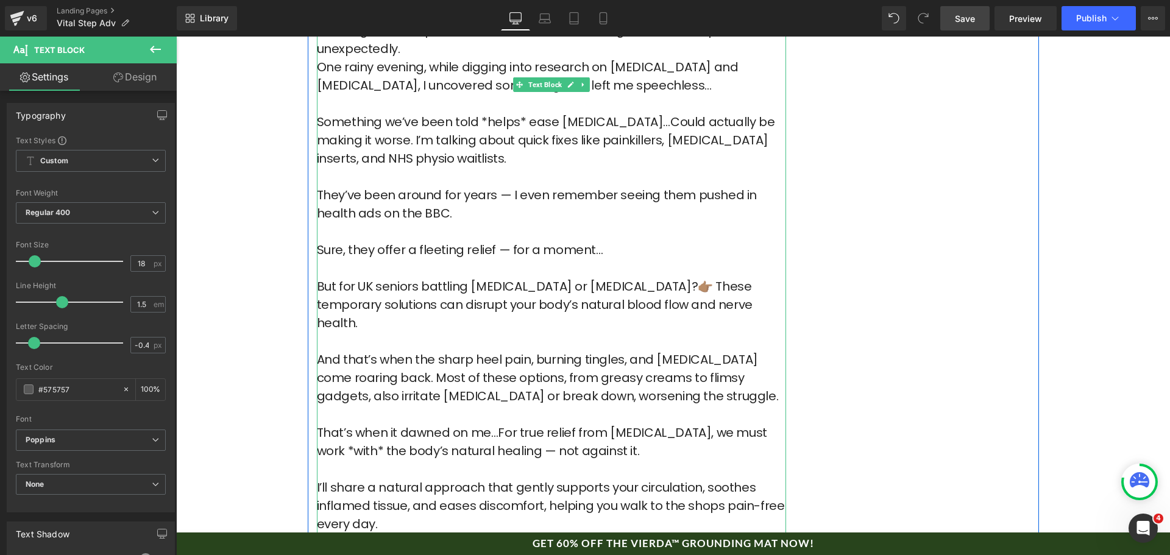
scroll to position [975, 0]
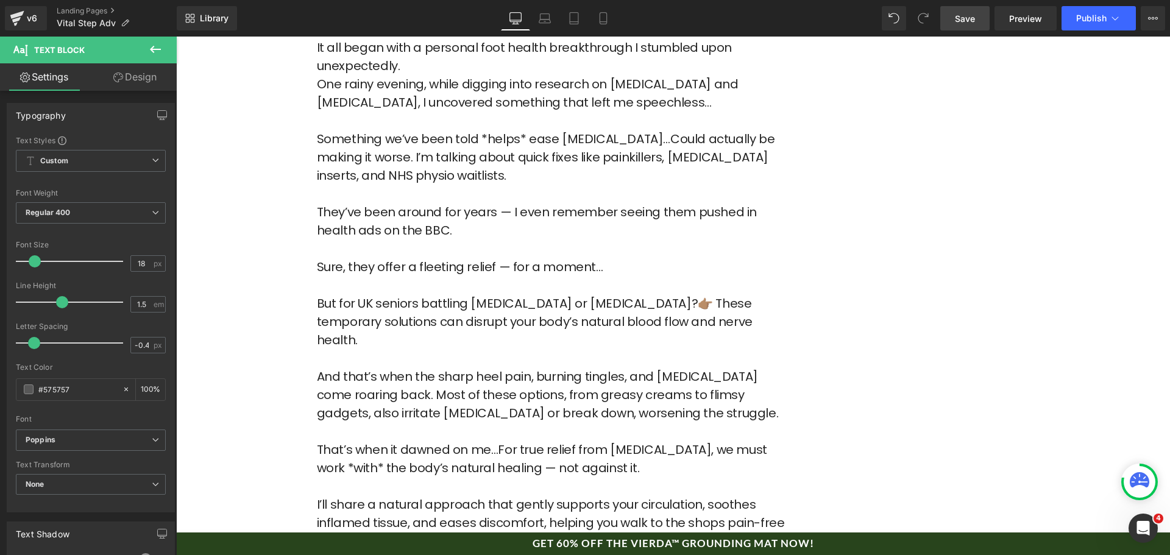
drag, startPoint x: 972, startPoint y: 29, endPoint x: 429, endPoint y: 255, distance: 588.0
click at [972, 29] on link "Save" at bounding box center [964, 18] width 49 height 24
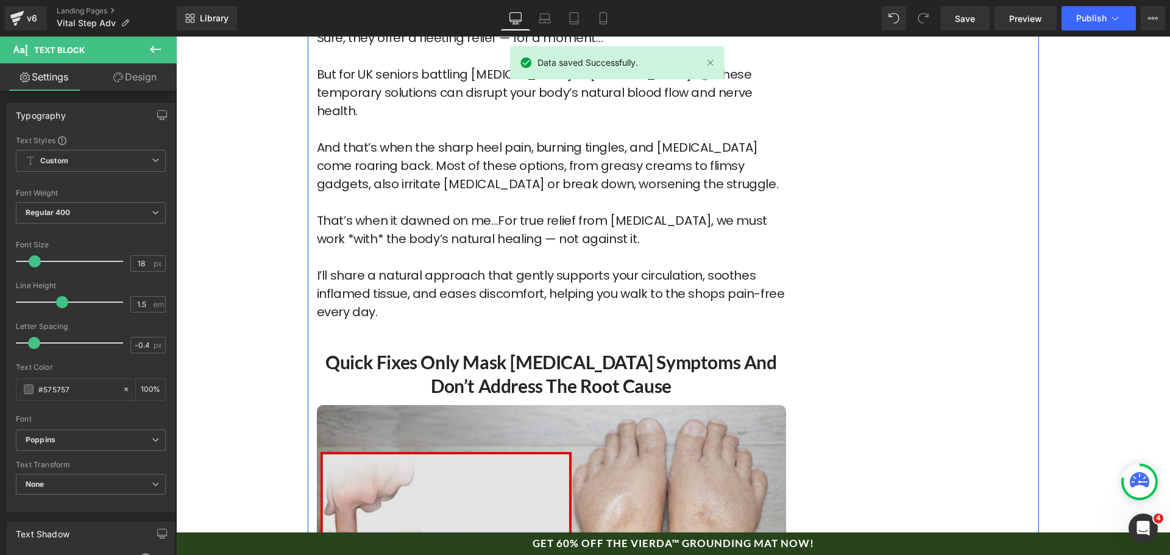
scroll to position [1401, 0]
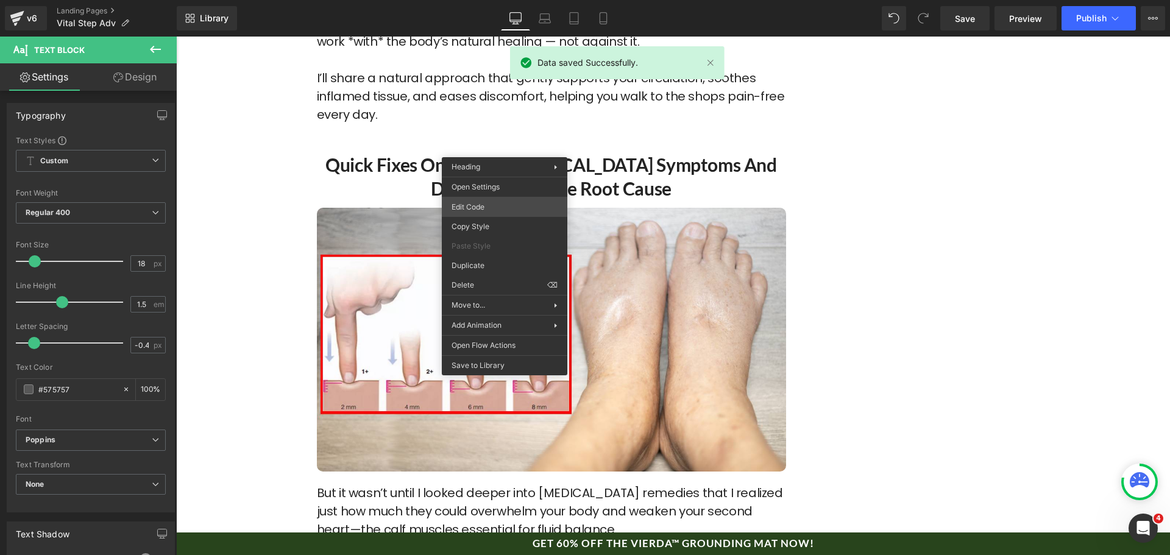
click at [506, 0] on div "Text Block You are previewing how the will restyle your page. You can not edit …" at bounding box center [585, 0] width 1170 height 0
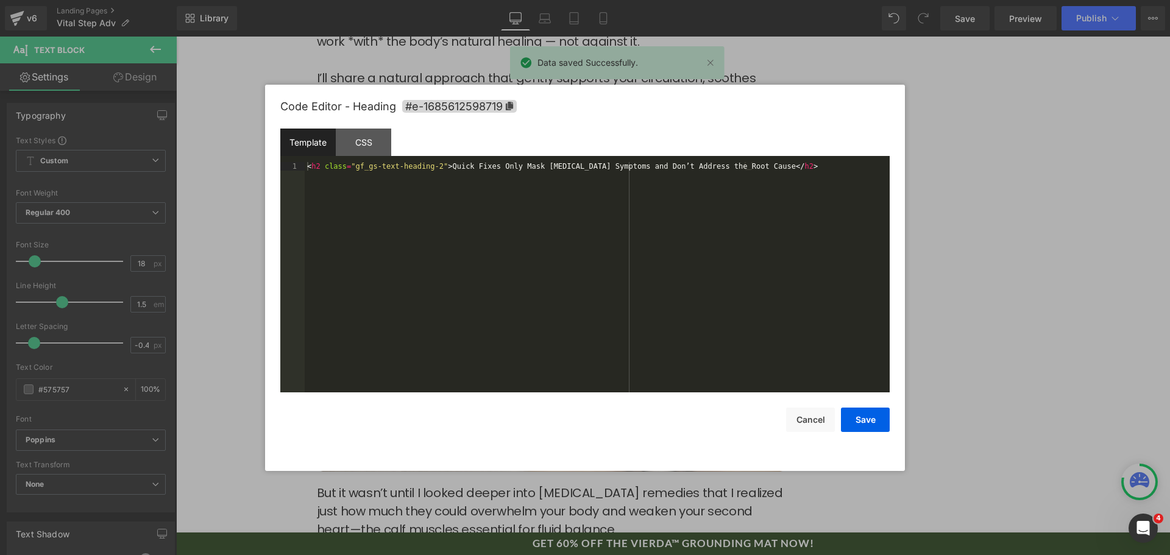
click at [662, 210] on div "< h2 class = "gf_gs-text-heading-2" > Quick Fixes Only Mask [MEDICAL_DATA] Symp…" at bounding box center [597, 285] width 585 height 247
click at [814, 424] on button "Cancel" at bounding box center [810, 420] width 49 height 24
click at [538, 0] on div "Text Block You are previewing how the will restyle your page. You can not edit …" at bounding box center [585, 0] width 1170 height 0
click at [539, 177] on div "< h2 class = "gf_gs-text-heading-2" > Quick Fixes Only Mask [MEDICAL_DATA] Symp…" at bounding box center [597, 285] width 585 height 247
click at [861, 419] on button "Save" at bounding box center [865, 420] width 49 height 24
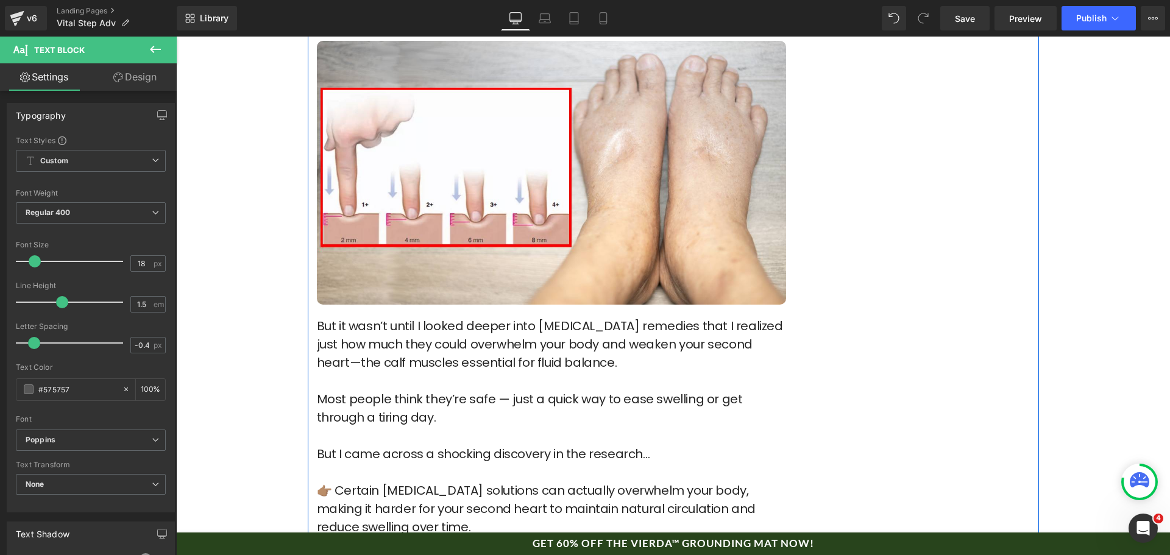
scroll to position [1584, 0]
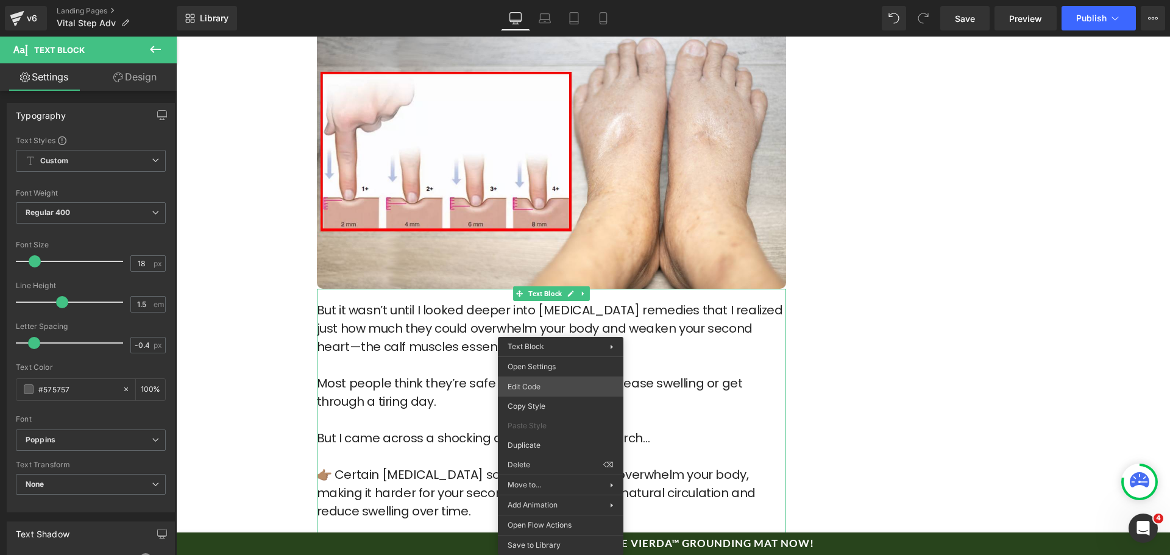
click at [557, 0] on div "Text Block You are previewing how the will restyle your page. You can not edit …" at bounding box center [585, 0] width 1170 height 0
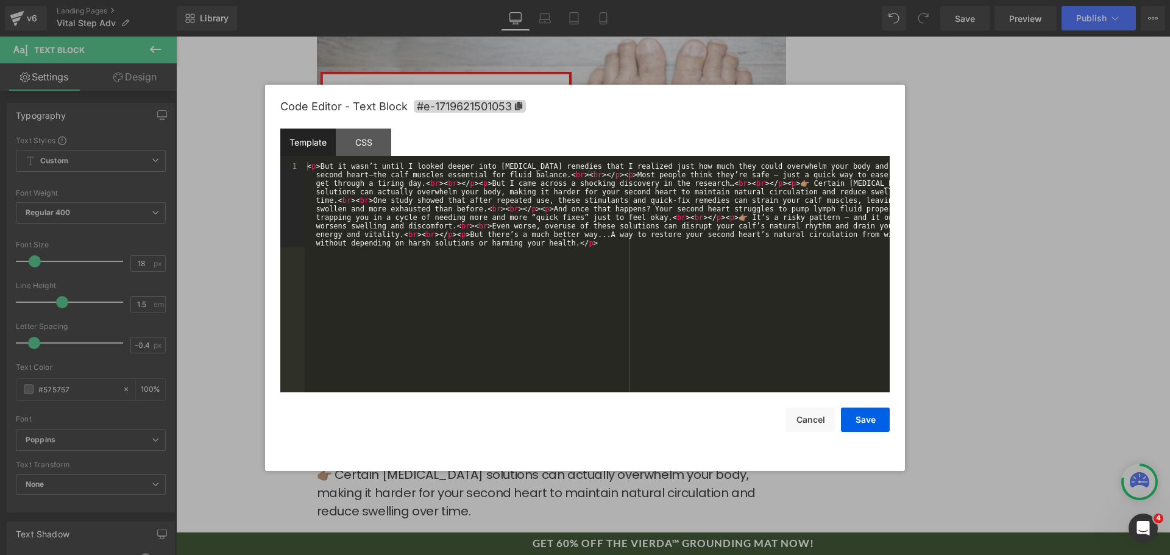
click at [576, 355] on div "< p > But it wasn’t until I looked deeper into [MEDICAL_DATA] remedies that I r…" at bounding box center [597, 362] width 585 height 401
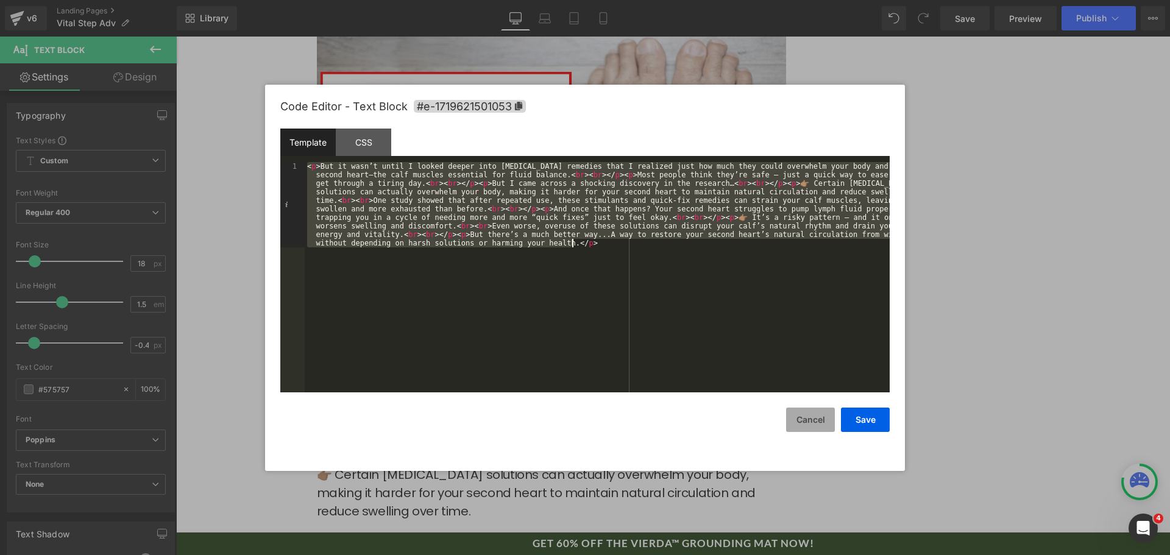
click at [792, 408] on button "Cancel" at bounding box center [810, 420] width 49 height 24
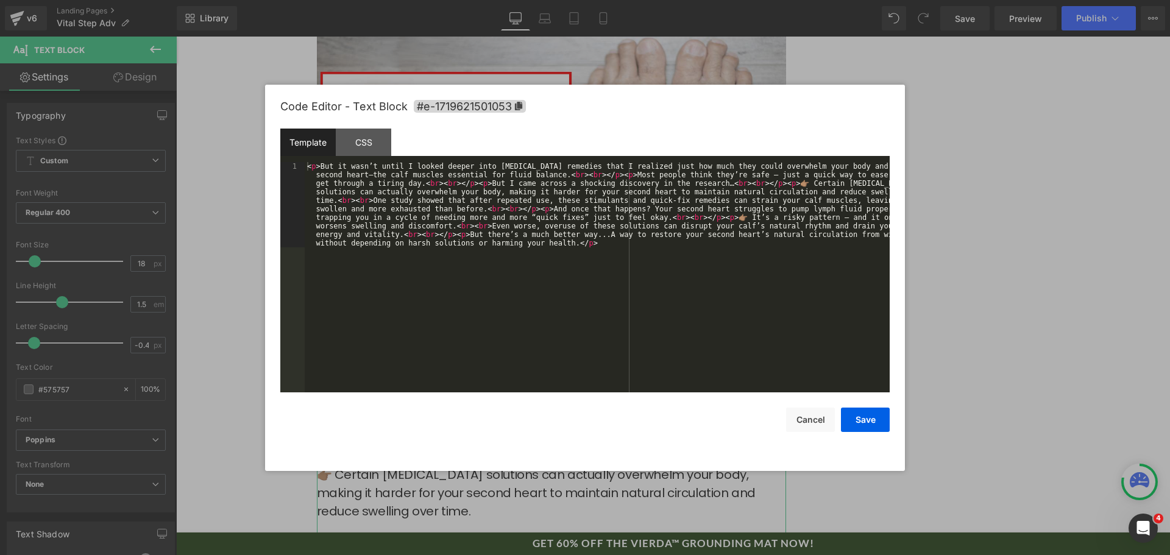
click at [518, 0] on div "Text Block You are previewing how the will restyle your page. You can not edit …" at bounding box center [585, 0] width 1170 height 0
click at [796, 328] on div "< p > But it wasn’t until I looked deeper into [MEDICAL_DATA] remedies that I r…" at bounding box center [597, 362] width 585 height 401
click at [855, 422] on button "Save" at bounding box center [865, 420] width 49 height 24
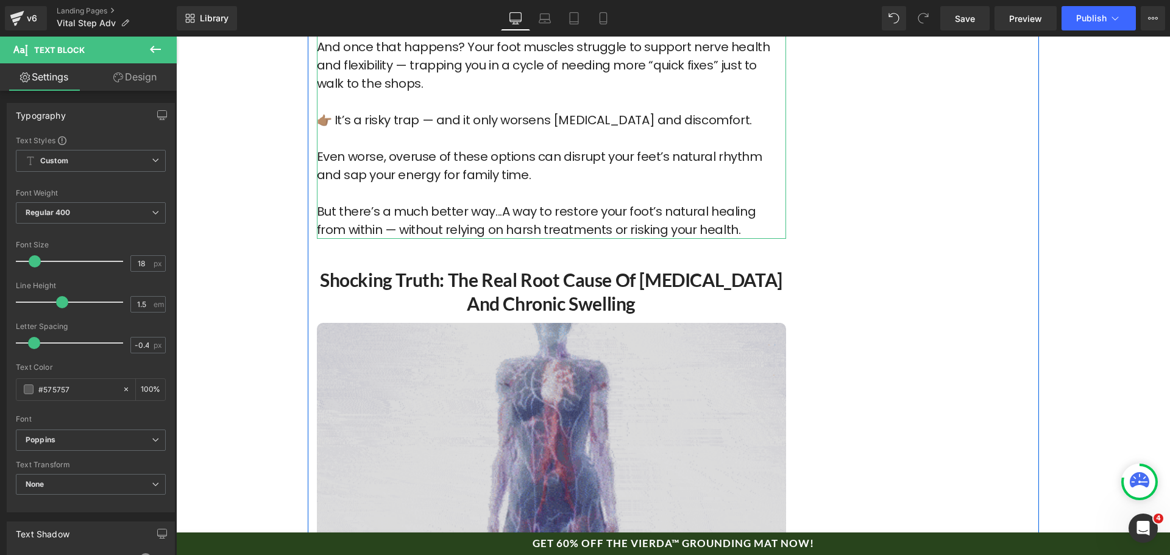
scroll to position [2193, 0]
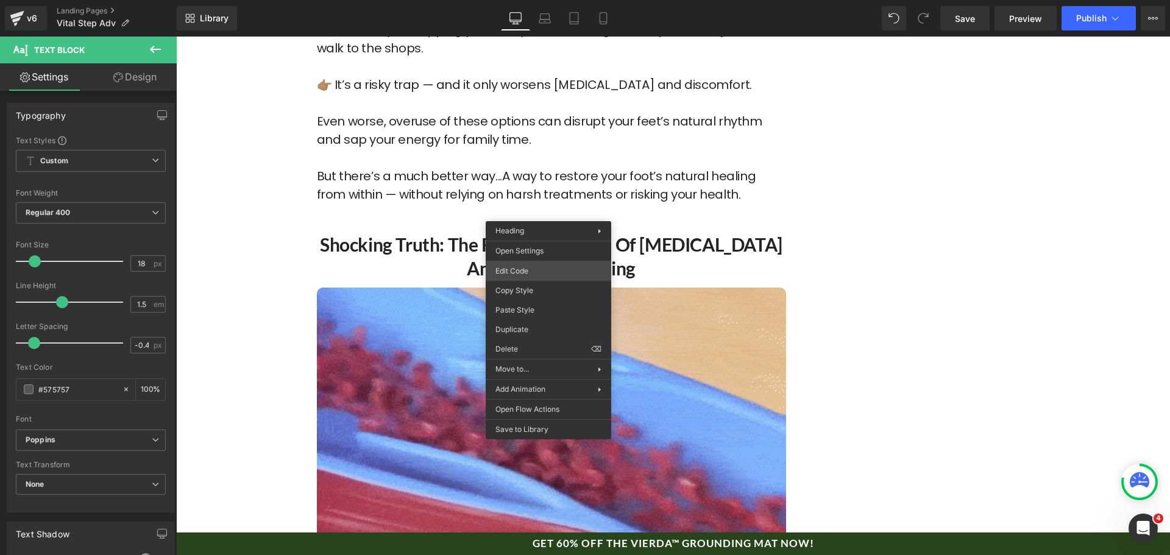
click at [546, 0] on div "Text Block You are previewing how the will restyle your page. You can not edit …" at bounding box center [585, 0] width 1170 height 0
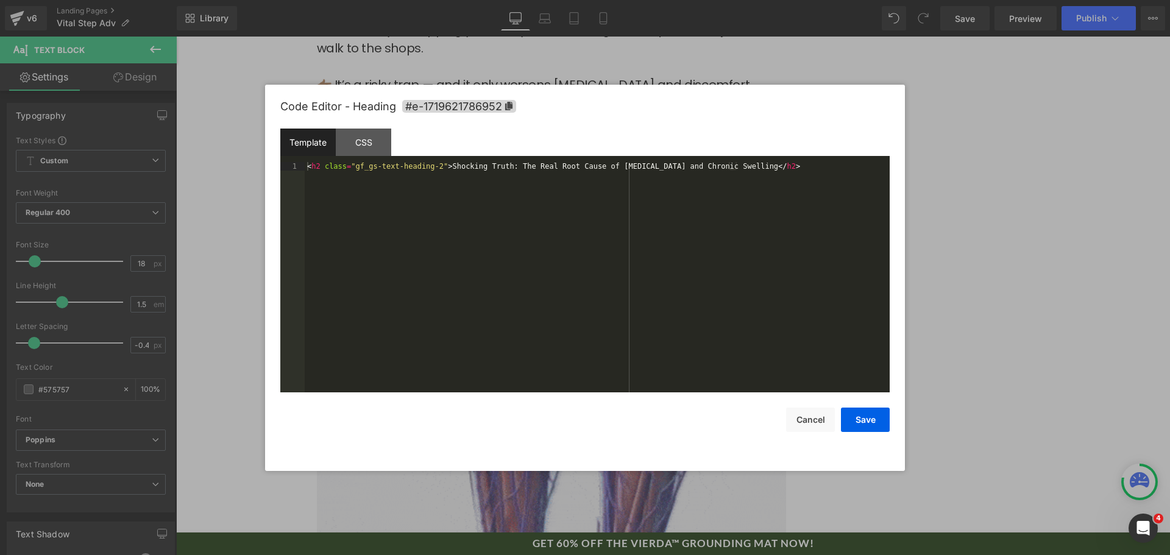
click at [582, 264] on div "< h2 class = "gf_gs-text-heading-2" > Shocking Truth: The Real Root Cause of [M…" at bounding box center [597, 285] width 585 height 247
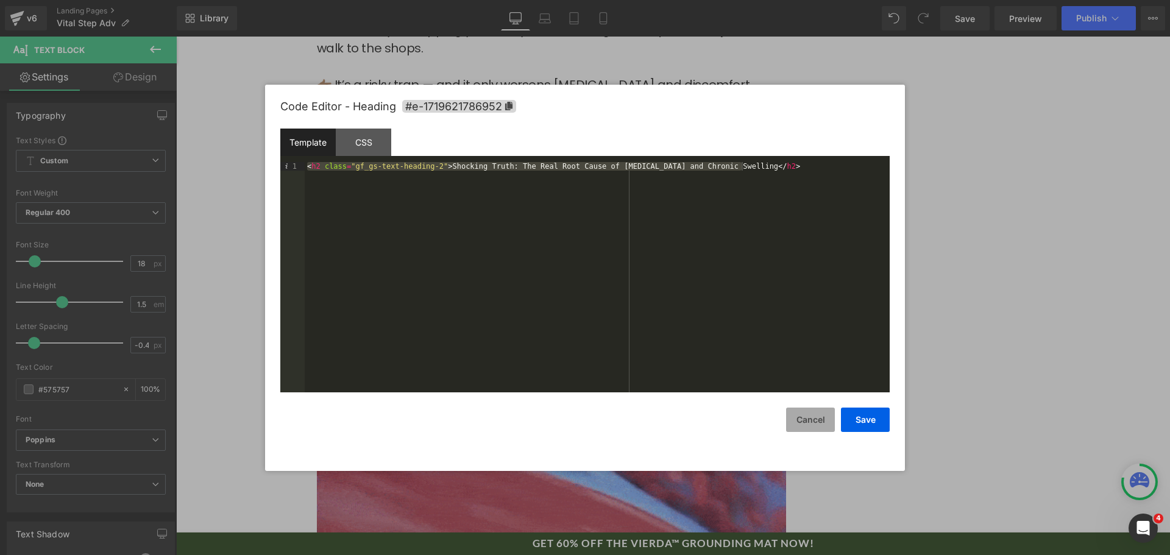
drag, startPoint x: 807, startPoint y: 427, endPoint x: 382, endPoint y: 300, distance: 443.1
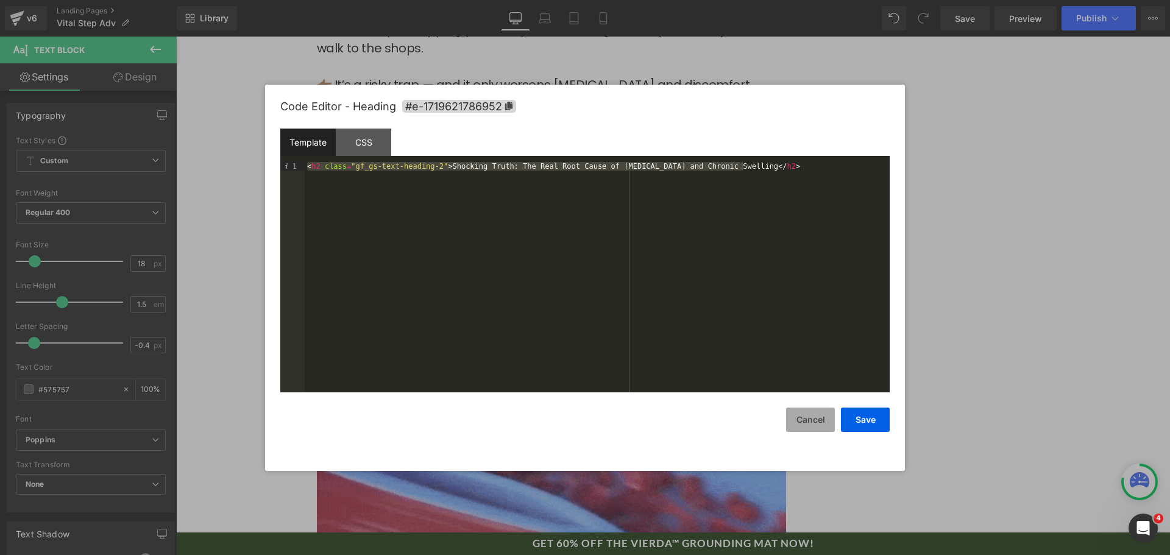
click at [807, 427] on button "Cancel" at bounding box center [810, 420] width 49 height 24
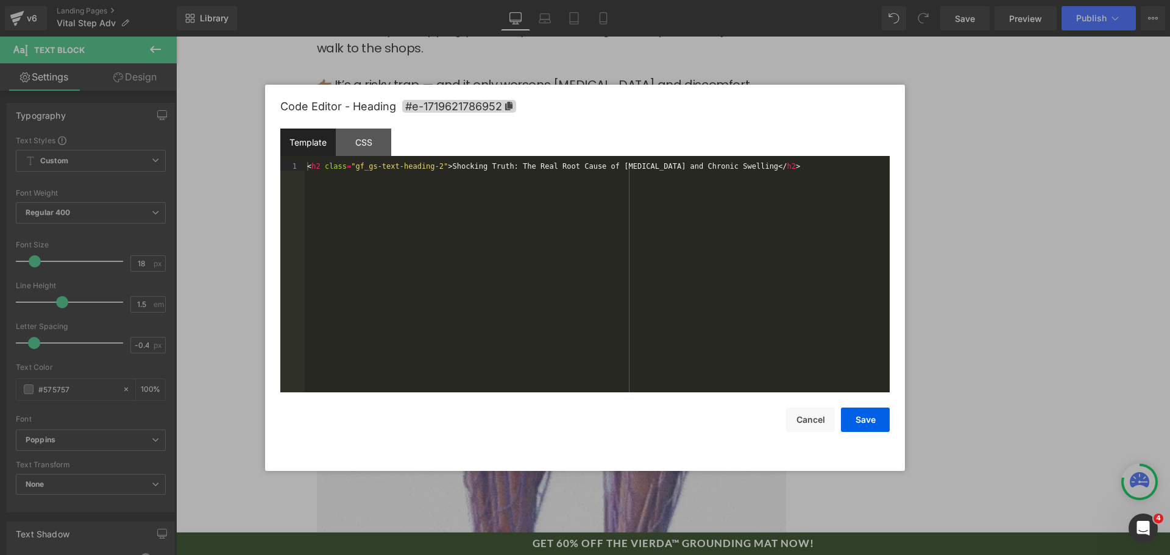
click at [516, 0] on div "Text Block You are previewing how the will restyle your page. You can not edit …" at bounding box center [585, 0] width 1170 height 0
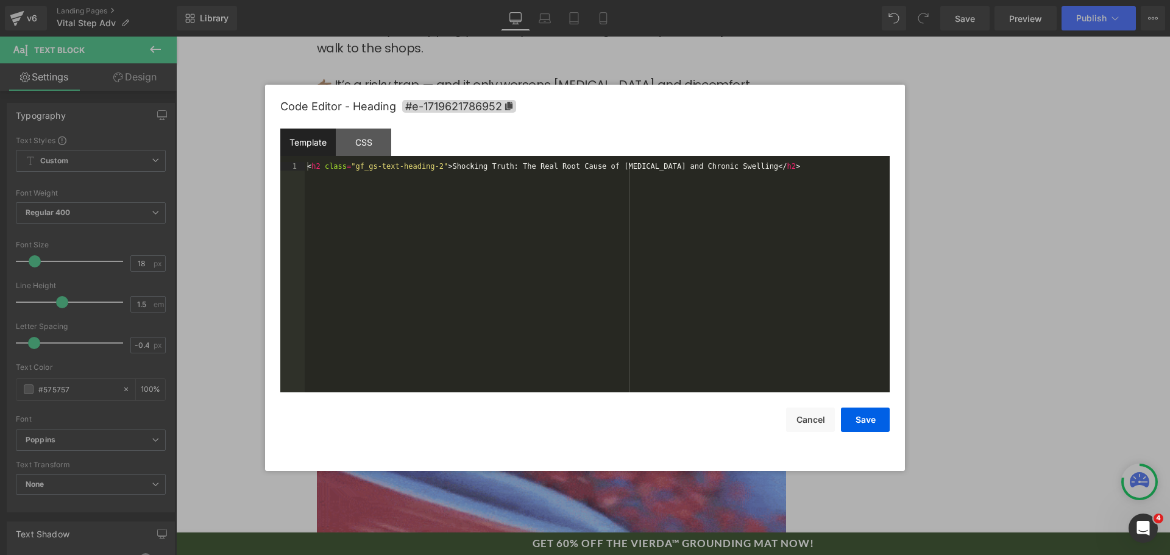
click at [576, 272] on div "< h2 class = "gf_gs-text-heading-2" > Shocking Truth: The Real Root Cause of [M…" at bounding box center [597, 285] width 585 height 247
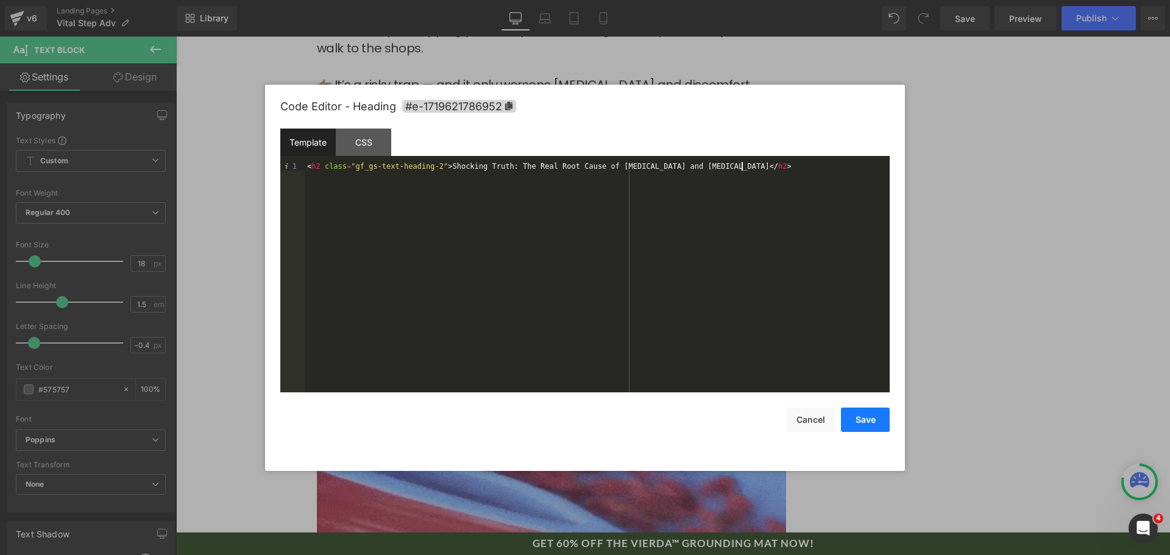
click at [862, 428] on button "Save" at bounding box center [865, 420] width 49 height 24
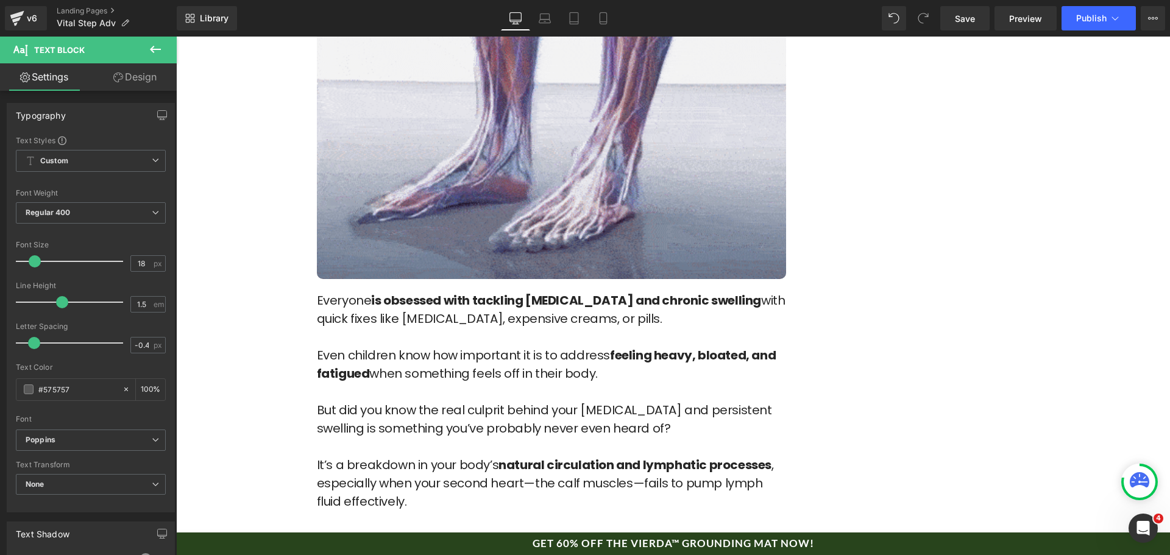
scroll to position [2681, 0]
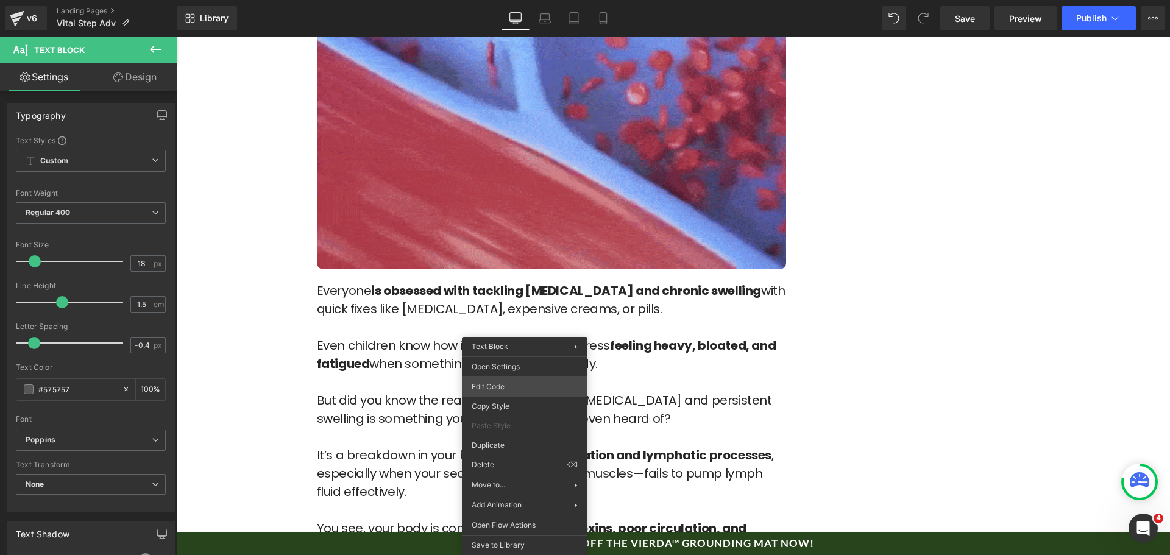
click at [559, 0] on div "Text Block You are previewing how the will restyle your page. You can not edit …" at bounding box center [585, 0] width 1170 height 0
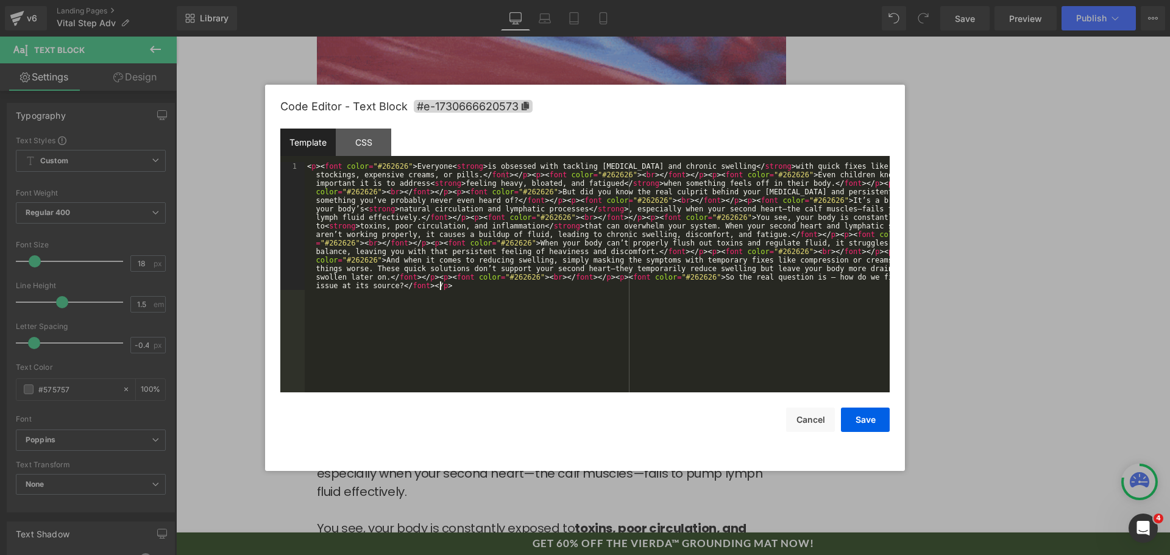
click at [592, 341] on div "< p > < font color = "#262626" > Everyone < strong > is obsessed with tackling …" at bounding box center [597, 405] width 585 height 486
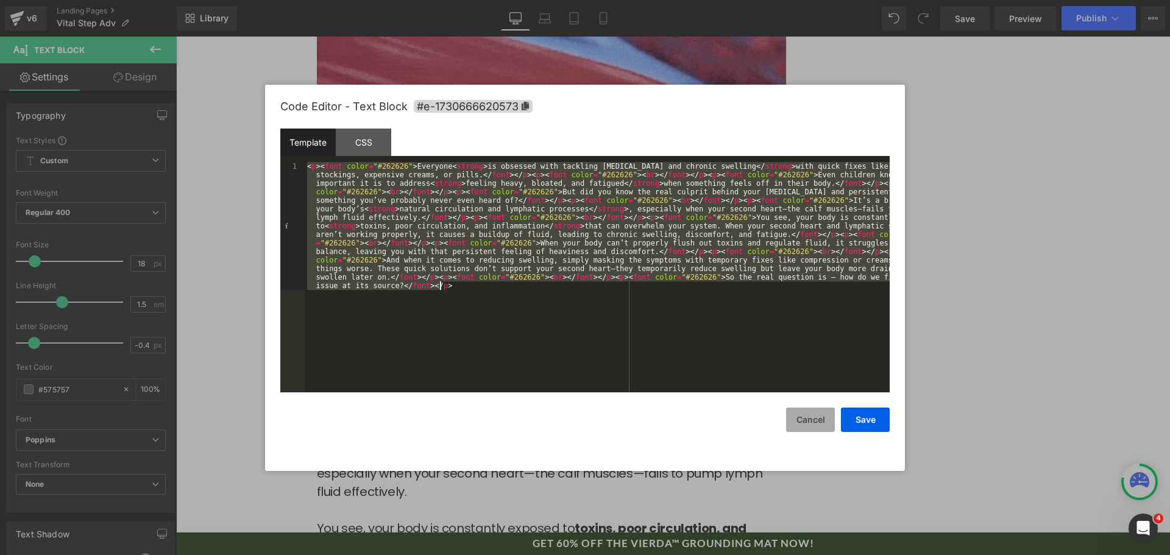
drag, startPoint x: 802, startPoint y: 411, endPoint x: 824, endPoint y: 410, distance: 21.4
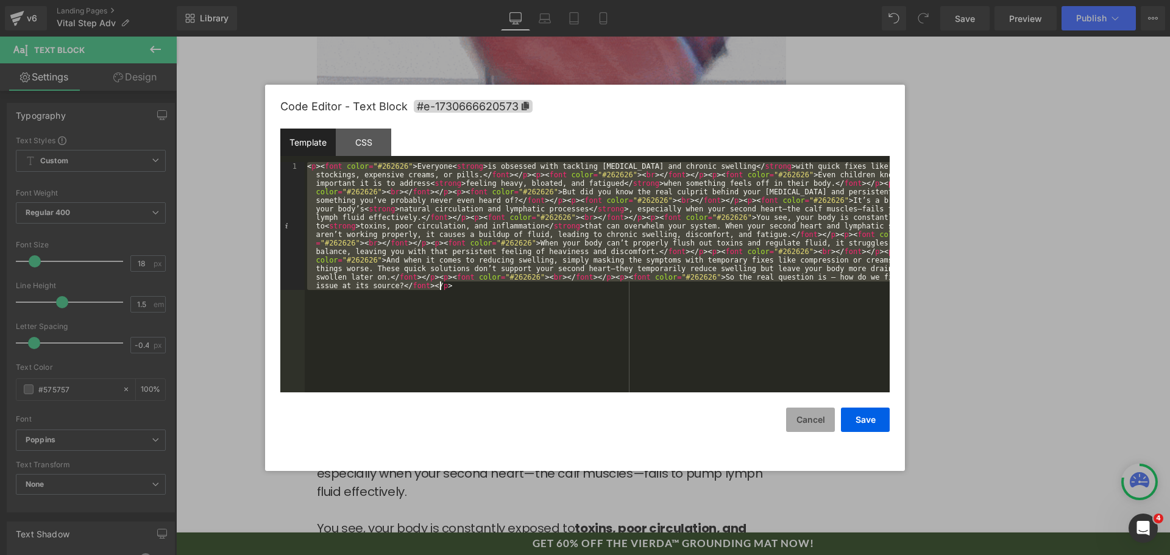
click at [809, 411] on button "Cancel" at bounding box center [810, 420] width 49 height 24
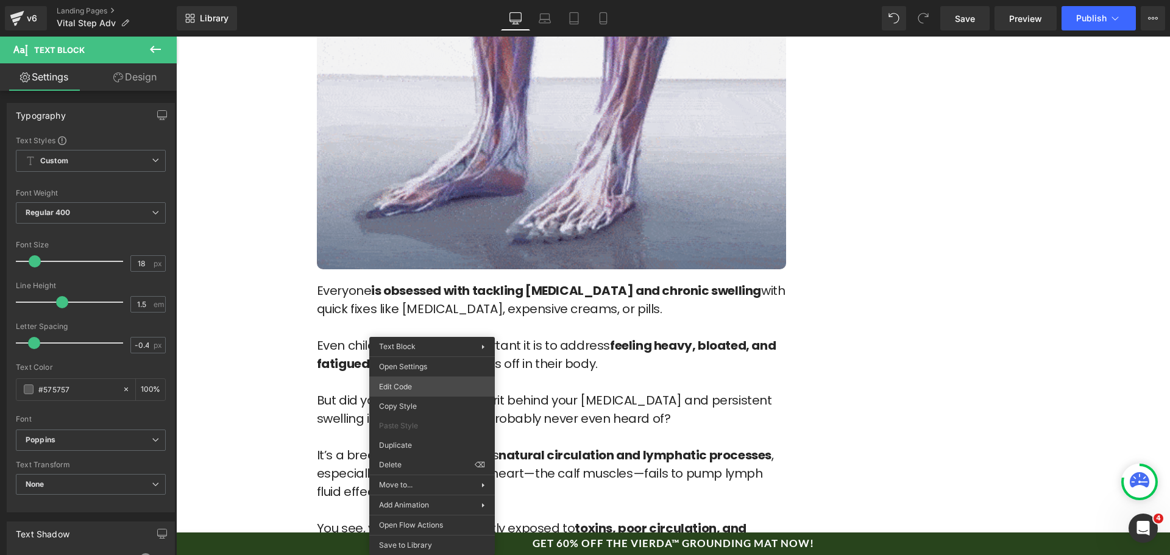
click at [448, 0] on div "Text Block You are previewing how the will restyle your page. You can not edit …" at bounding box center [585, 0] width 1170 height 0
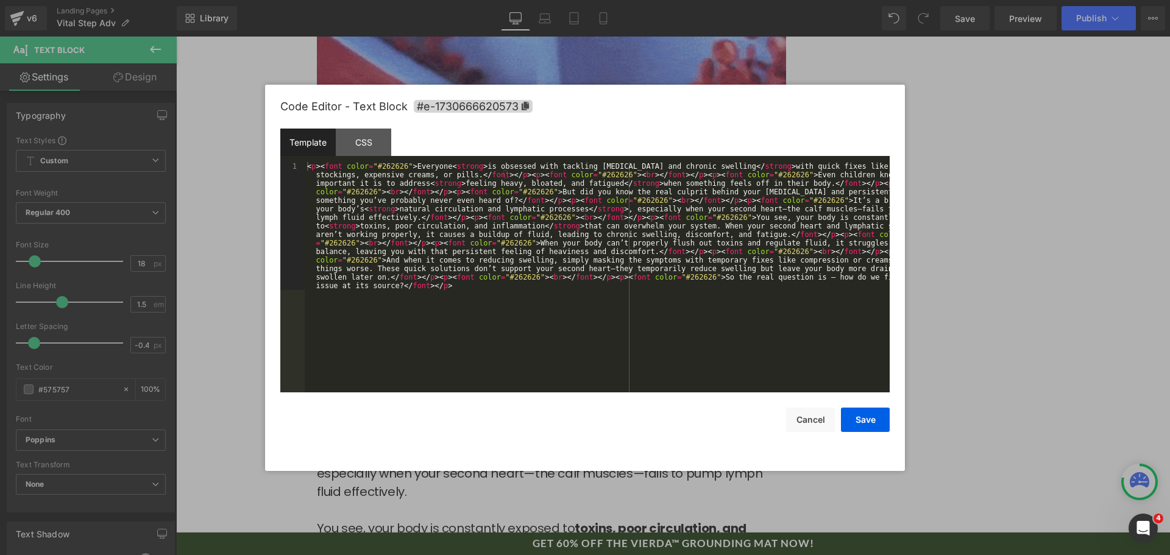
click at [524, 338] on div "< p > < font color = "#262626" > Everyone < strong > is obsessed with tackling …" at bounding box center [597, 405] width 585 height 486
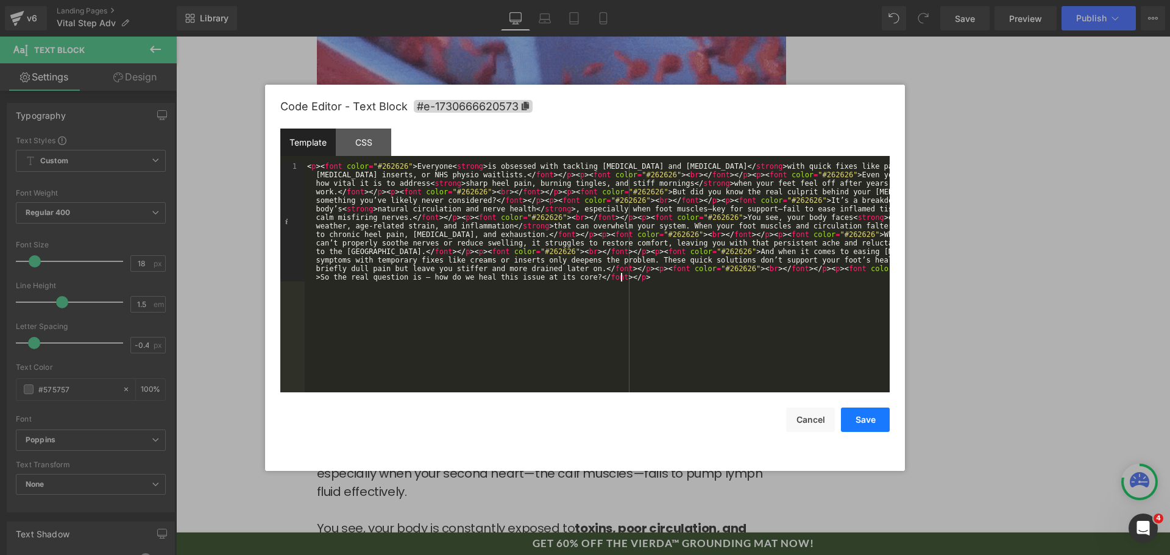
click at [851, 414] on button "Save" at bounding box center [865, 420] width 49 height 24
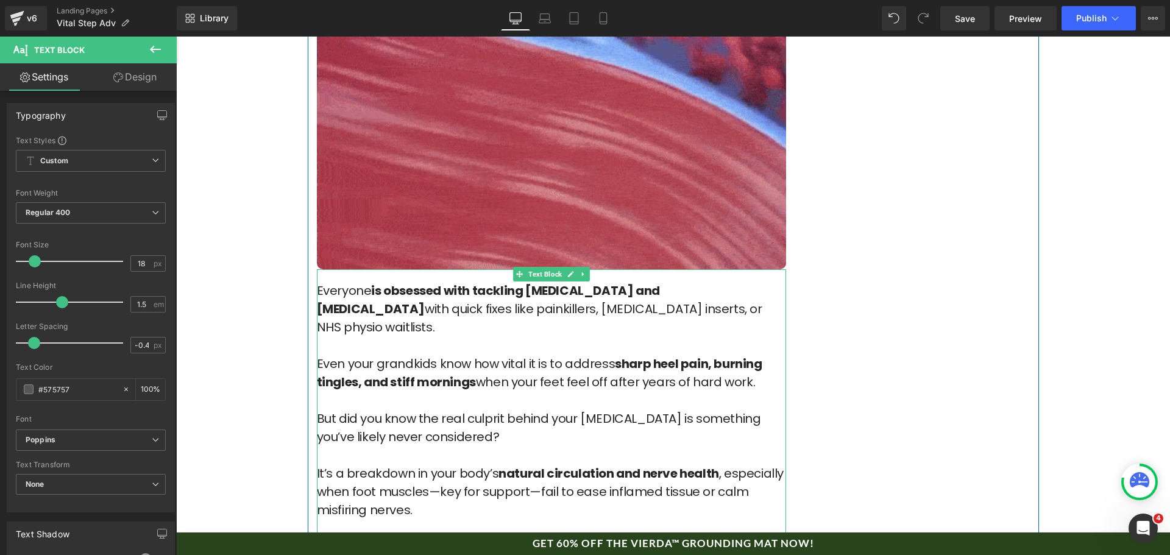
click at [515, 282] on font "Everyone is obsessed with tackling [MEDICAL_DATA] and [MEDICAL_DATA] with quick…" at bounding box center [539, 309] width 445 height 54
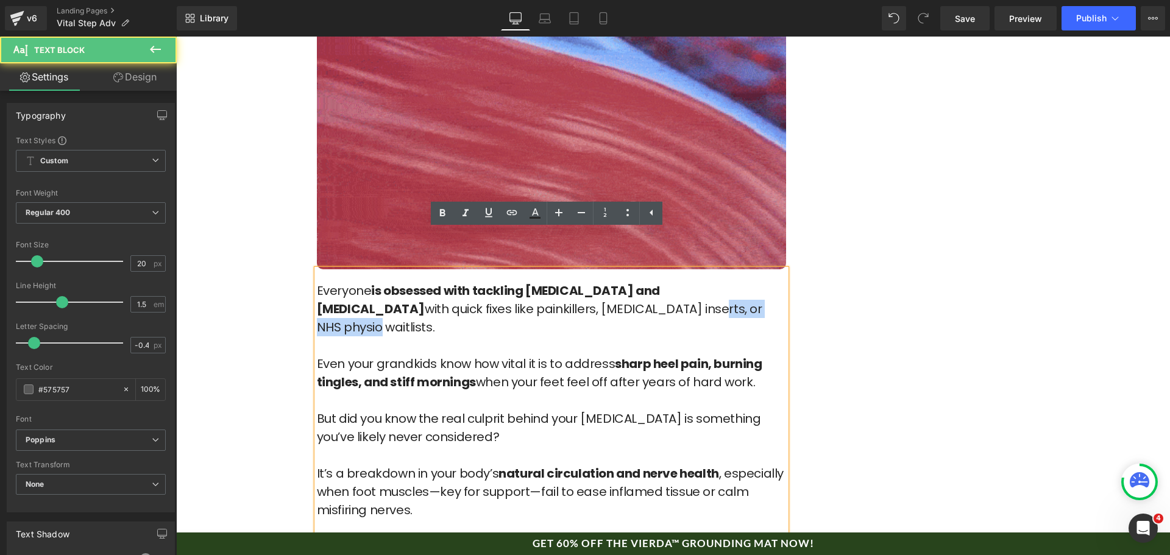
drag, startPoint x: 518, startPoint y: 272, endPoint x: 625, endPoint y: 272, distance: 107.2
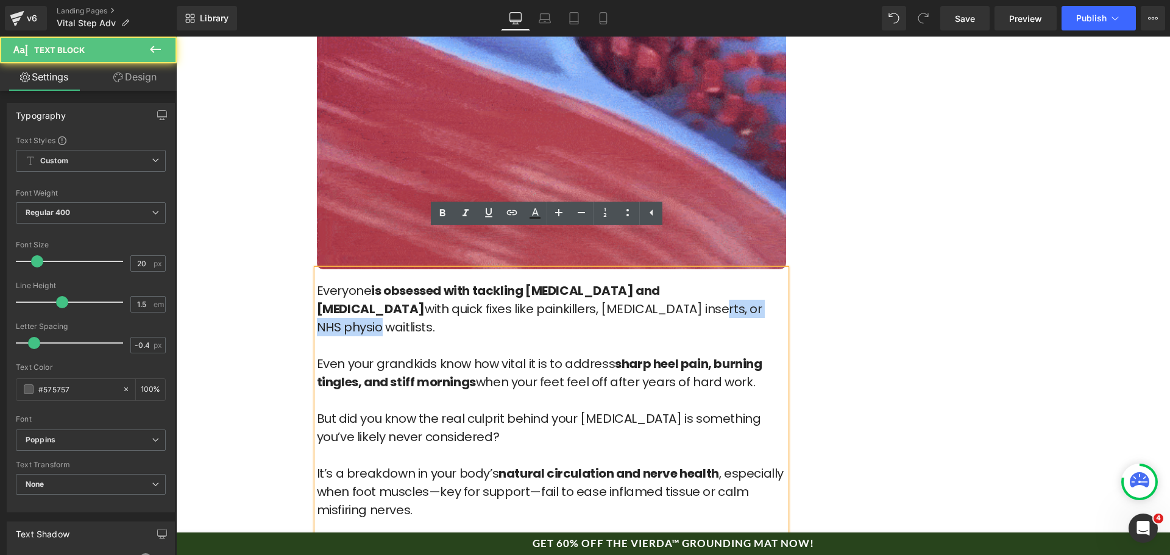
click at [625, 282] on font "Everyone is obsessed with tackling [MEDICAL_DATA] and [MEDICAL_DATA] with quick…" at bounding box center [539, 309] width 445 height 54
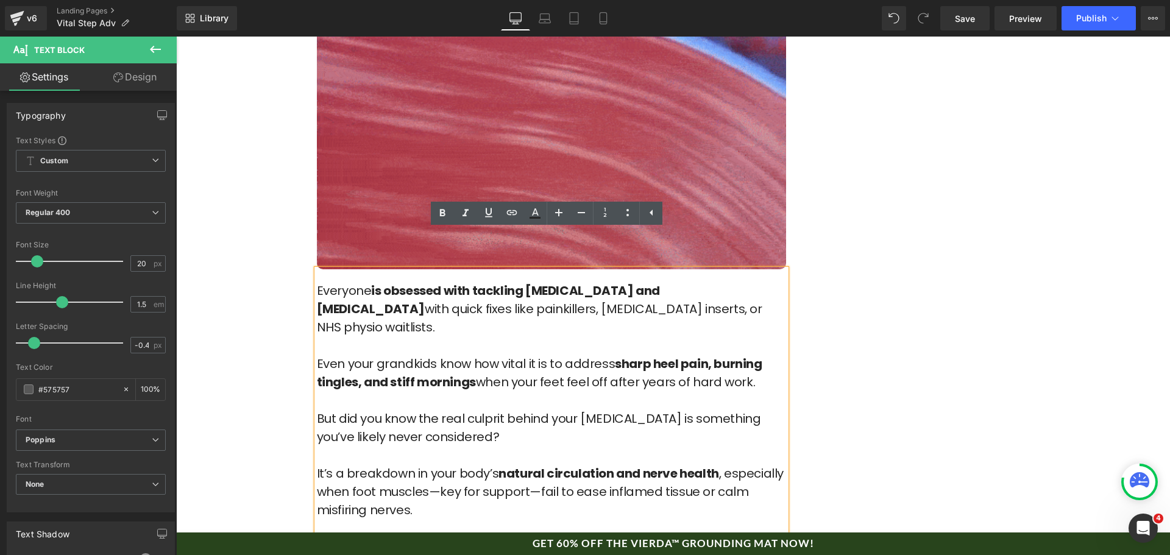
click at [534, 282] on strong "is obsessed with tackling [MEDICAL_DATA] and [MEDICAL_DATA]" at bounding box center [488, 299] width 343 height 35
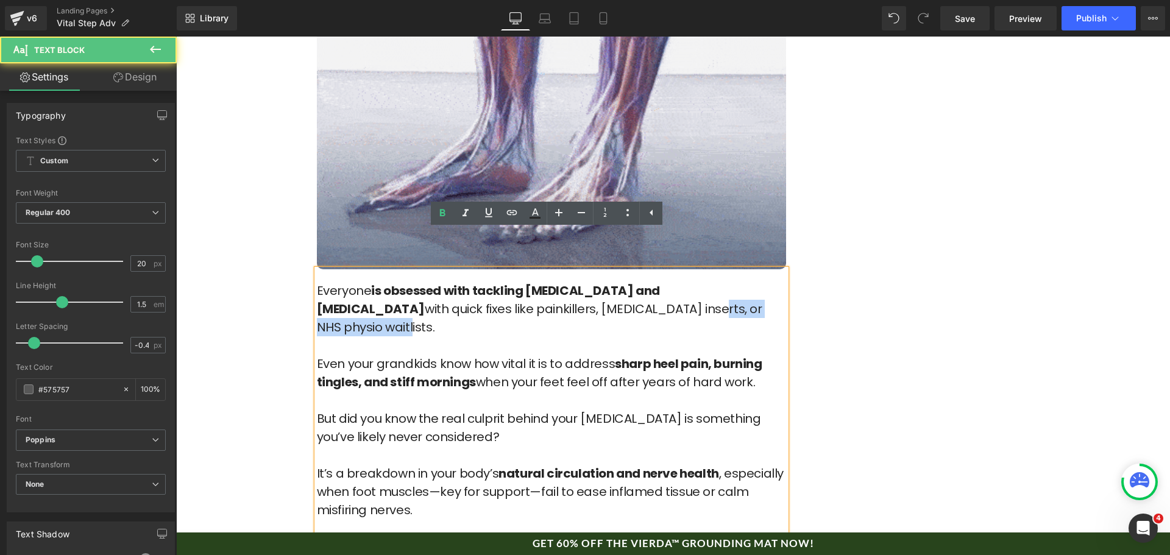
drag, startPoint x: 517, startPoint y: 272, endPoint x: 649, endPoint y: 271, distance: 132.2
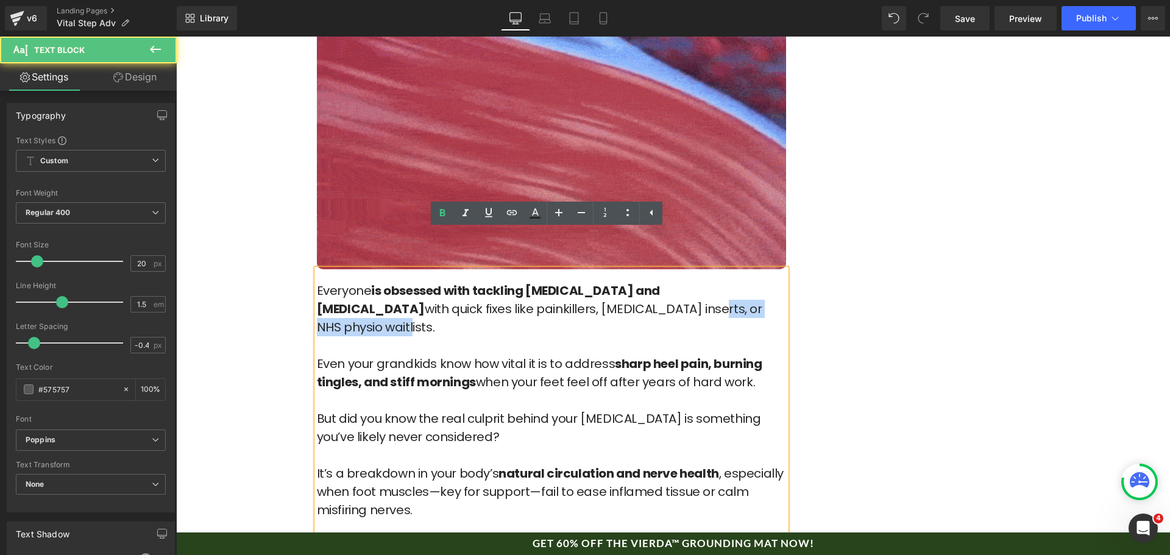
click at [649, 282] on font "Everyone is obsessed with tackling [MEDICAL_DATA] and [MEDICAL_DATA] with quick…" at bounding box center [539, 309] width 445 height 54
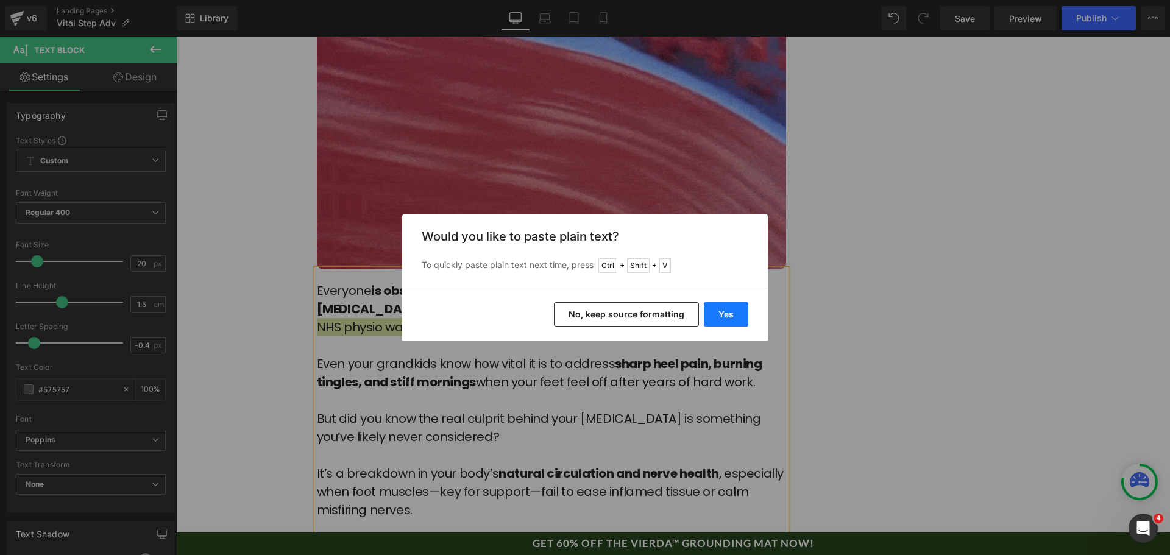
click at [726, 311] on button "Yes" at bounding box center [726, 314] width 44 height 24
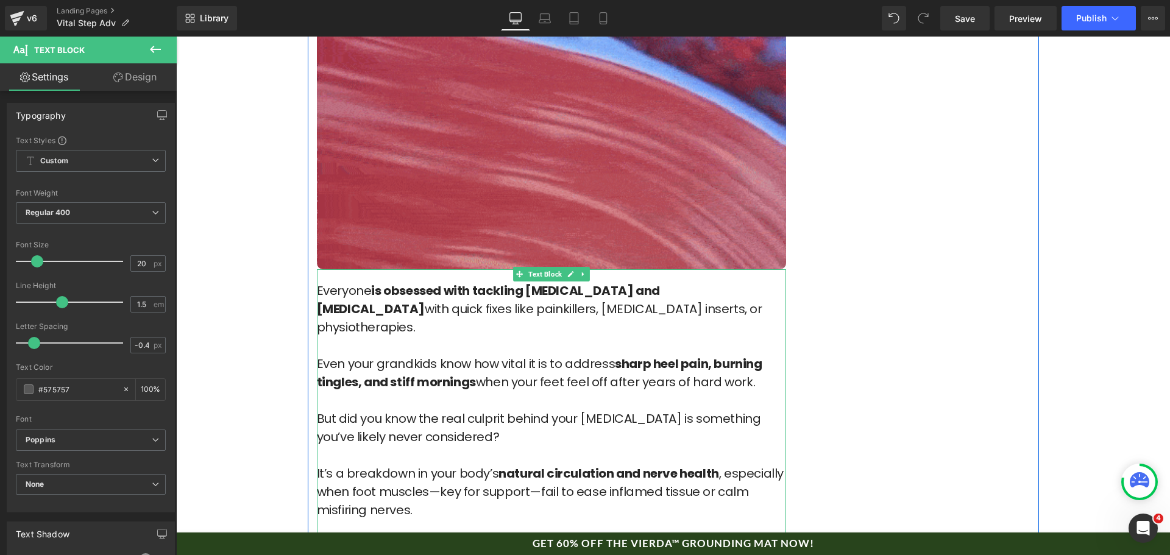
click at [628, 282] on font "Everyone is obsessed with tackling [MEDICAL_DATA] and [MEDICAL_DATA] with quick…" at bounding box center [539, 309] width 445 height 54
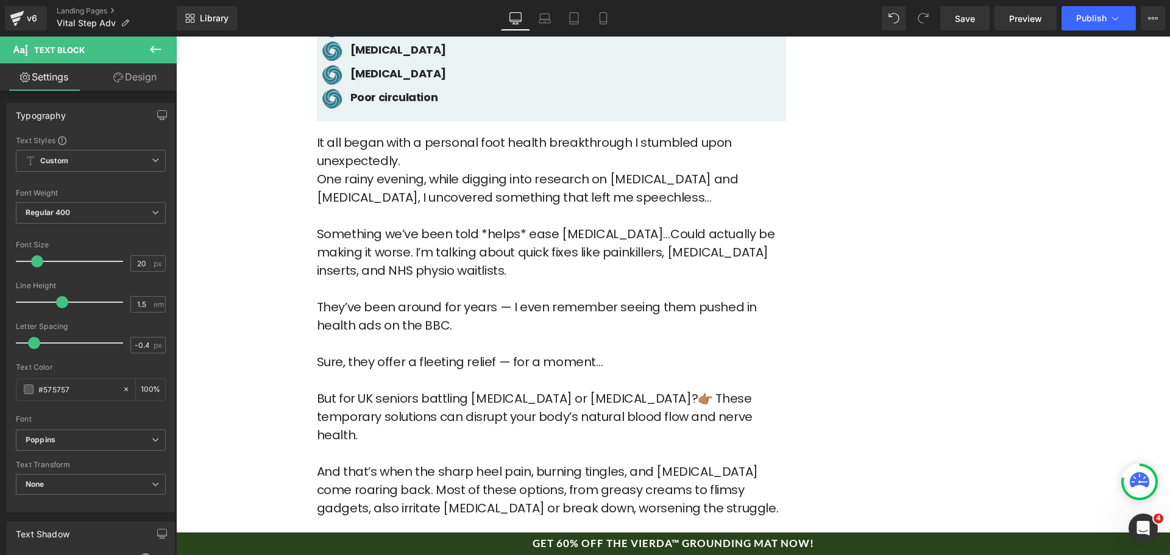
scroll to position [853, 0]
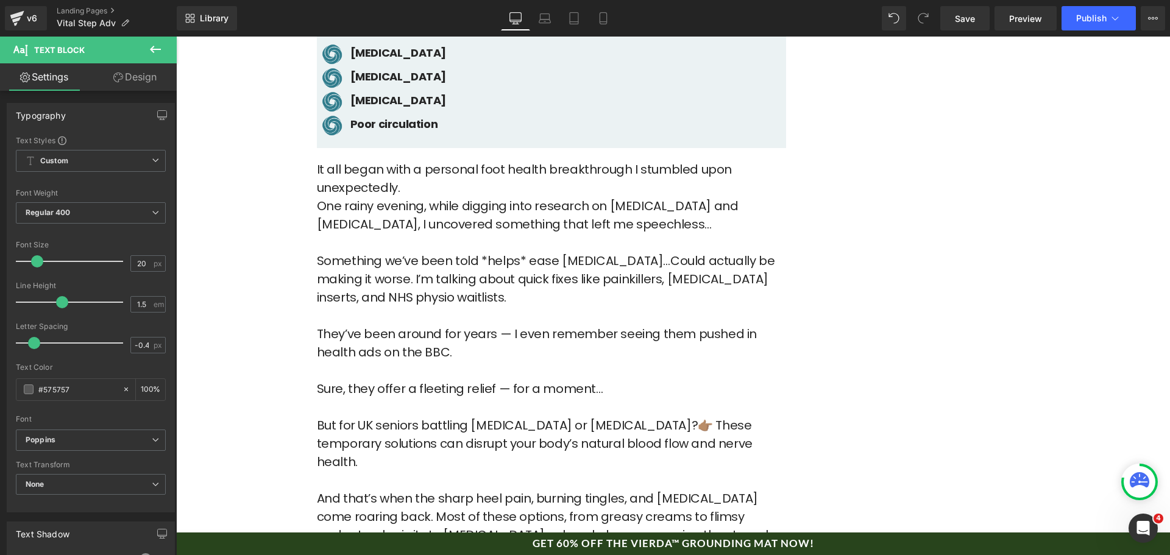
click at [713, 263] on p "Something we’ve been told *helps* ease [MEDICAL_DATA]…Could actually be making …" at bounding box center [551, 279] width 469 height 55
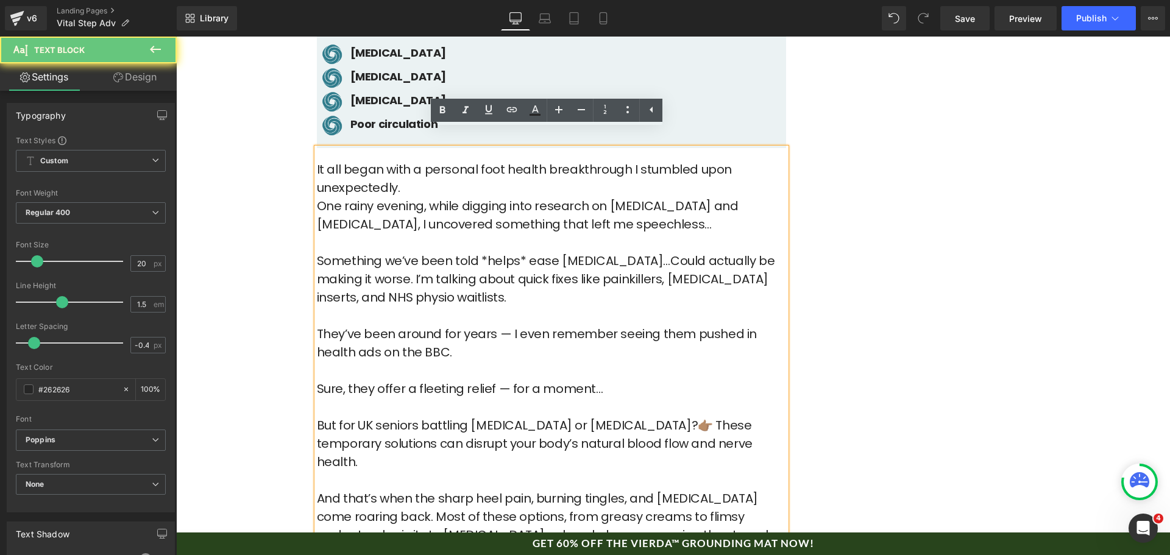
click at [708, 259] on p "Something we’ve been told *helps* ease [MEDICAL_DATA]…Could actually be making …" at bounding box center [551, 279] width 469 height 55
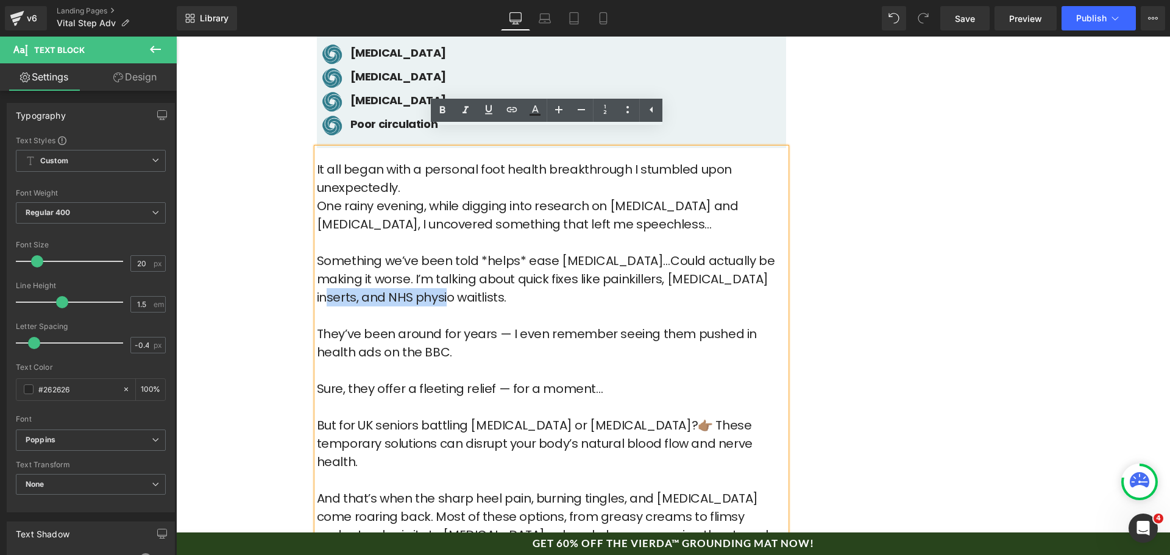
drag, startPoint x: 723, startPoint y: 261, endPoint x: 400, endPoint y: 276, distance: 322.6
click at [400, 276] on p "Something we’ve been told *helps* ease [MEDICAL_DATA]…Could actually be making …" at bounding box center [551, 279] width 469 height 55
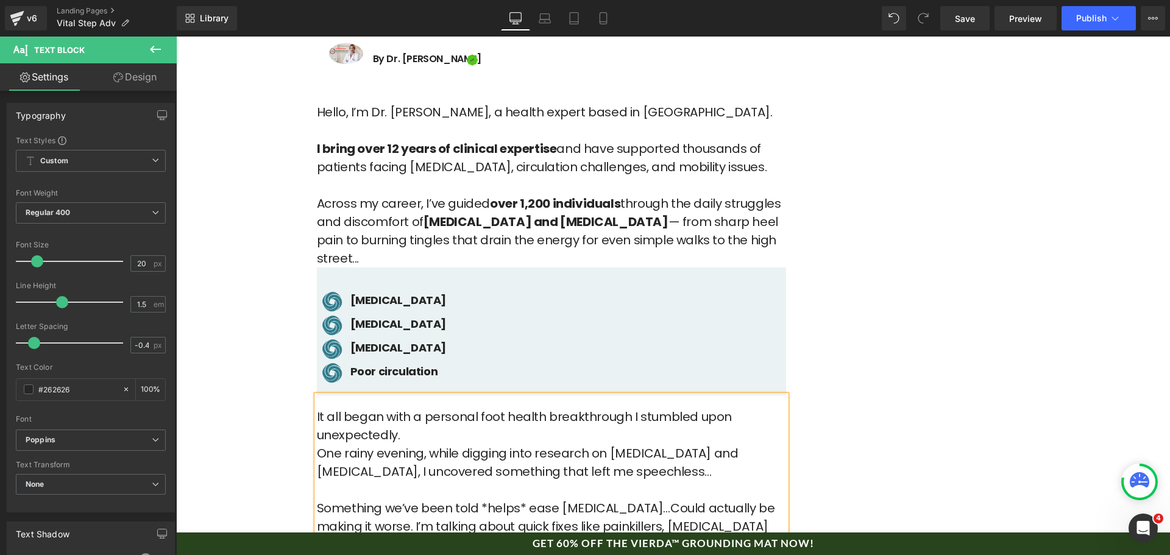
scroll to position [609, 0]
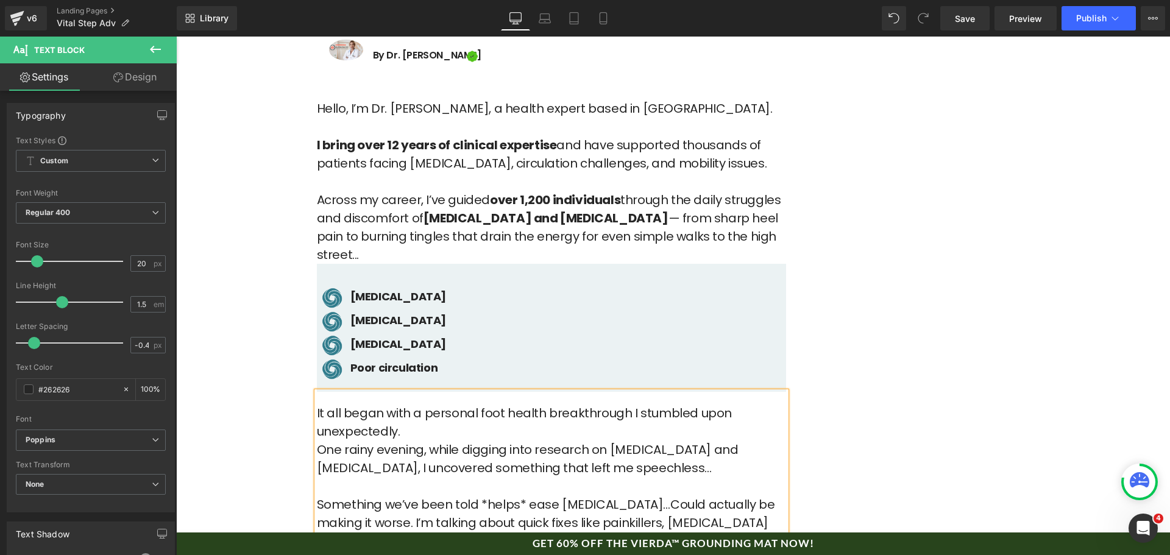
click at [938, 18] on div "Save Preview Publish Scheduled Upgrade Plan View Live Page View with current Te…" at bounding box center [1052, 18] width 235 height 24
drag, startPoint x: 953, startPoint y: 16, endPoint x: 415, endPoint y: 206, distance: 571.1
click at [953, 16] on link "Save" at bounding box center [964, 18] width 49 height 24
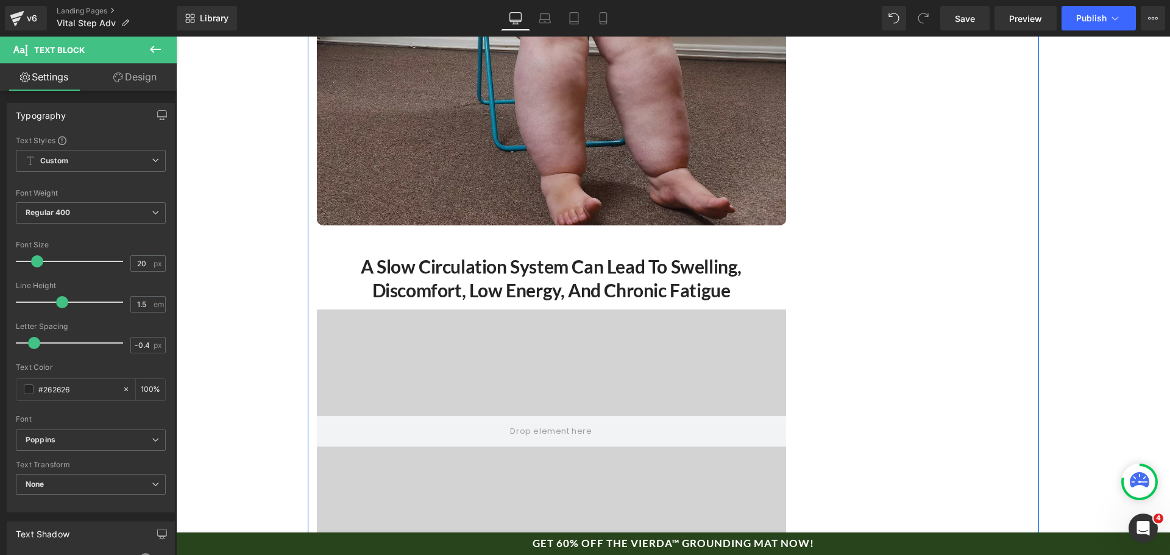
scroll to position [3777, 0]
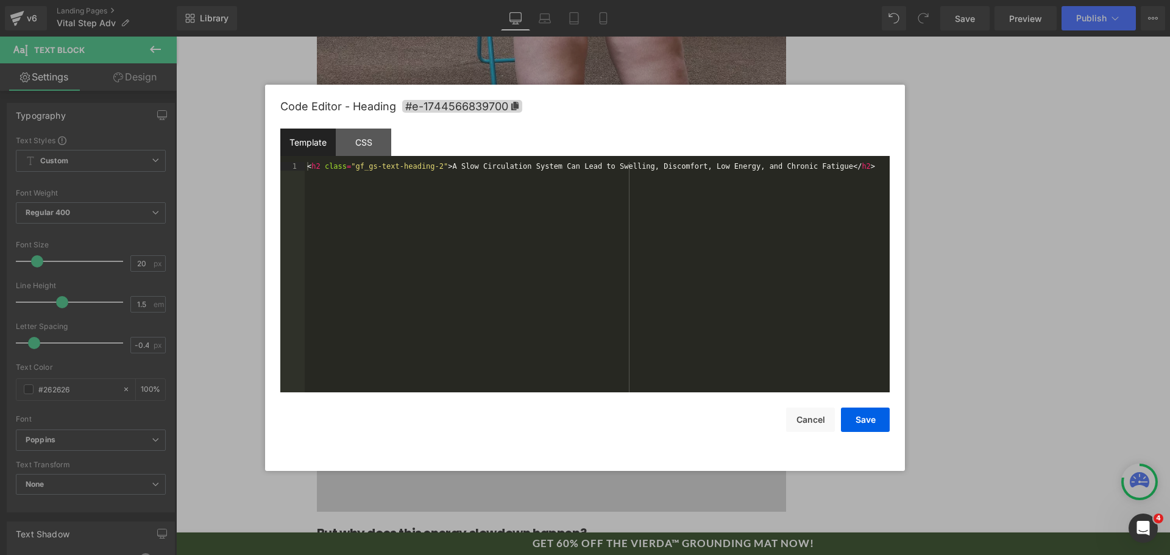
click at [549, 0] on div "Text Block You are previewing how the will restyle your page. You can not edit …" at bounding box center [585, 0] width 1170 height 0
click at [595, 225] on div "< h2 class = "gf_gs-text-heading-2" > A Slow Circulation System Can Lead to Swe…" at bounding box center [597, 285] width 585 height 247
drag, startPoint x: 527, startPoint y: 222, endPoint x: 786, endPoint y: 247, distance: 260.1
click at [786, 247] on div "< h2 class = "gf_gs-text-heading-2" > A Slow Circulation System Can Lead to Swe…" at bounding box center [597, 277] width 585 height 230
click at [842, 411] on button "Save" at bounding box center [865, 420] width 49 height 24
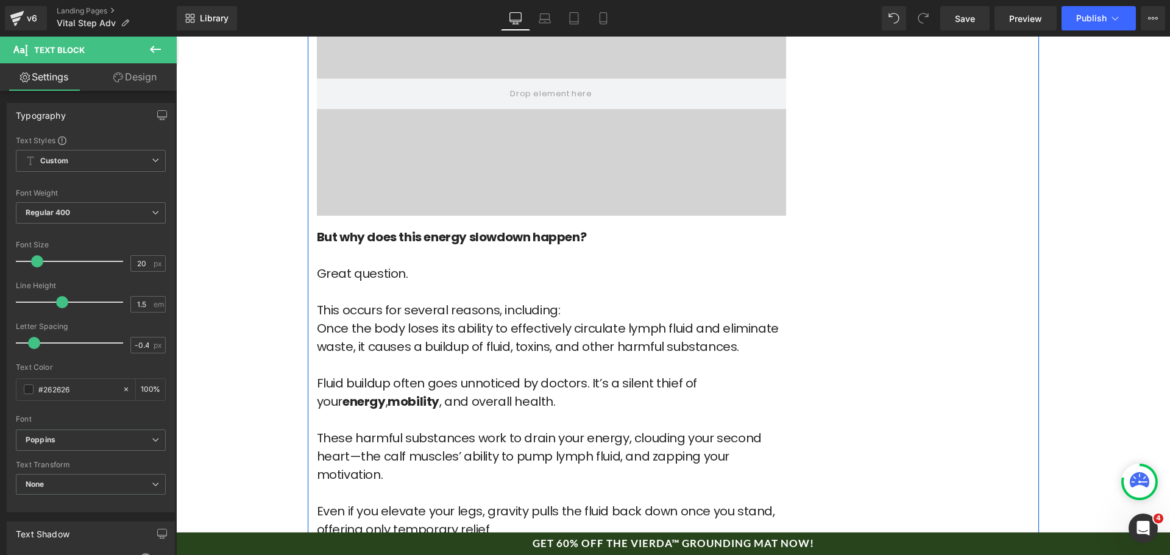
scroll to position [4082, 0]
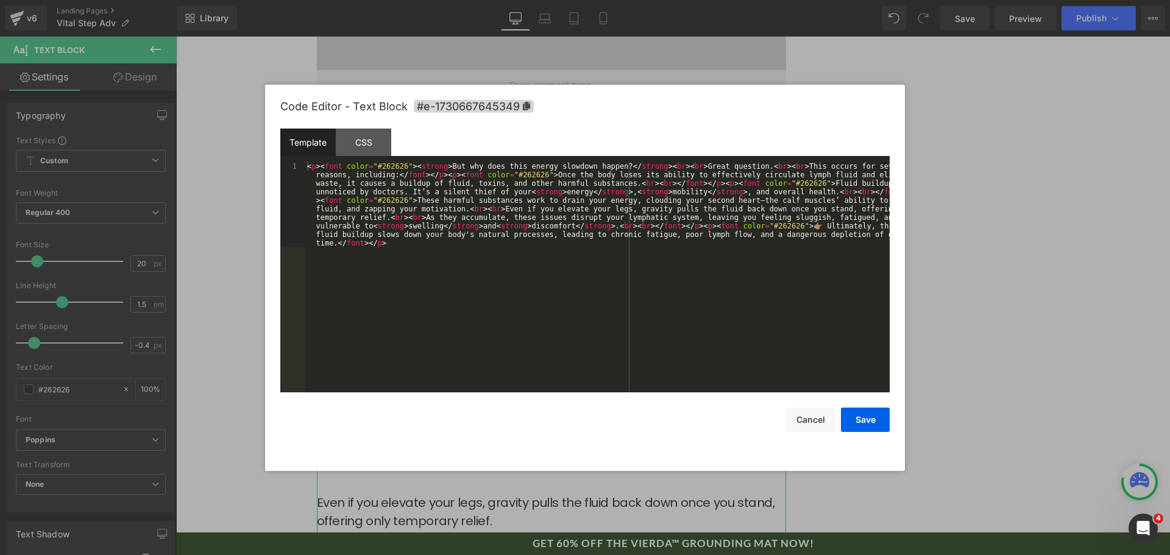
click at [454, 0] on div "Text Block You are previewing how the will restyle your page. You can not edit …" at bounding box center [585, 0] width 1170 height 0
click at [492, 297] on div "< p > < font color = "#262626" > < strong > But why does this energy slowdown h…" at bounding box center [597, 362] width 585 height 401
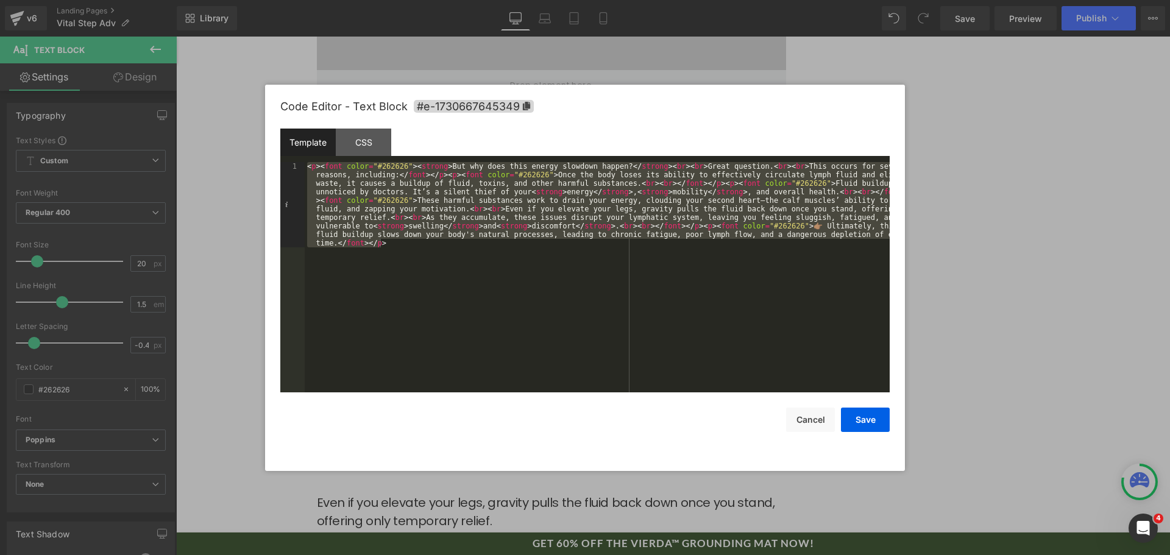
click at [696, 368] on div "< p > < font color = "#262626" > < strong > But why does this energy slowdown h…" at bounding box center [597, 277] width 585 height 230
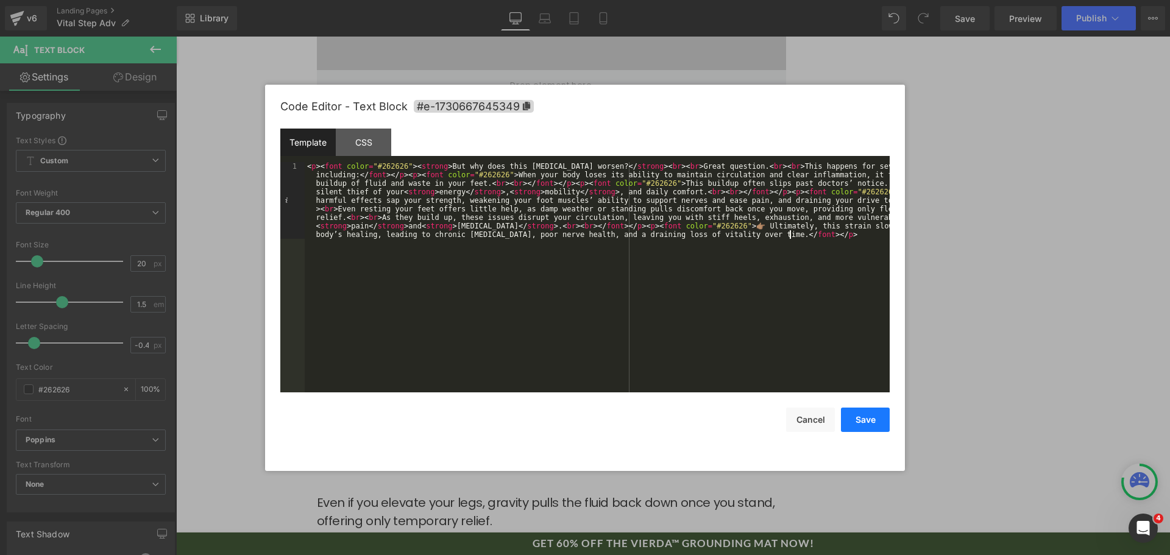
click at [860, 412] on button "Save" at bounding box center [865, 420] width 49 height 24
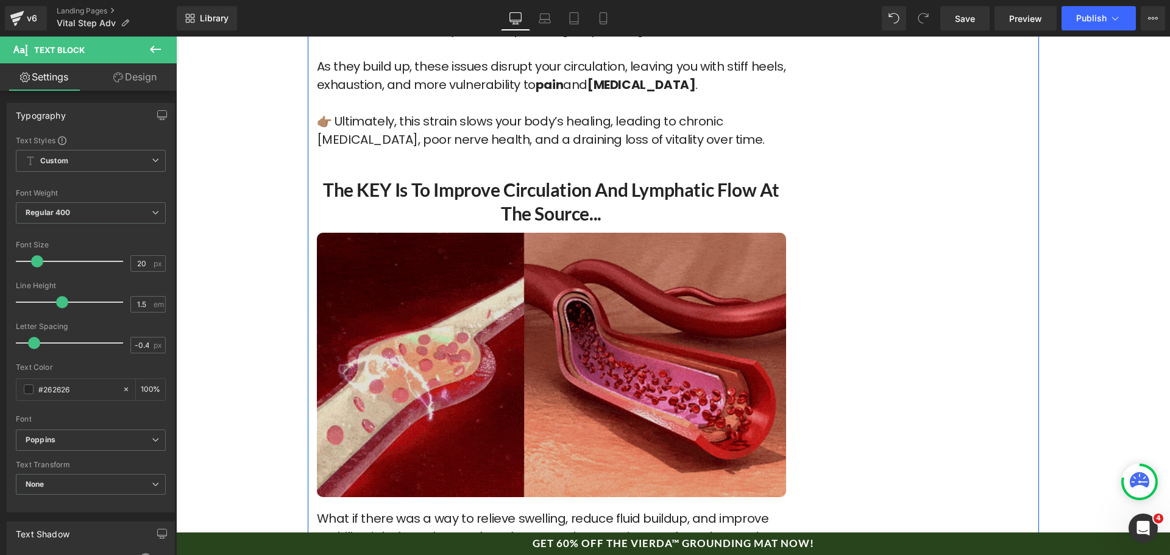
scroll to position [4569, 0]
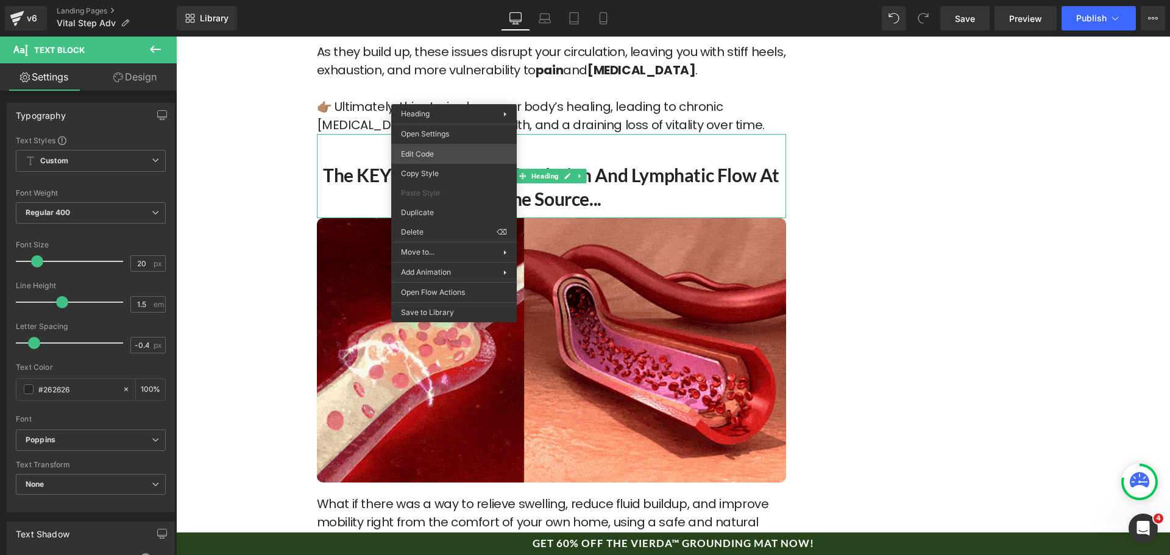
click at [426, 0] on div "Text Block You are previewing how the will restyle your page. You can not edit …" at bounding box center [585, 0] width 1170 height 0
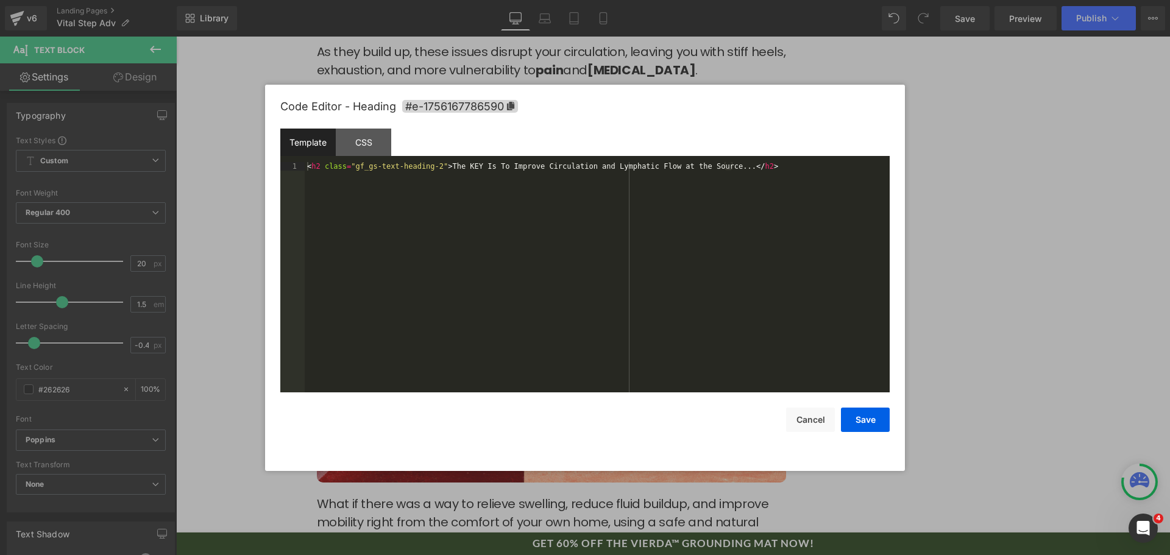
click at [460, 162] on div "< h2 class = "gf_gs-text-heading-2" > The KEY Is To Improve Circulation and Lym…" at bounding box center [597, 285] width 585 height 247
click at [625, 220] on div "< h2 class = "gf_gs-text-heading-2" > The KEY Is To Improve Circulation and Lym…" at bounding box center [597, 285] width 585 height 247
click at [797, 423] on button "Cancel" at bounding box center [810, 420] width 49 height 24
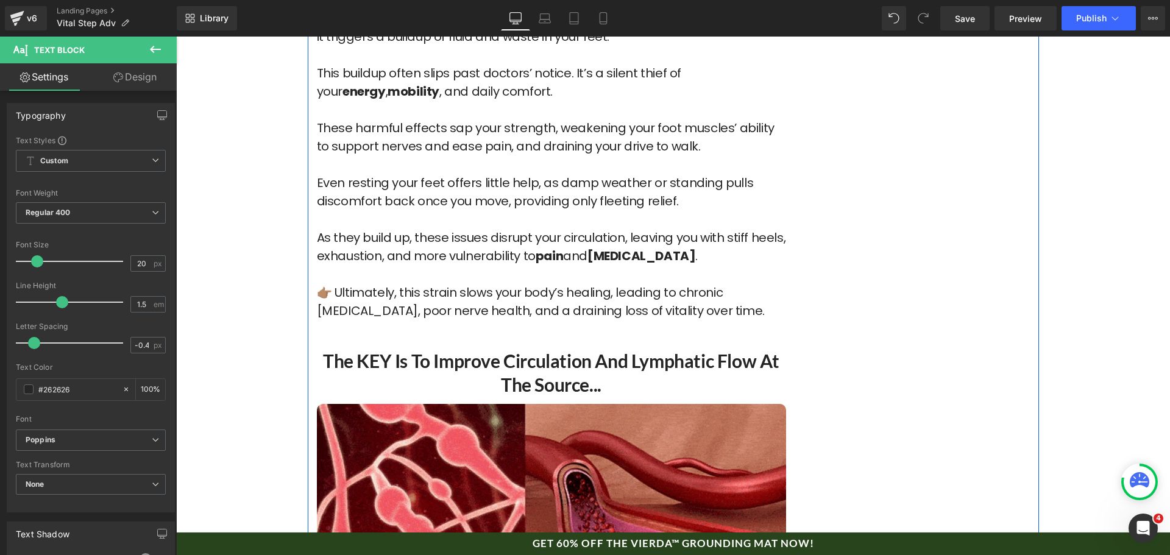
scroll to position [4386, 0]
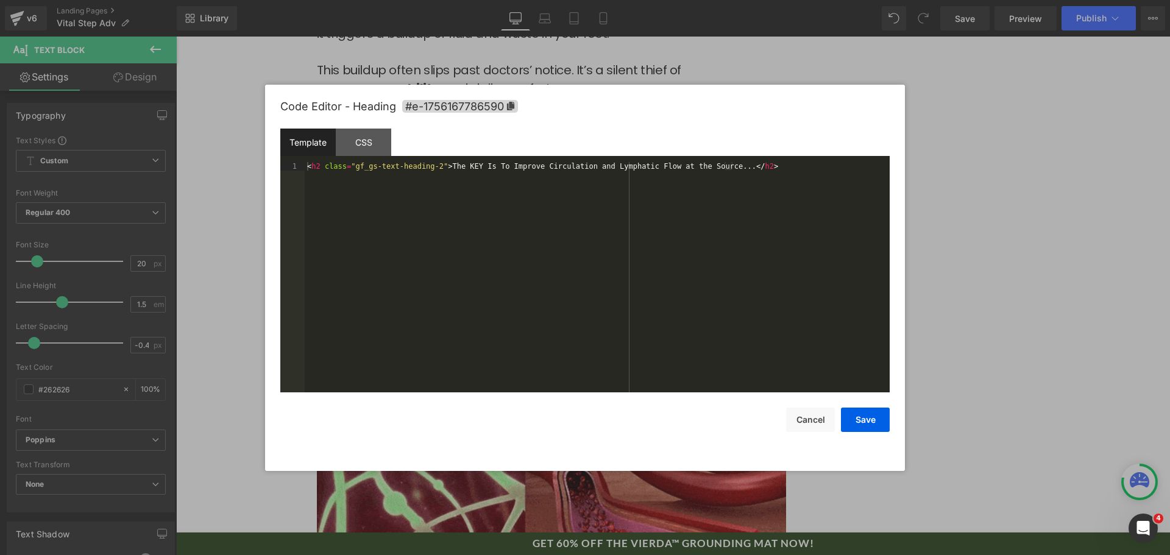
click at [490, 0] on div "Text Block You are previewing how the will restyle your page. You can not edit …" at bounding box center [585, 0] width 1170 height 0
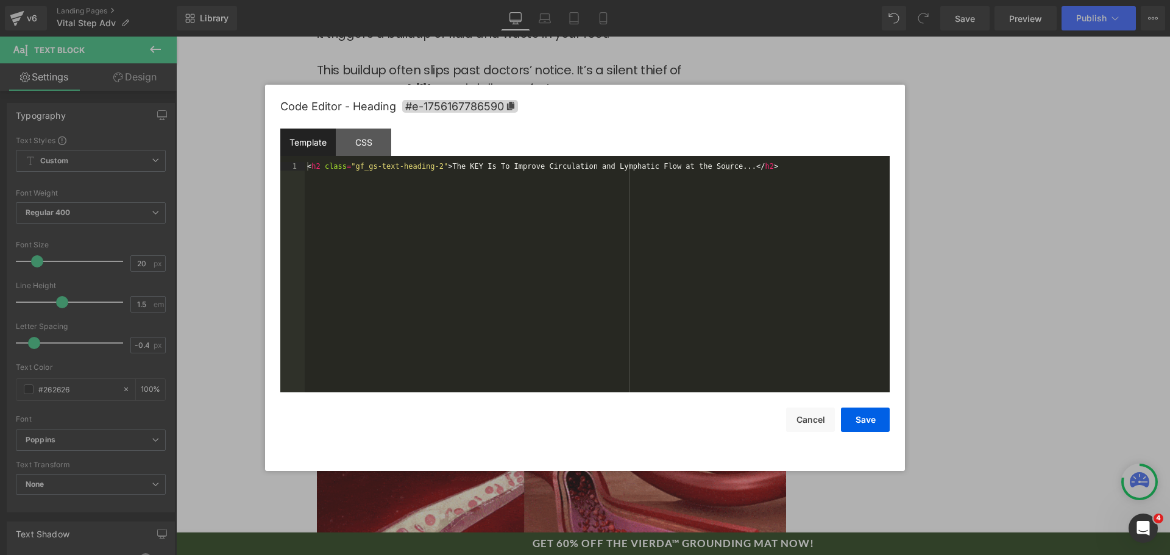
click at [514, 322] on div "< h2 class = "gf_gs-text-heading-2" > The KEY Is To Improve Circulation and Lym…" at bounding box center [597, 285] width 585 height 247
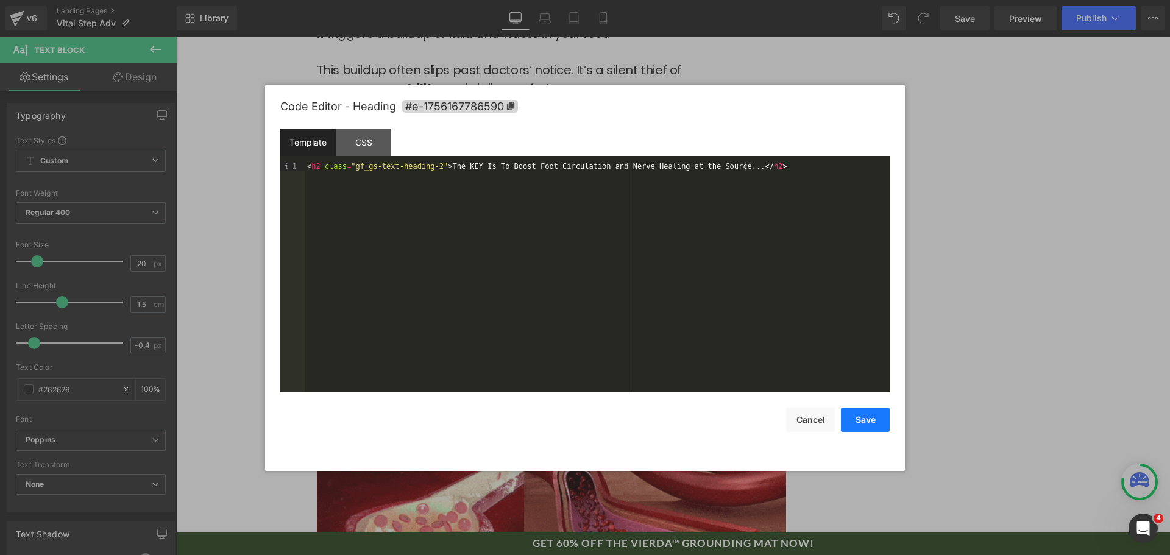
click at [849, 425] on button "Save" at bounding box center [865, 420] width 49 height 24
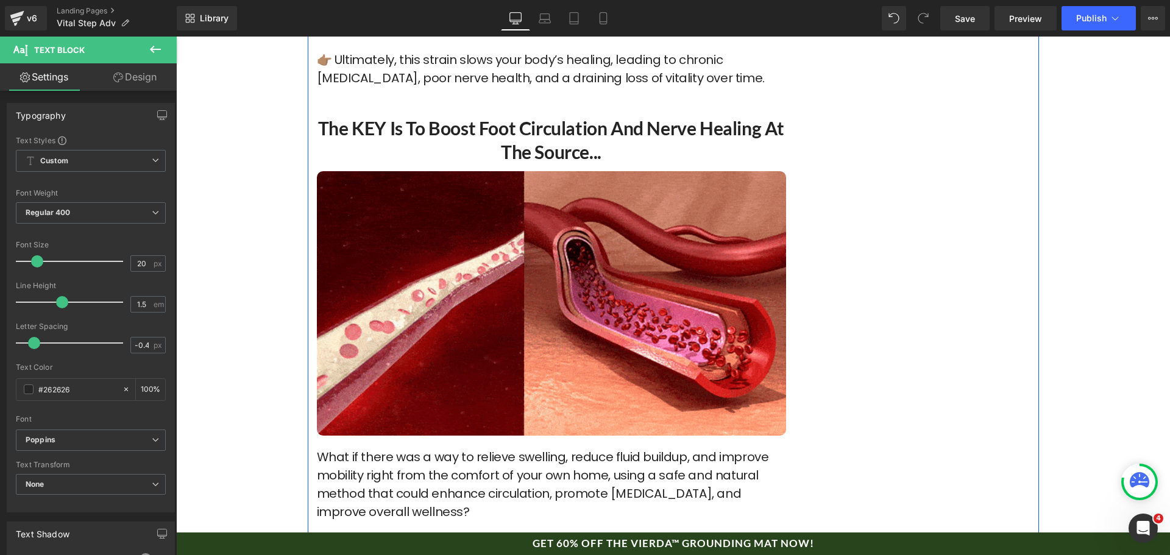
scroll to position [4630, 0]
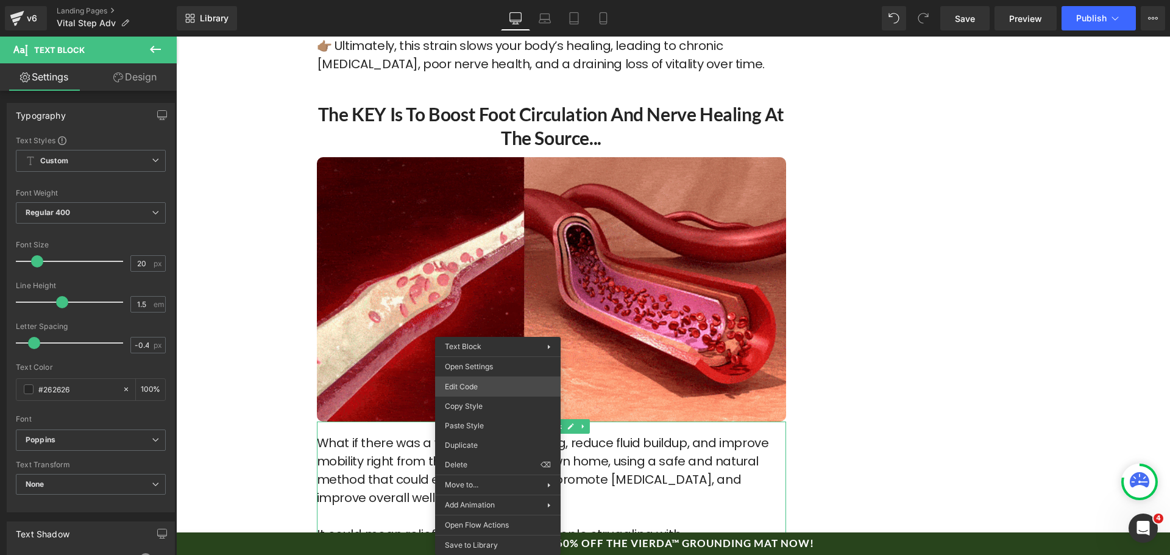
click at [505, 0] on div "Text Block You are previewing how the will restyle your page. You can not edit …" at bounding box center [585, 0] width 1170 height 0
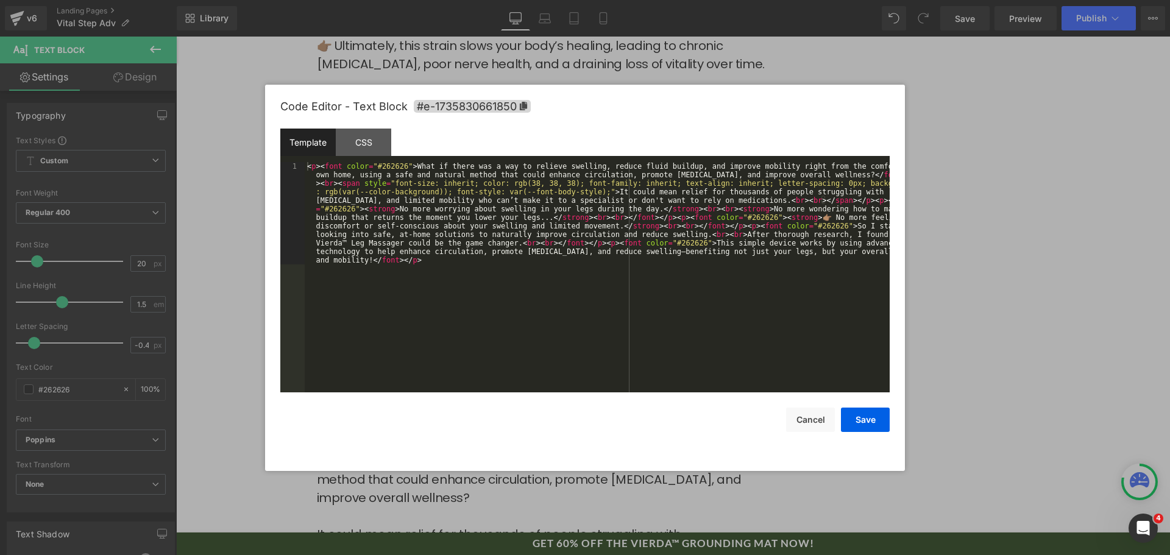
click at [537, 344] on div "< p > < font color = "#262626" > What if there was a way to relieve swelling, r…" at bounding box center [597, 379] width 585 height 435
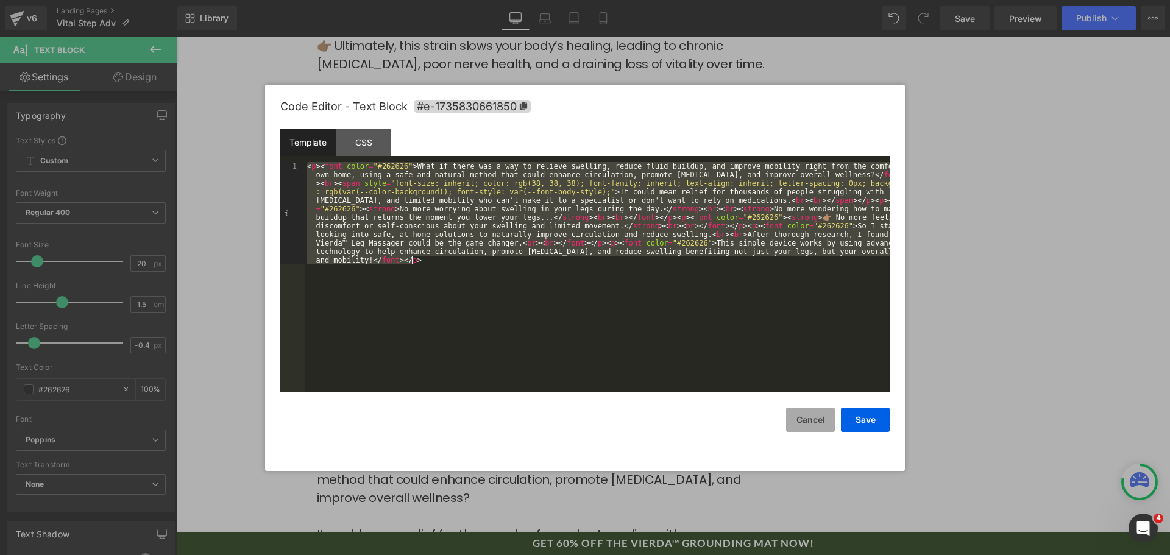
click at [804, 425] on button "Cancel" at bounding box center [810, 420] width 49 height 24
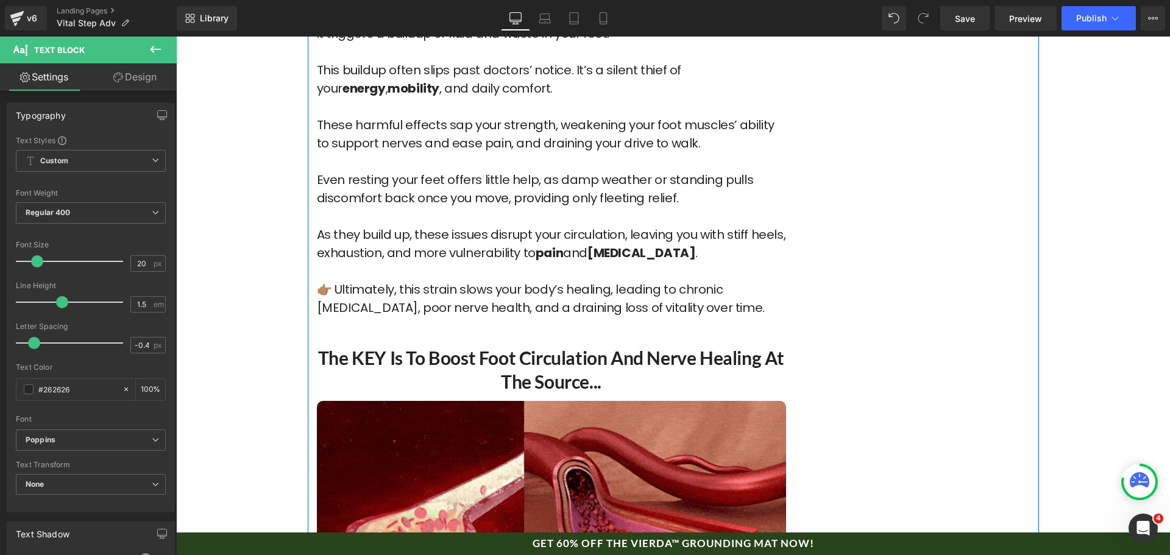
scroll to position [4691, 0]
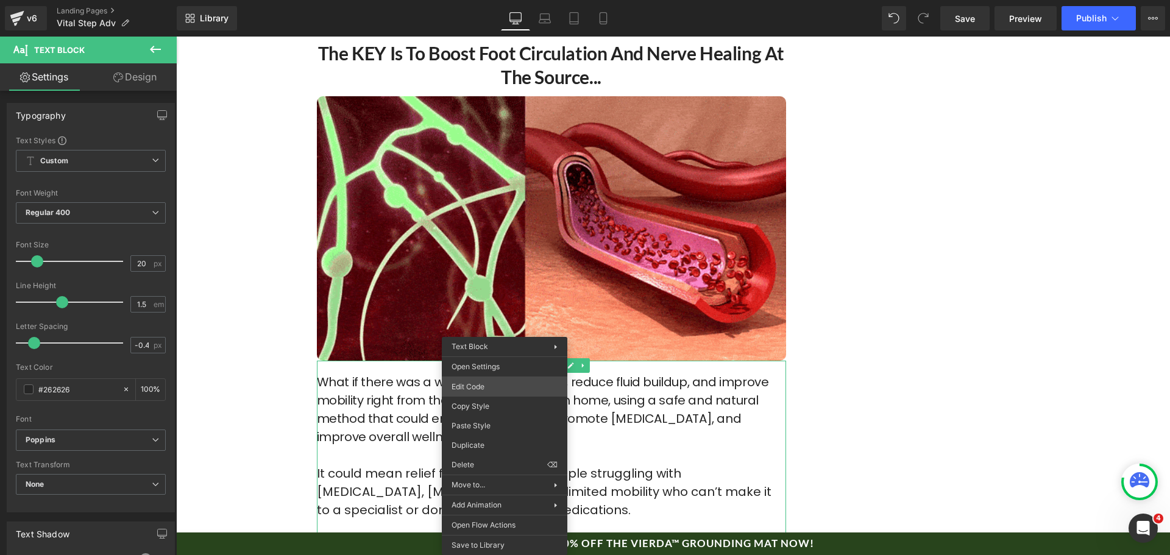
click at [479, 0] on div "Text Block You are previewing how the will restyle your page. You can not edit …" at bounding box center [585, 0] width 1170 height 0
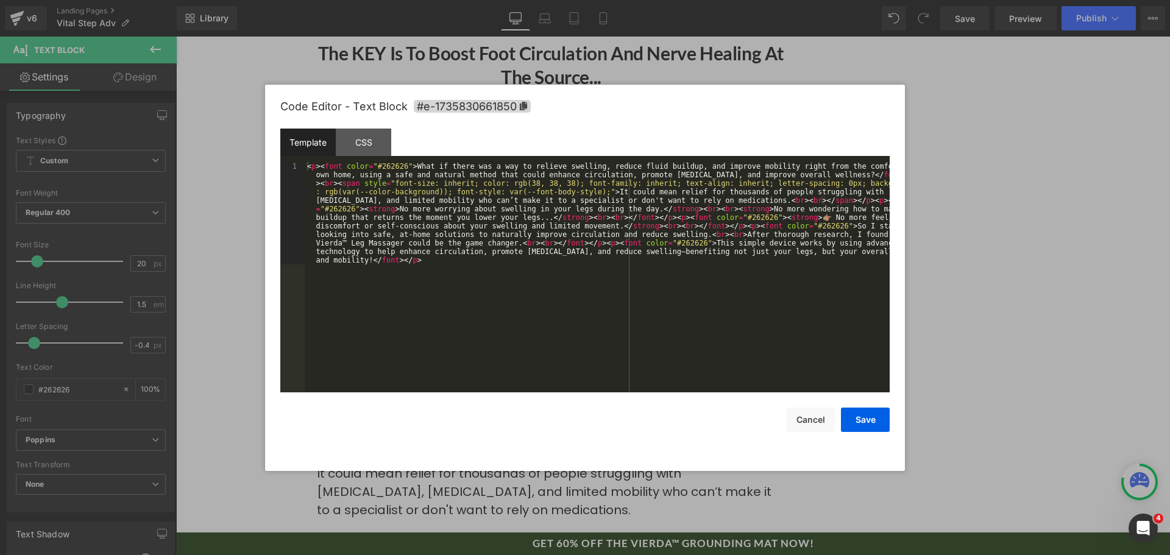
click at [518, 361] on div "< p > < font color = "#262626" > What if there was a way to relieve swelling, r…" at bounding box center [597, 379] width 585 height 435
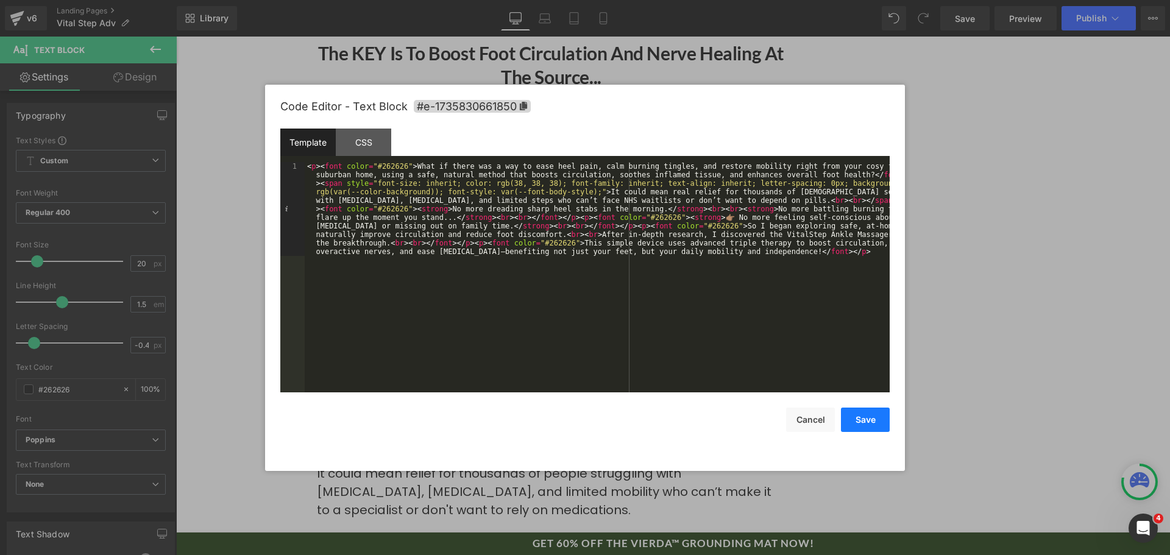
click at [854, 422] on button "Save" at bounding box center [865, 420] width 49 height 24
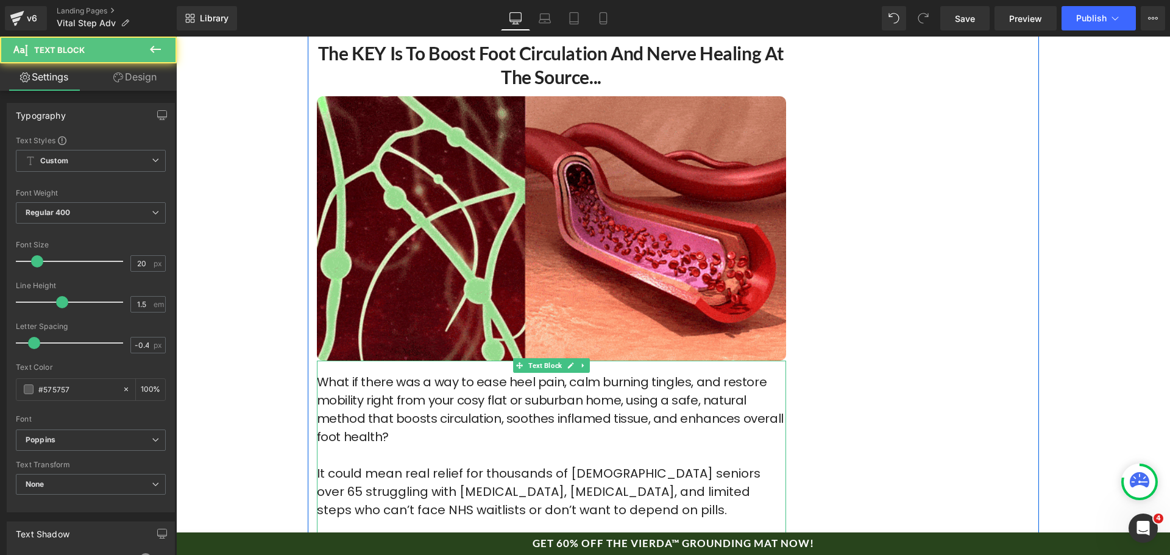
click at [605, 373] on font "What if there was a way to ease heel pain, calm burning tingles, and restore mo…" at bounding box center [550, 409] width 467 height 72
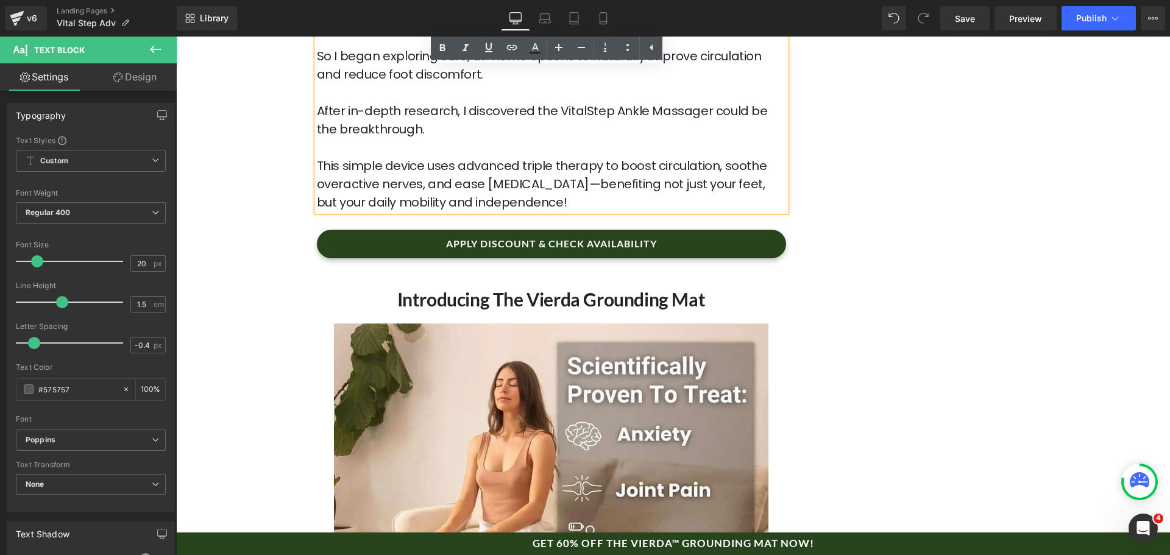
scroll to position [5178, 0]
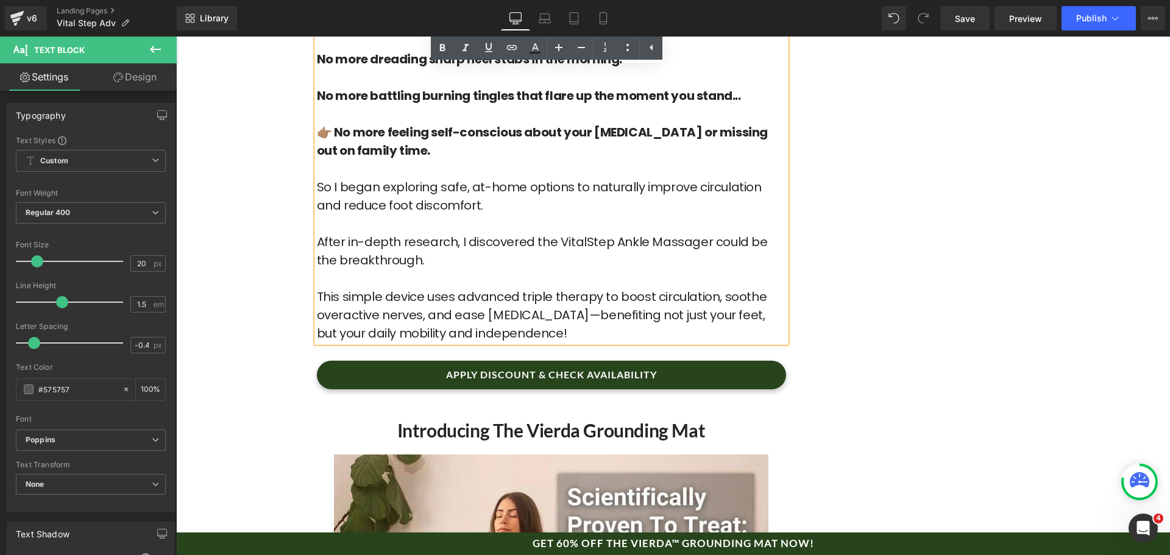
click at [538, 361] on div "APPLY DISCOUNT & CHECK AVAILABILITY Button" at bounding box center [551, 375] width 469 height 29
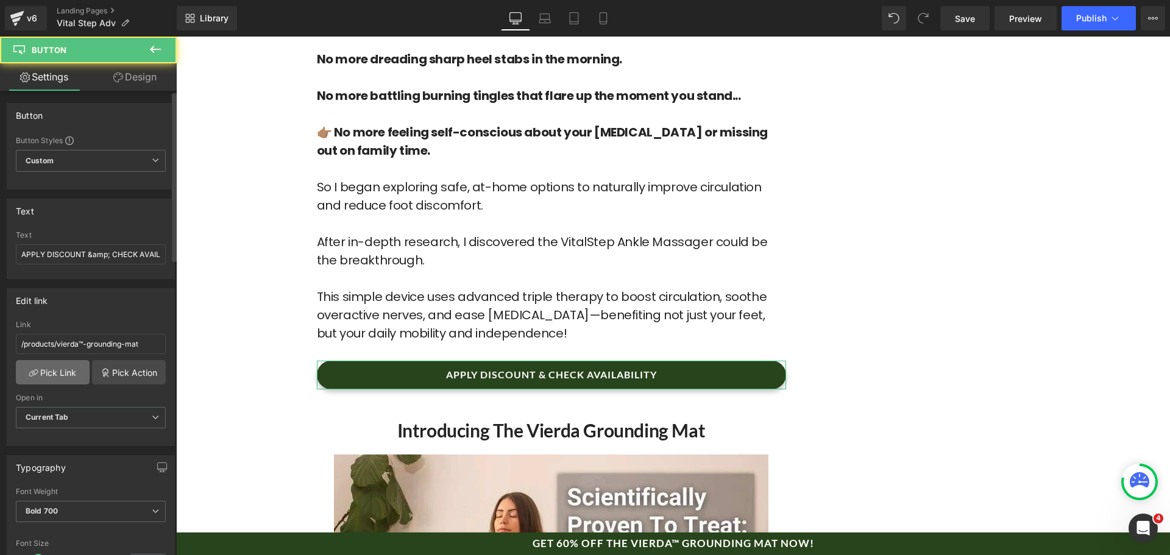
click at [58, 369] on link "Pick Link" at bounding box center [53, 372] width 74 height 24
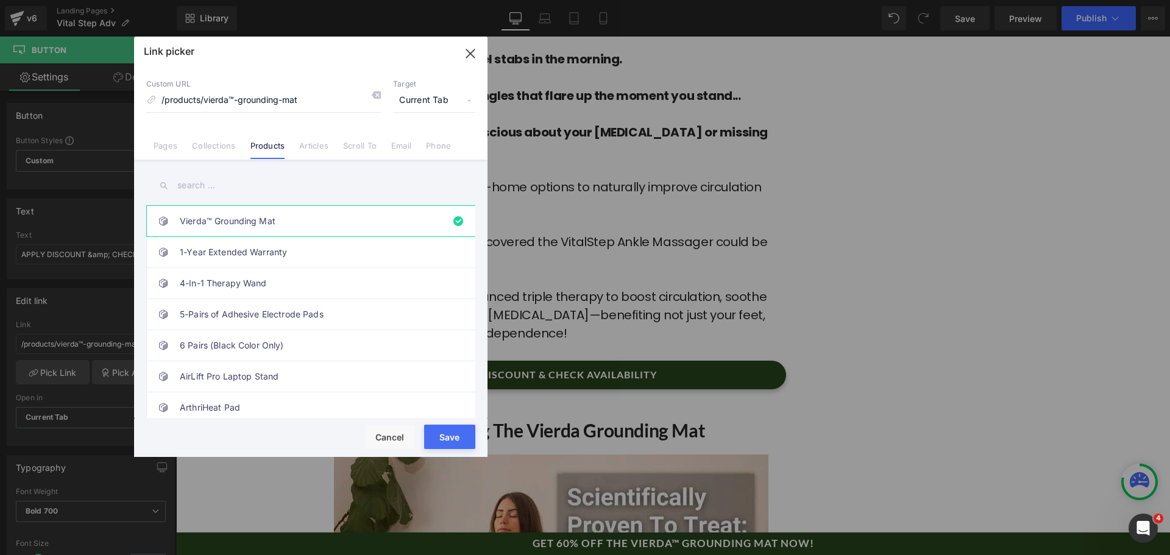
click at [214, 189] on input "text" at bounding box center [310, 185] width 329 height 27
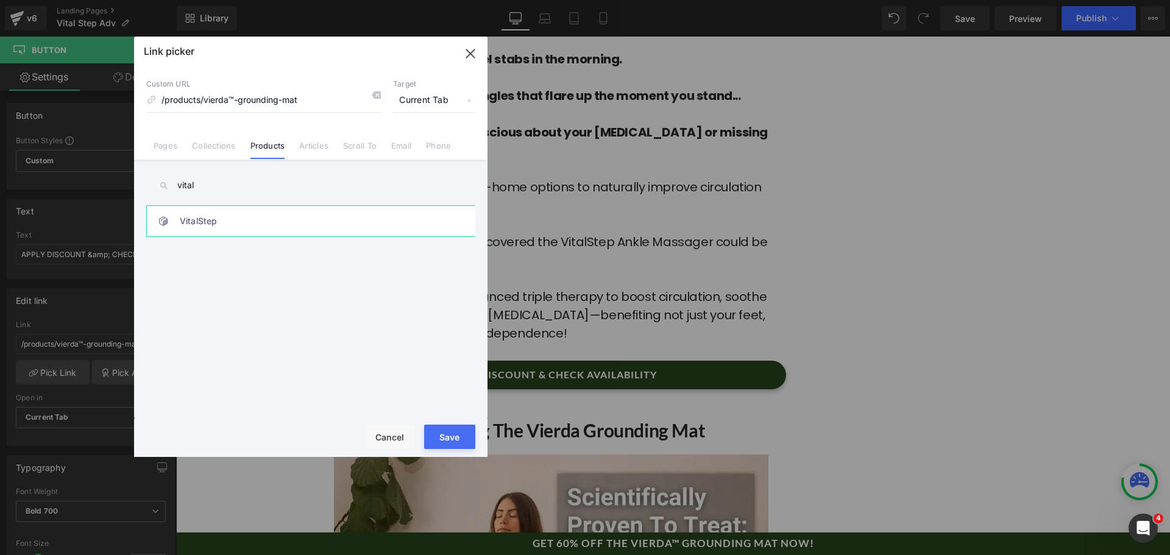
type input "vital"
click at [205, 210] on link "VitalStep" at bounding box center [314, 221] width 268 height 30
type input "/products/vitalstep"
click at [447, 443] on button "Save" at bounding box center [449, 437] width 51 height 24
type input "/products/vitalstep"
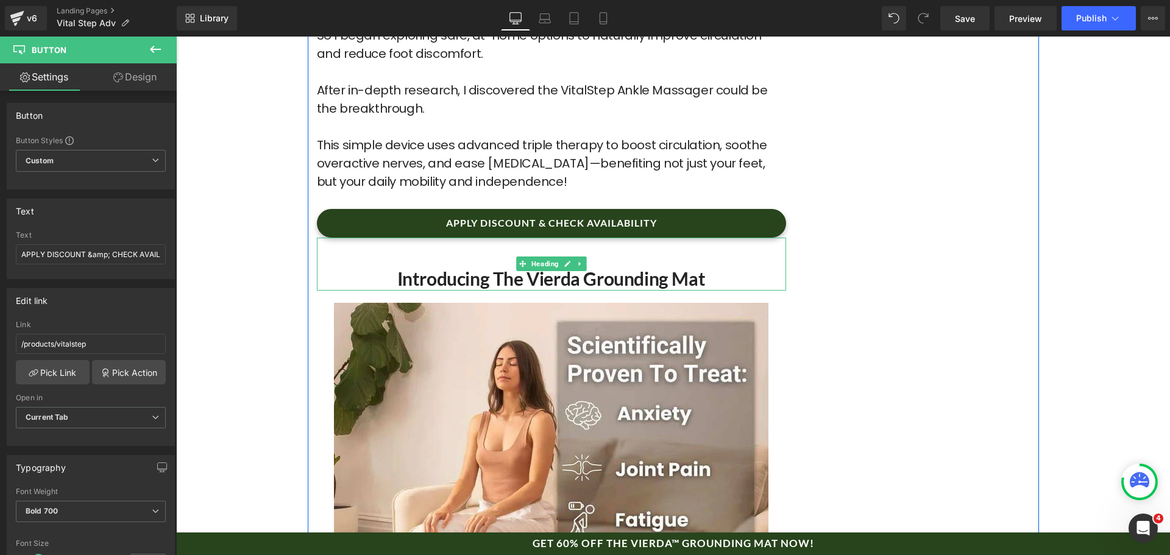
scroll to position [5361, 0]
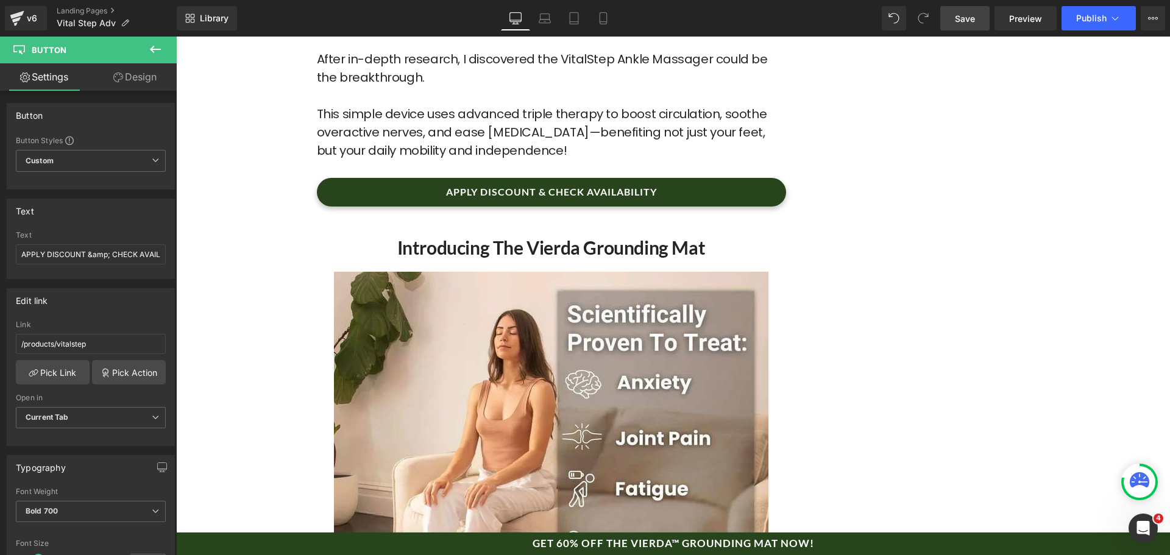
drag, startPoint x: 953, startPoint y: 21, endPoint x: 361, endPoint y: 262, distance: 638.9
click at [953, 21] on link "Save" at bounding box center [964, 18] width 49 height 24
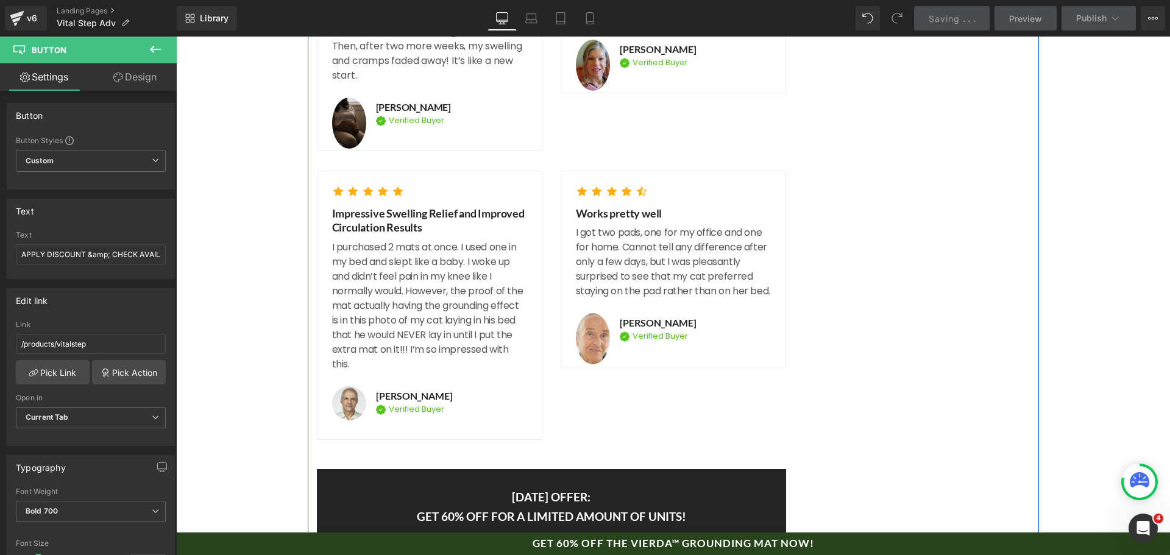
scroll to position [6702, 0]
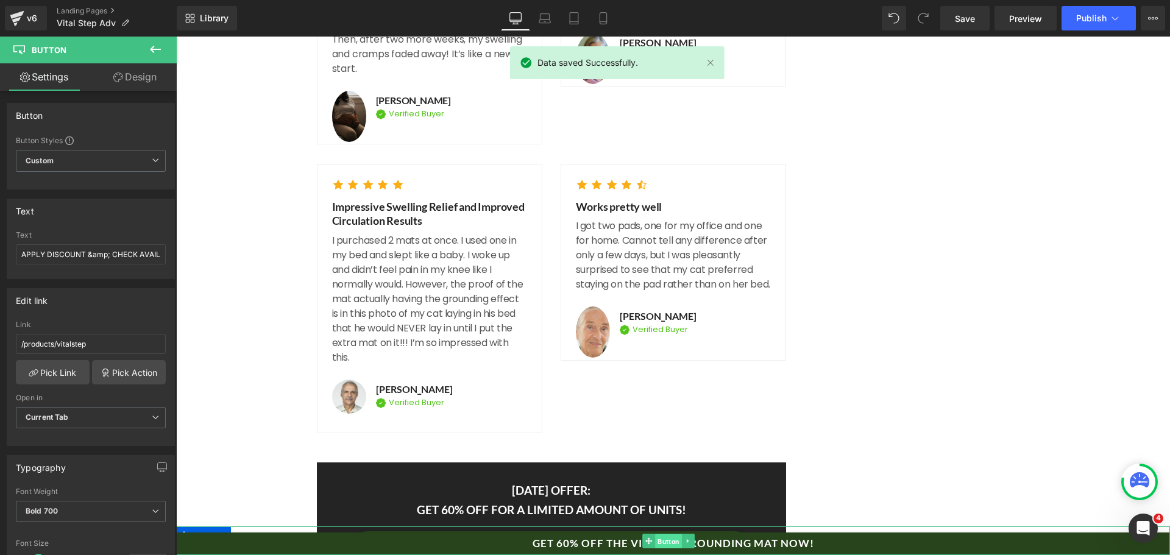
click at [660, 541] on span "Button" at bounding box center [668, 541] width 27 height 15
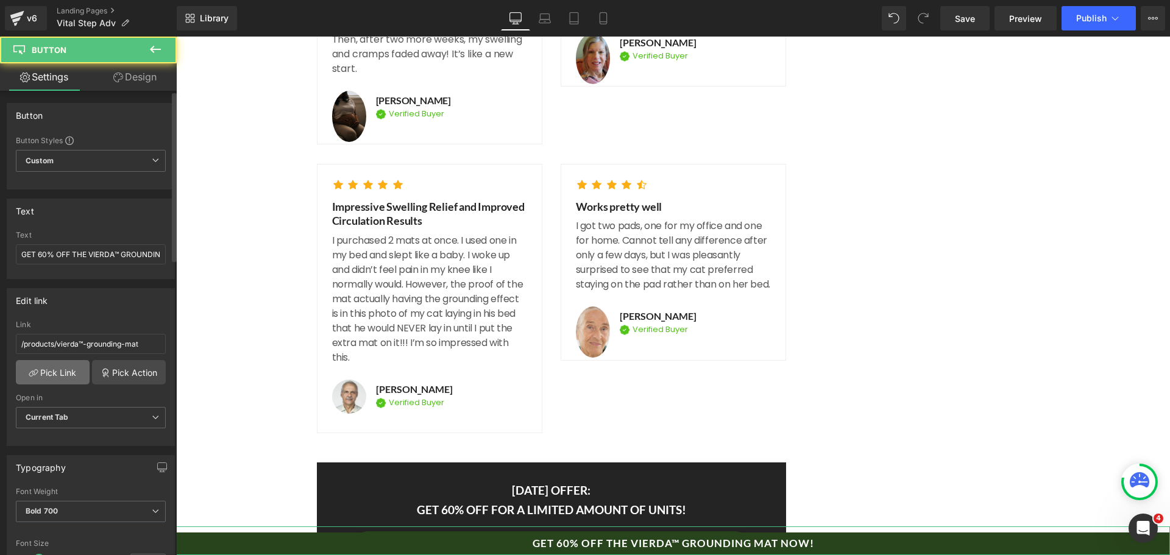
click at [57, 363] on link "Pick Link" at bounding box center [53, 372] width 74 height 24
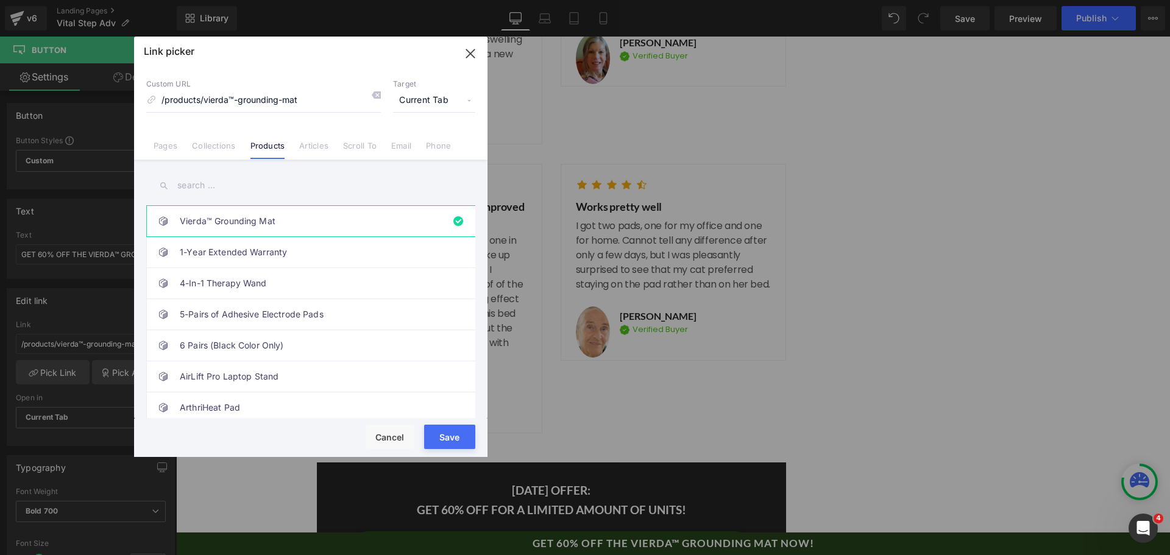
click at [246, 188] on input "text" at bounding box center [310, 185] width 329 height 27
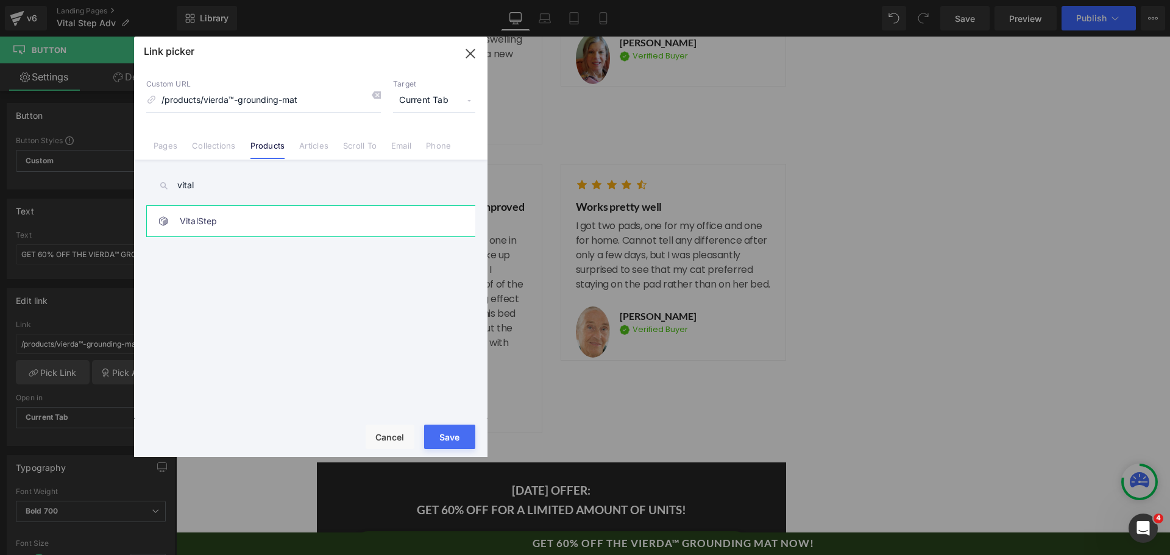
type input "vital"
click at [246, 220] on link "VitalStep" at bounding box center [314, 221] width 268 height 30
type input "/products/vitalstep"
click at [450, 441] on button "Save" at bounding box center [449, 437] width 51 height 24
type input "/products/vitalstep"
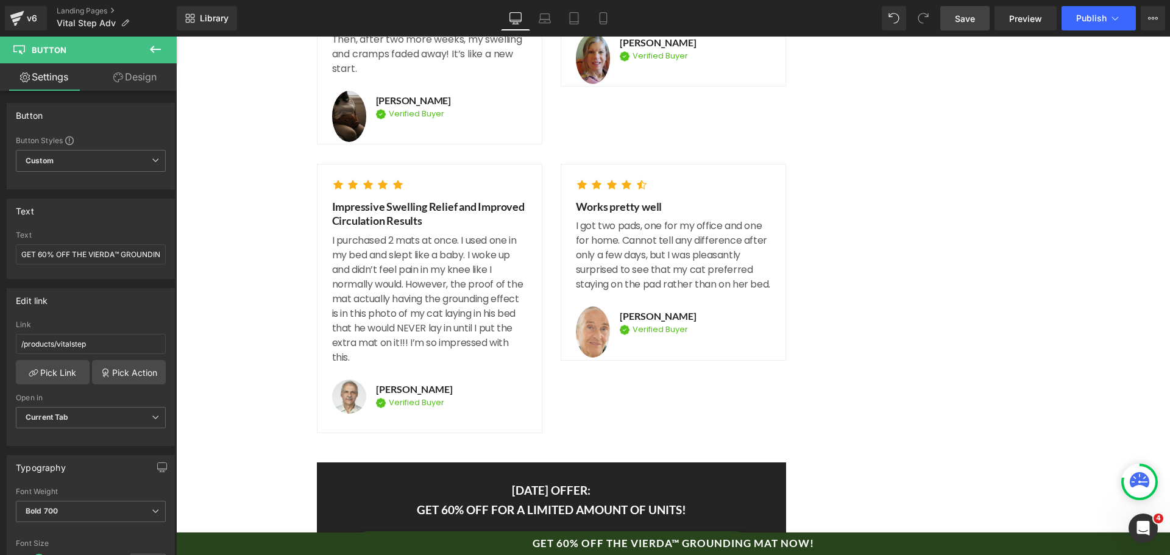
click at [970, 18] on span "Save" at bounding box center [965, 18] width 20 height 13
